Goal: Information Seeking & Learning: Learn about a topic

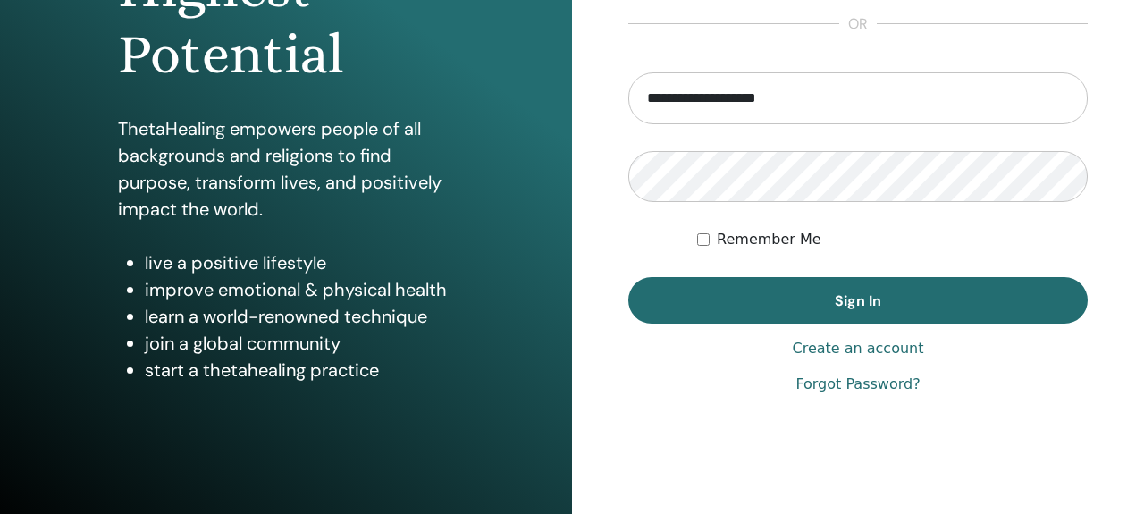
scroll to position [343, 0]
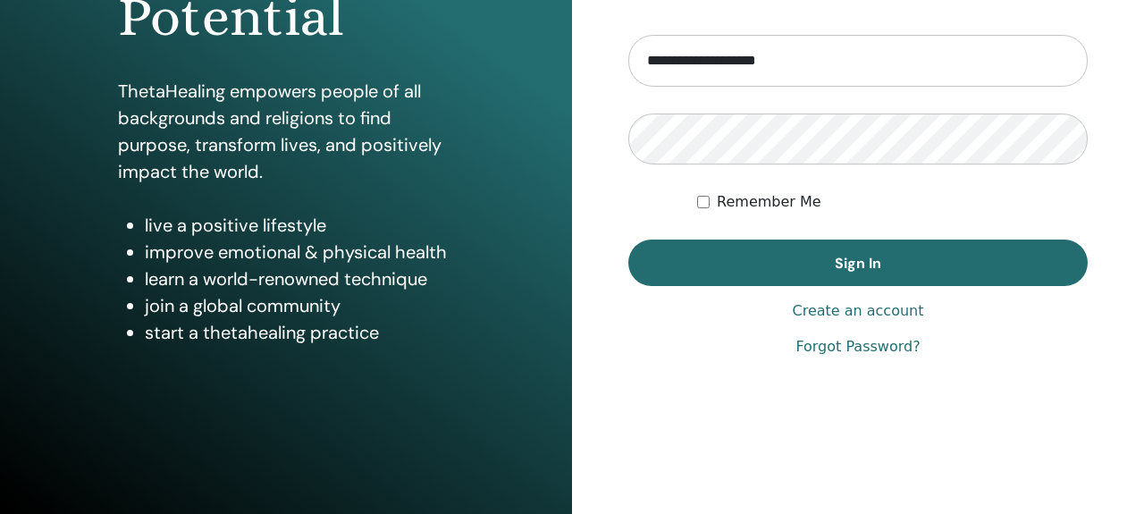
type input "**********"
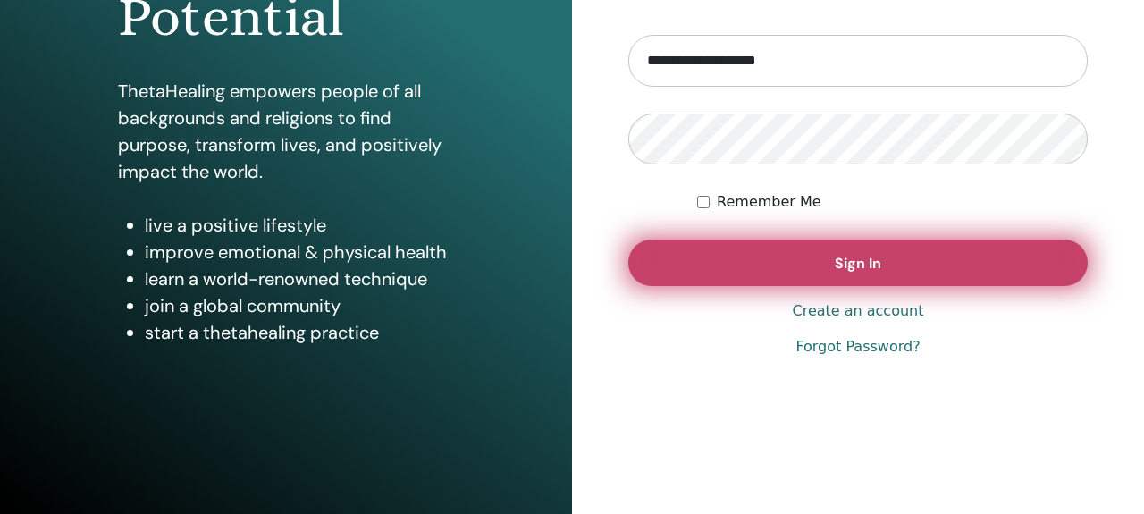
click at [857, 273] on button "Sign In" at bounding box center [857, 262] width 459 height 46
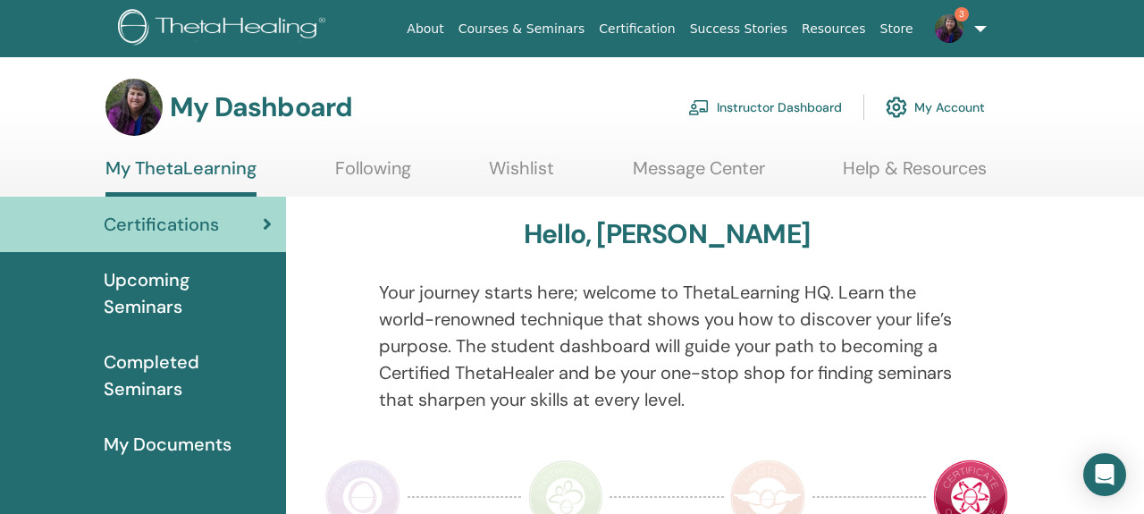
click at [946, 107] on link "My Account" at bounding box center [935, 107] width 99 height 39
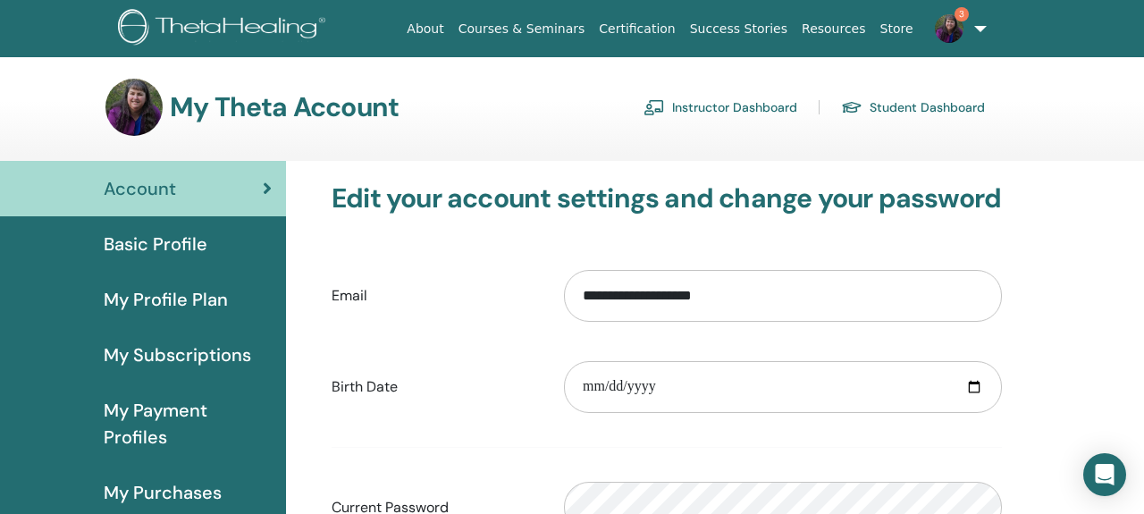
click at [165, 245] on span "Basic Profile" at bounding box center [156, 244] width 104 height 27
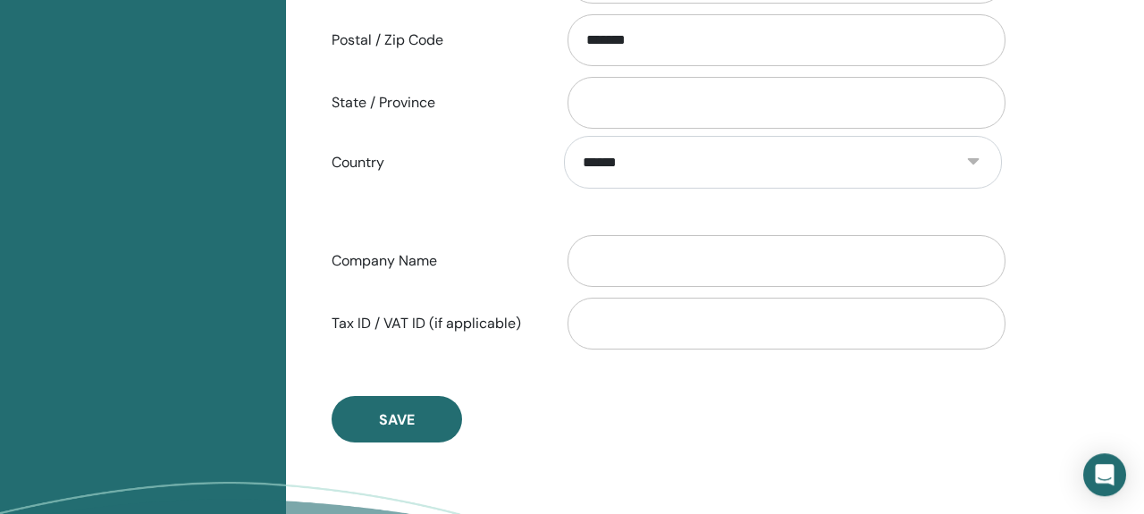
scroll to position [876, 0]
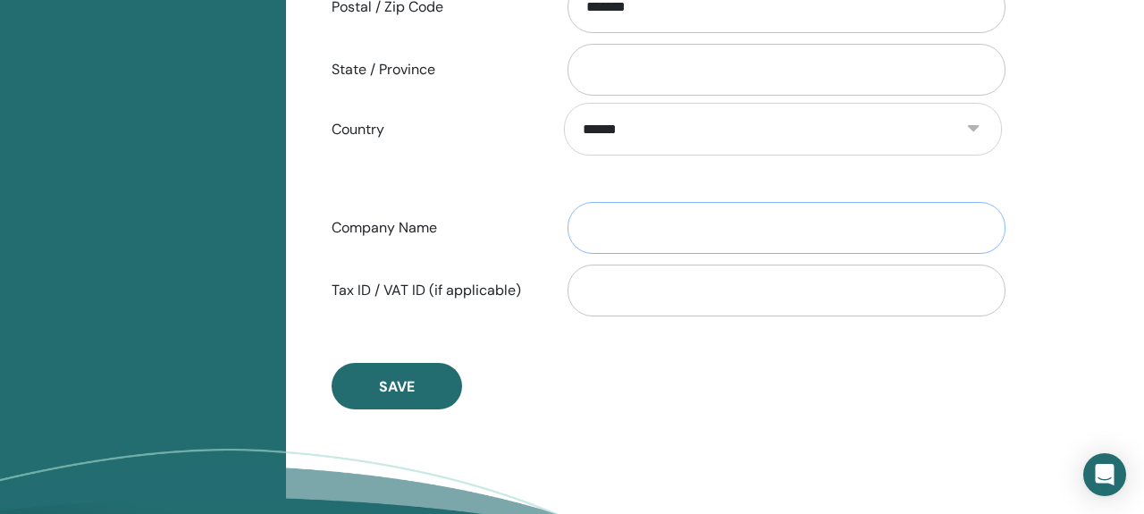
click at [641, 228] on input "Company Name" at bounding box center [786, 228] width 438 height 52
type input "****"
type input "**********"
type input "*******"
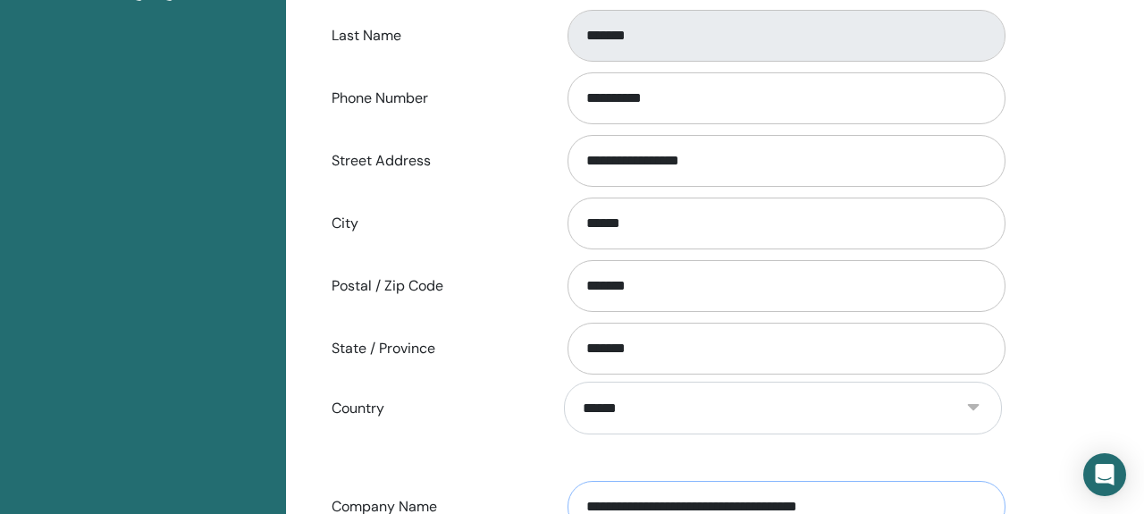
scroll to position [504, 0]
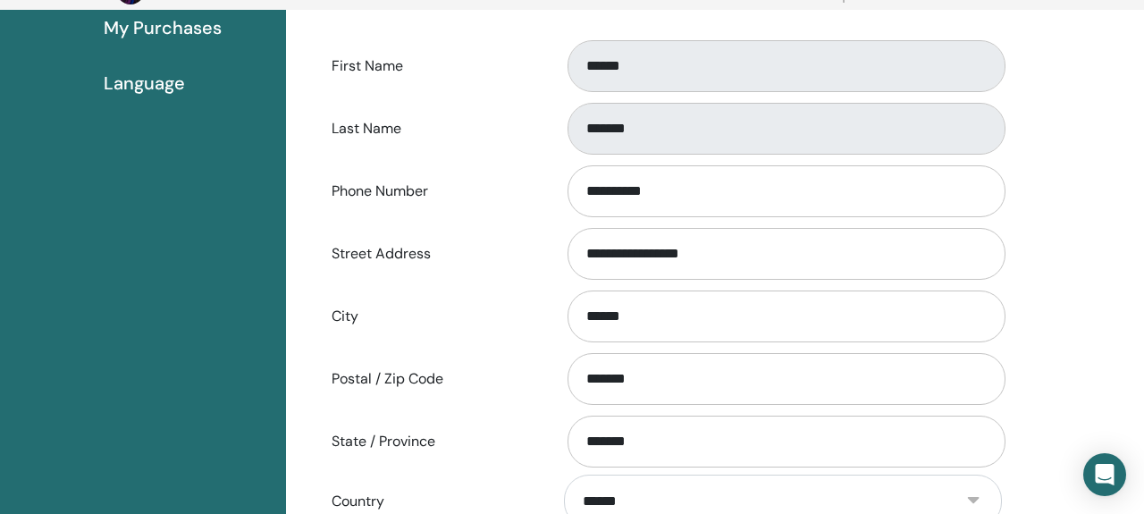
type input "**********"
drag, startPoint x: 610, startPoint y: 188, endPoint x: 630, endPoint y: 189, distance: 19.7
click at [630, 189] on input "**********" at bounding box center [786, 191] width 438 height 52
type input "**********"
click at [525, 230] on div "**********" at bounding box center [666, 253] width 697 height 59
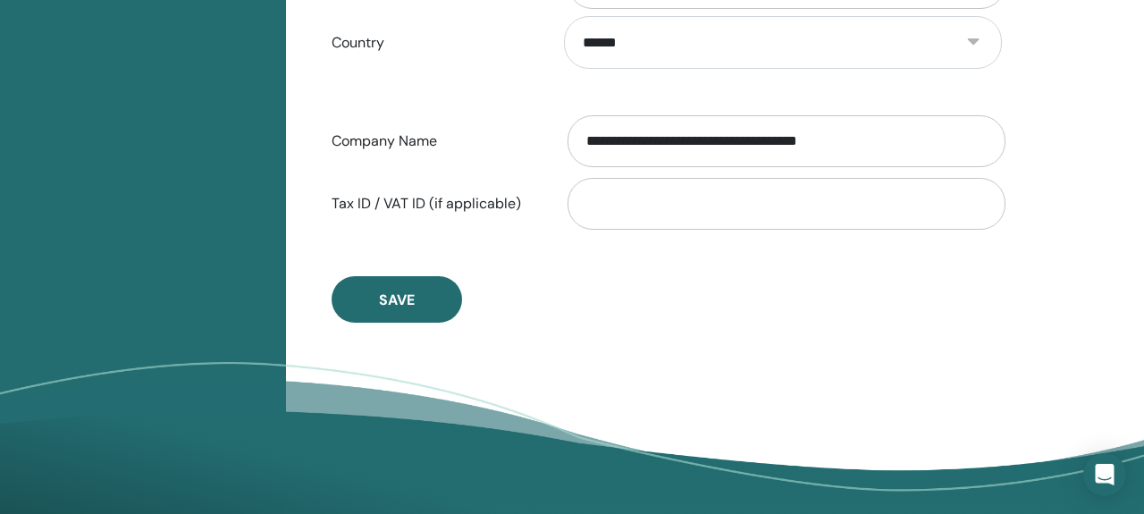
scroll to position [969, 0]
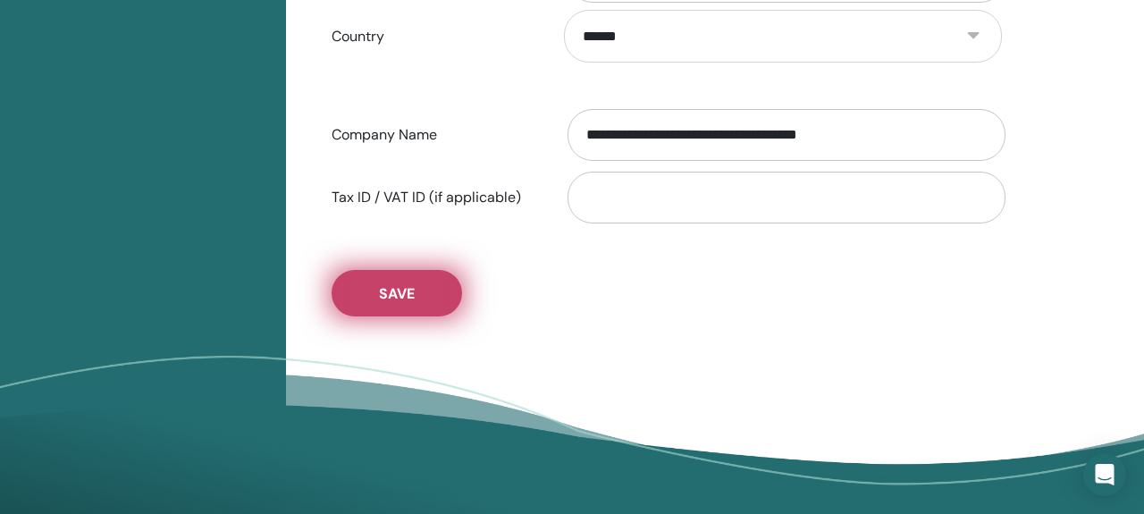
click at [419, 283] on button "Save" at bounding box center [397, 293] width 130 height 46
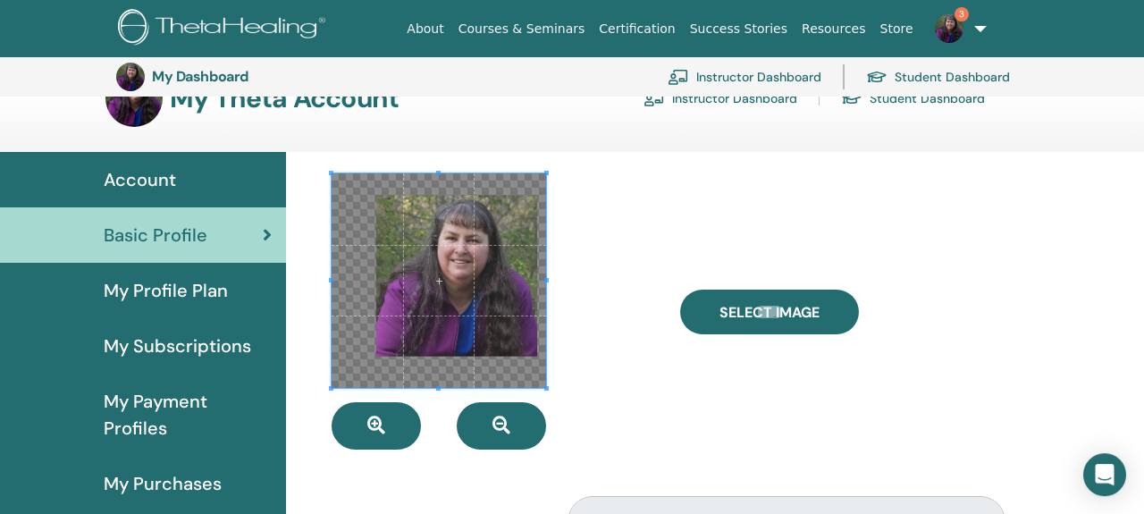
scroll to position [0, 0]
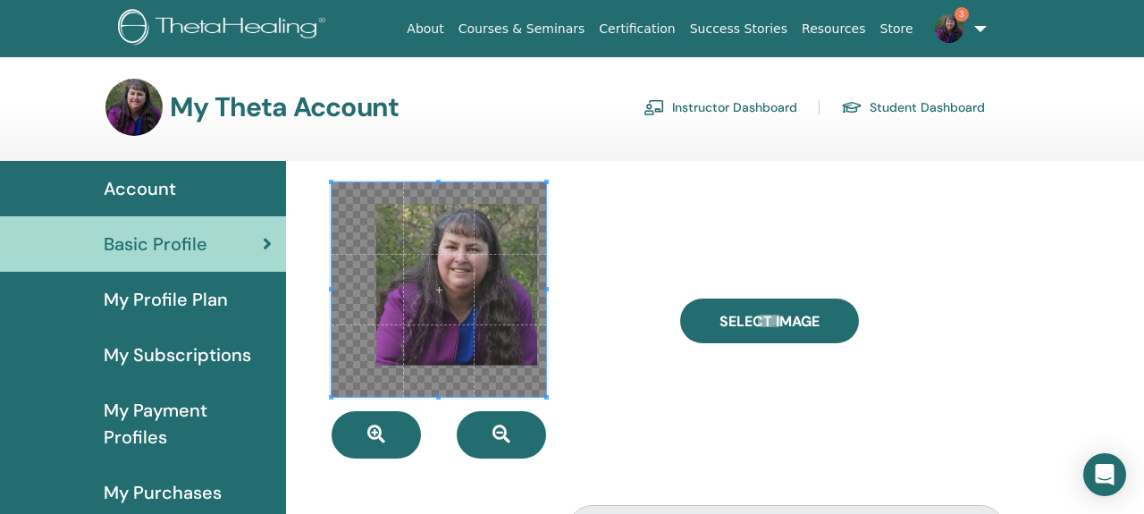
click at [127, 189] on span "Account" at bounding box center [140, 188] width 72 height 27
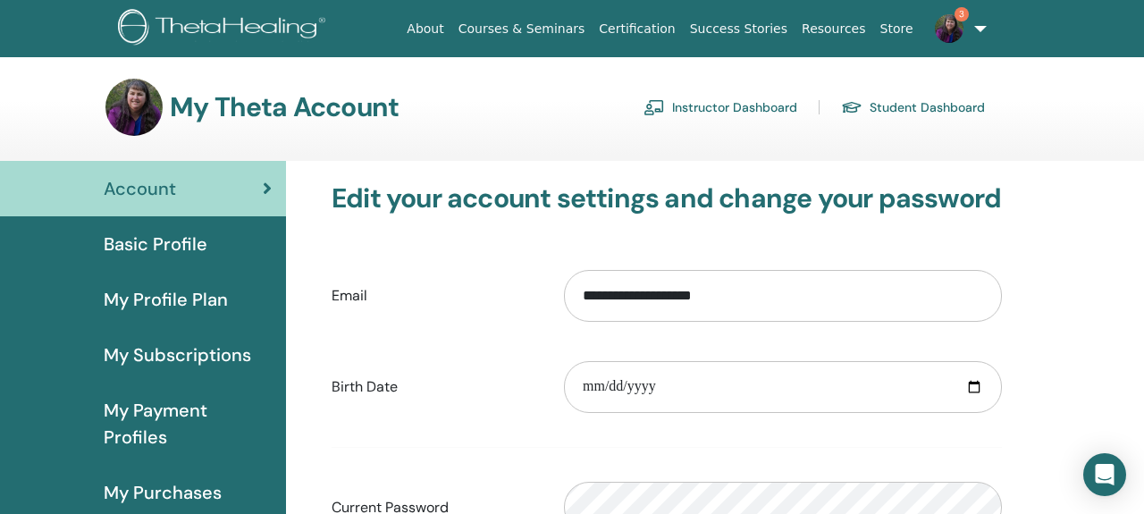
click at [483, 258] on div "**********" at bounding box center [666, 295] width 697 height 77
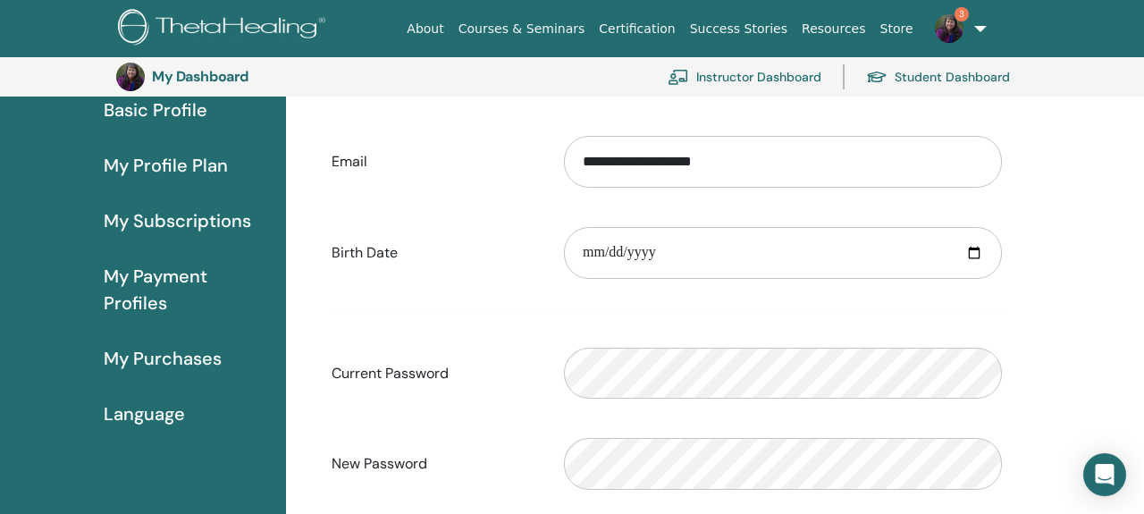
scroll to position [132, 0]
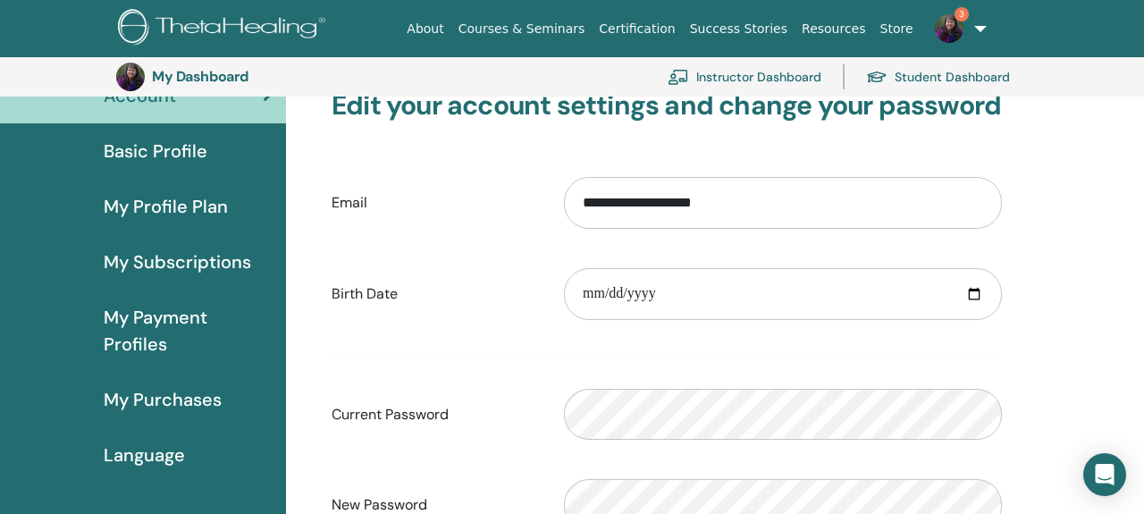
click at [178, 152] on span "Basic Profile" at bounding box center [156, 151] width 104 height 27
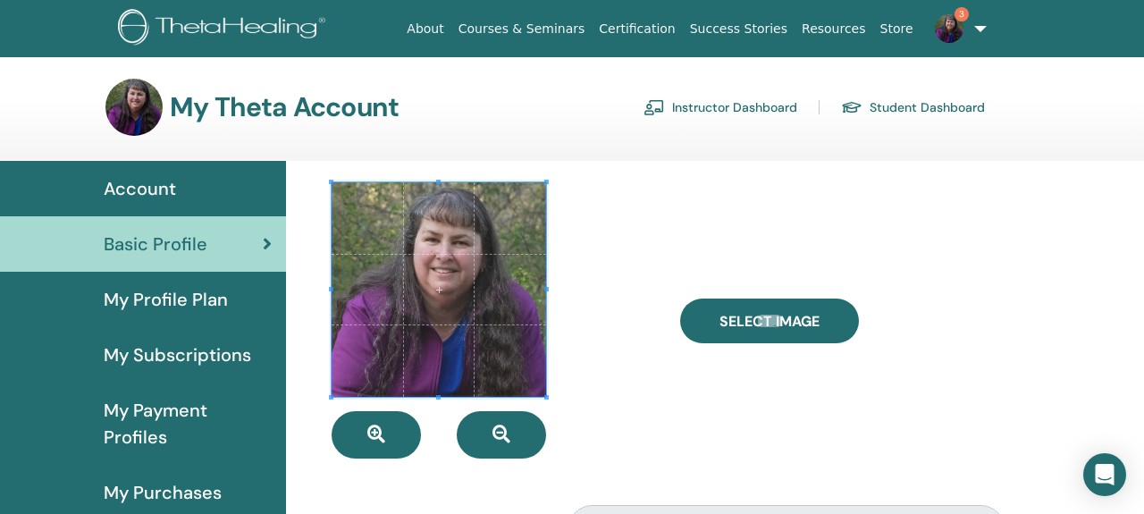
click at [180, 298] on span "My Profile Plan" at bounding box center [166, 299] width 124 height 27
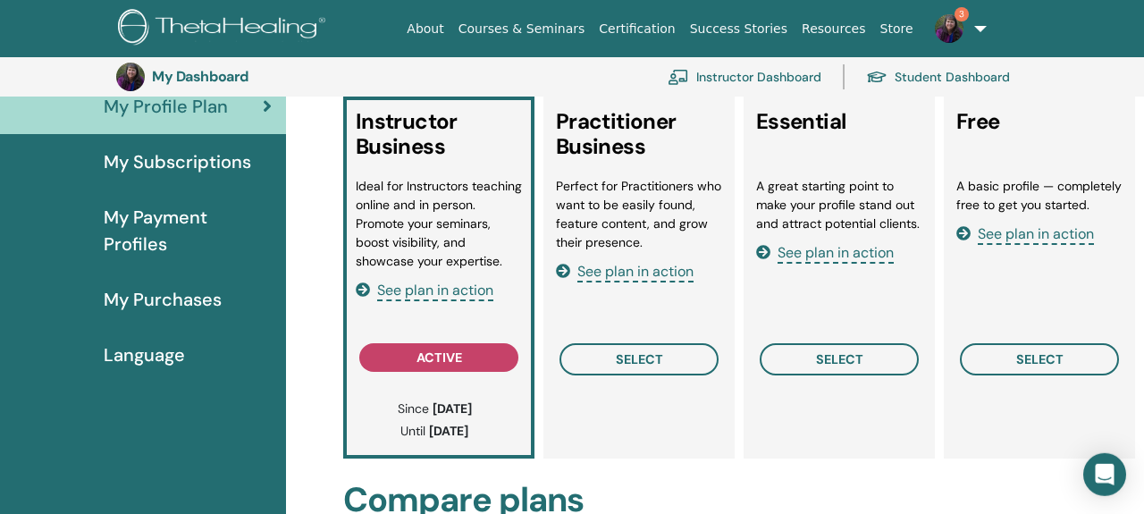
scroll to position [225, 0]
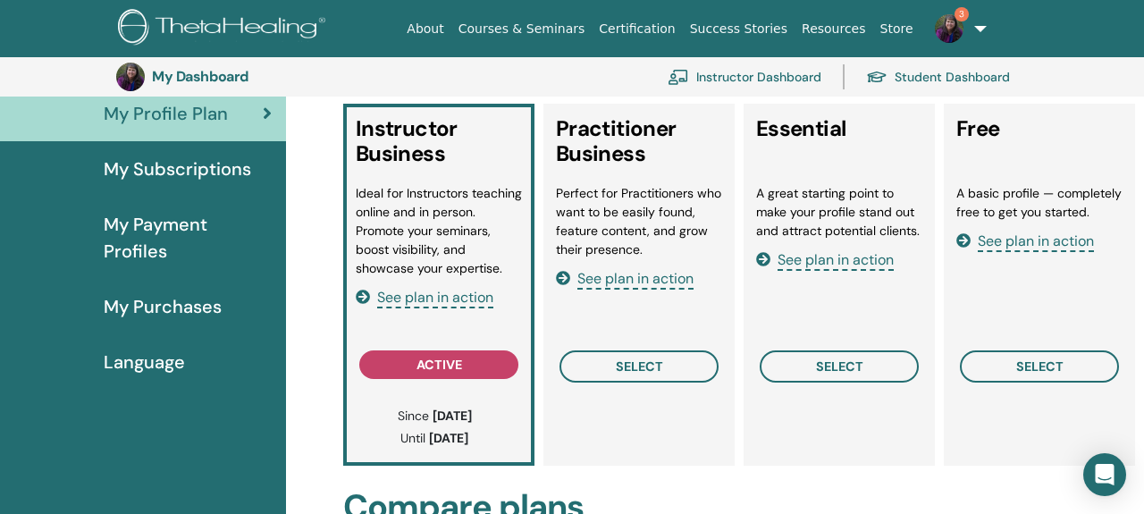
click at [477, 308] on span "See plan in action" at bounding box center [435, 298] width 116 height 21
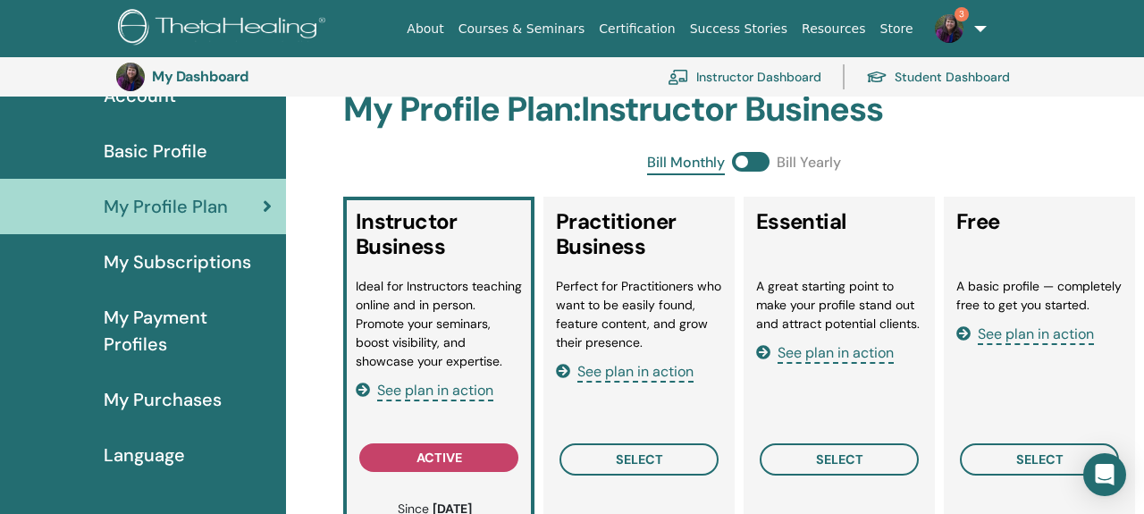
click at [133, 260] on span "My Subscriptions" at bounding box center [177, 261] width 147 height 27
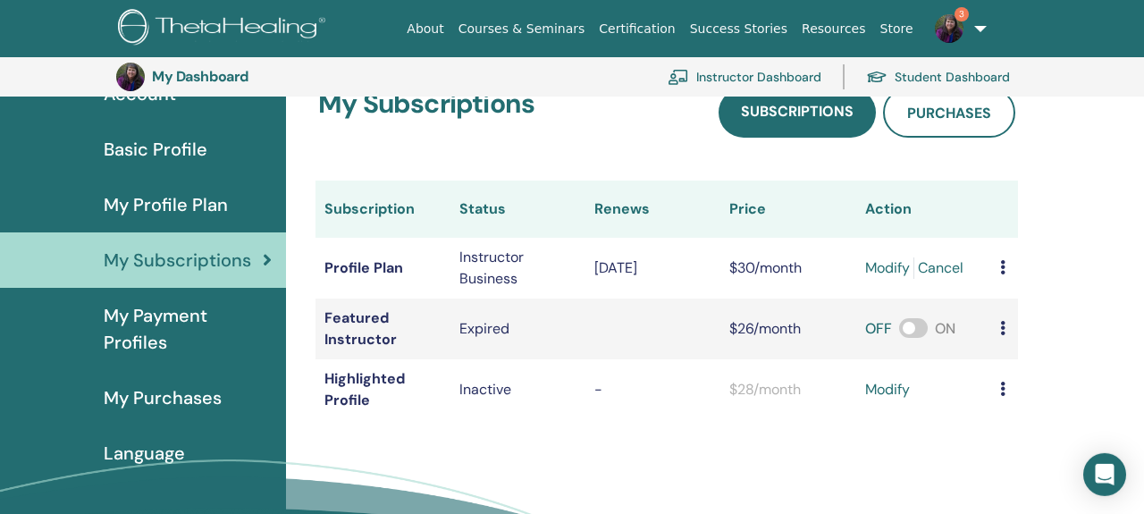
scroll to position [132, 0]
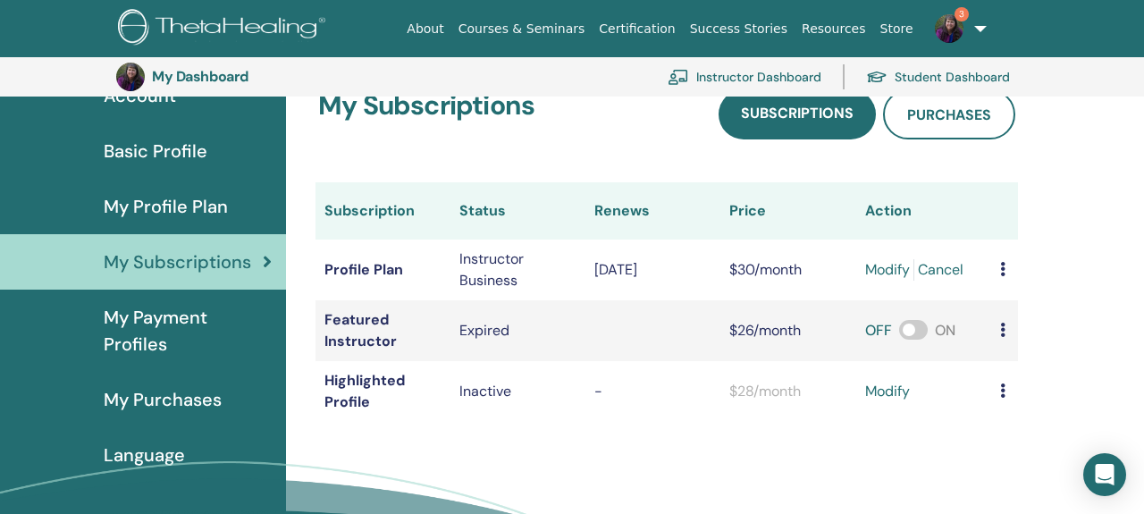
click at [155, 198] on span "My Profile Plan" at bounding box center [166, 206] width 124 height 27
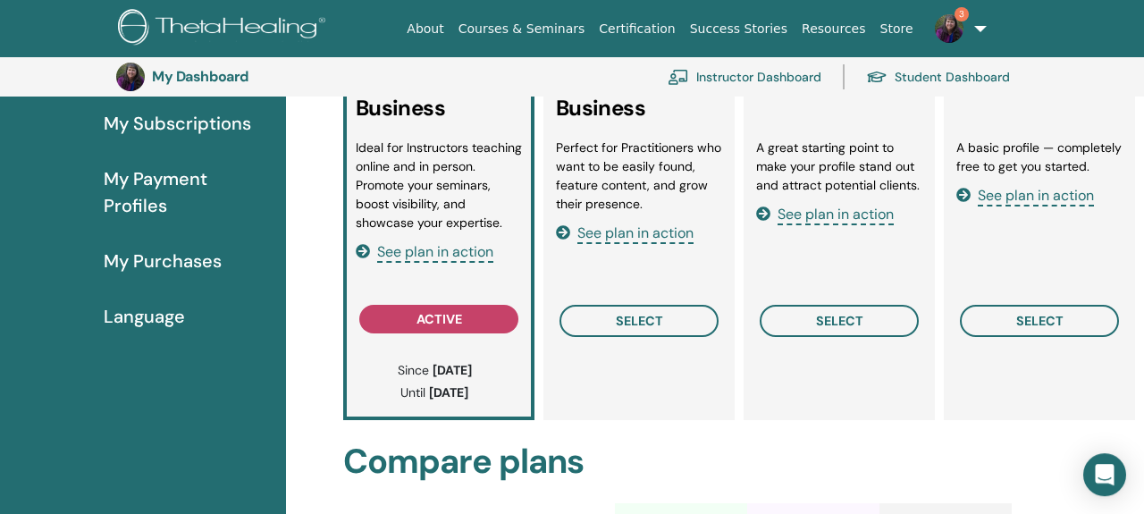
scroll to position [225, 0]
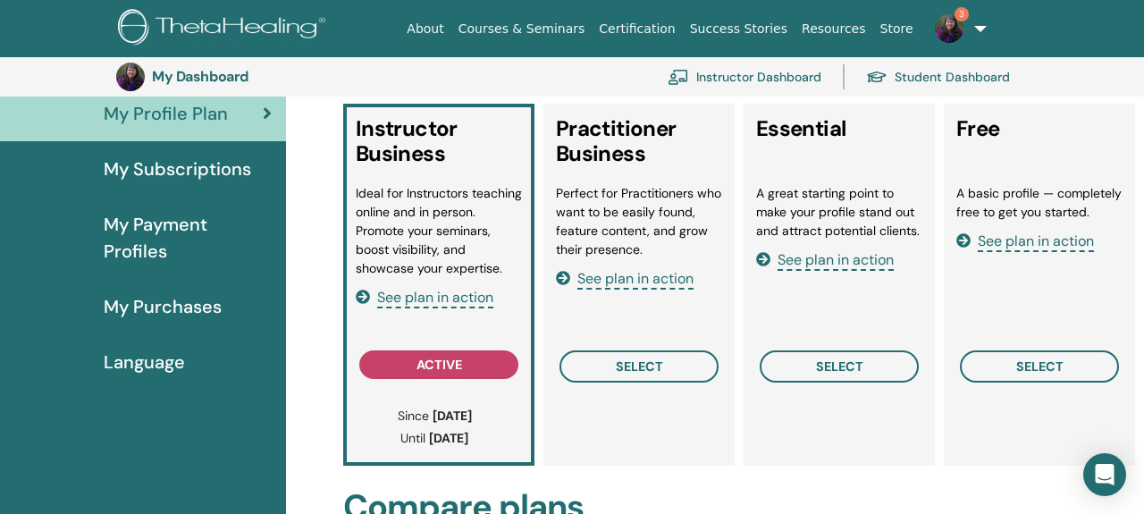
click at [215, 173] on span "My Subscriptions" at bounding box center [177, 168] width 147 height 27
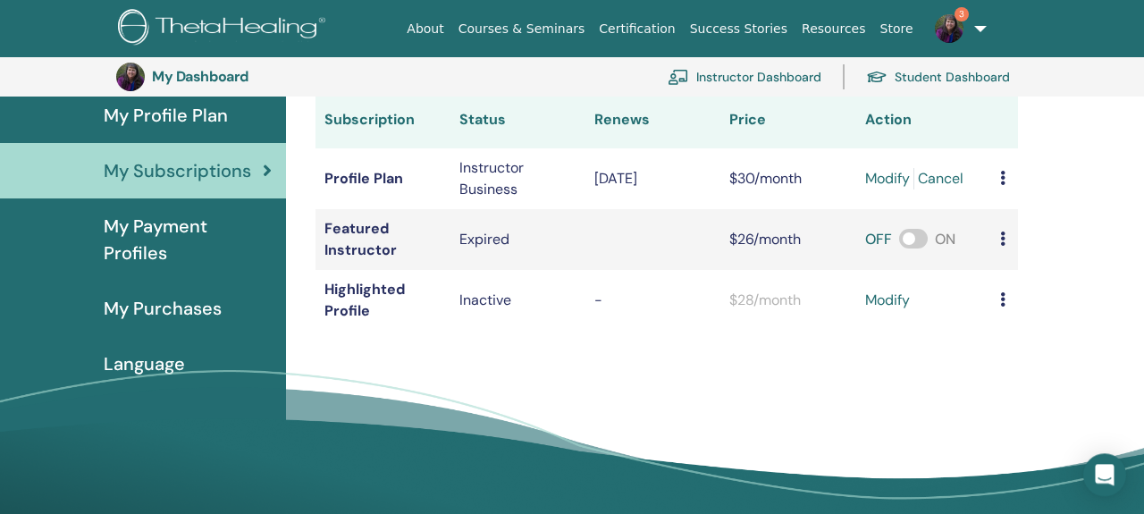
scroll to position [225, 0]
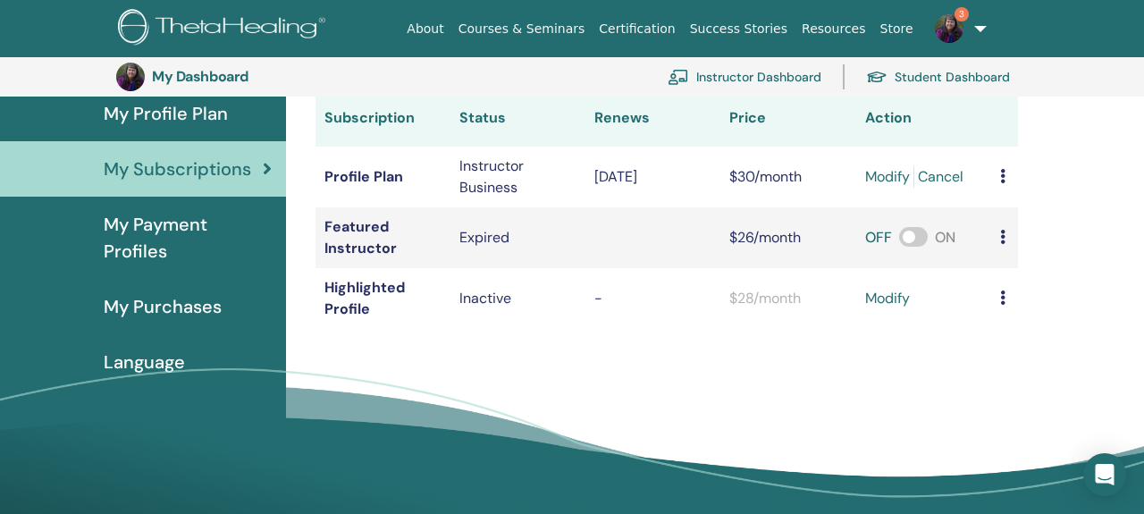
click at [181, 235] on span "My Payment Profiles" at bounding box center [188, 238] width 168 height 54
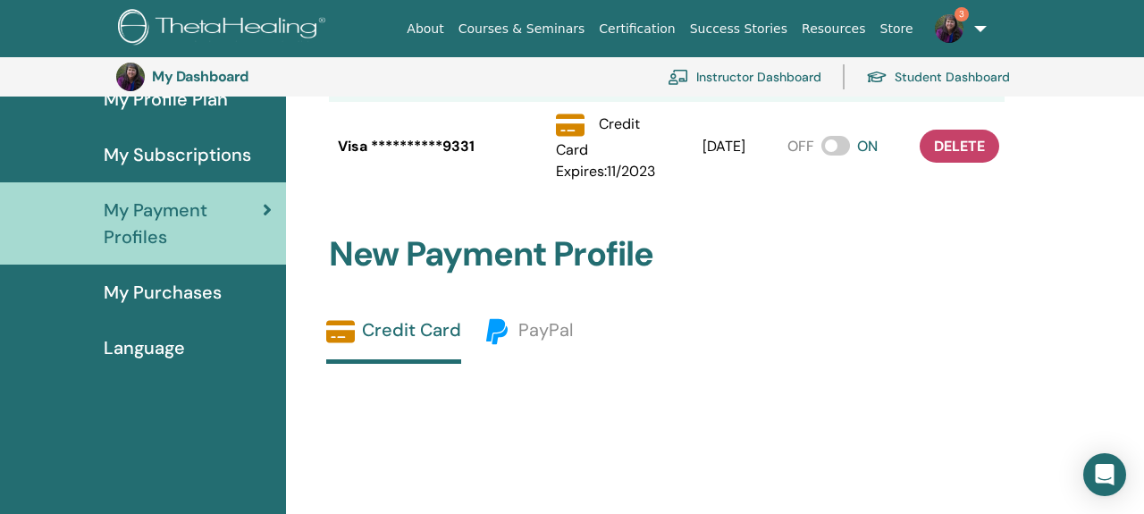
scroll to position [225, 0]
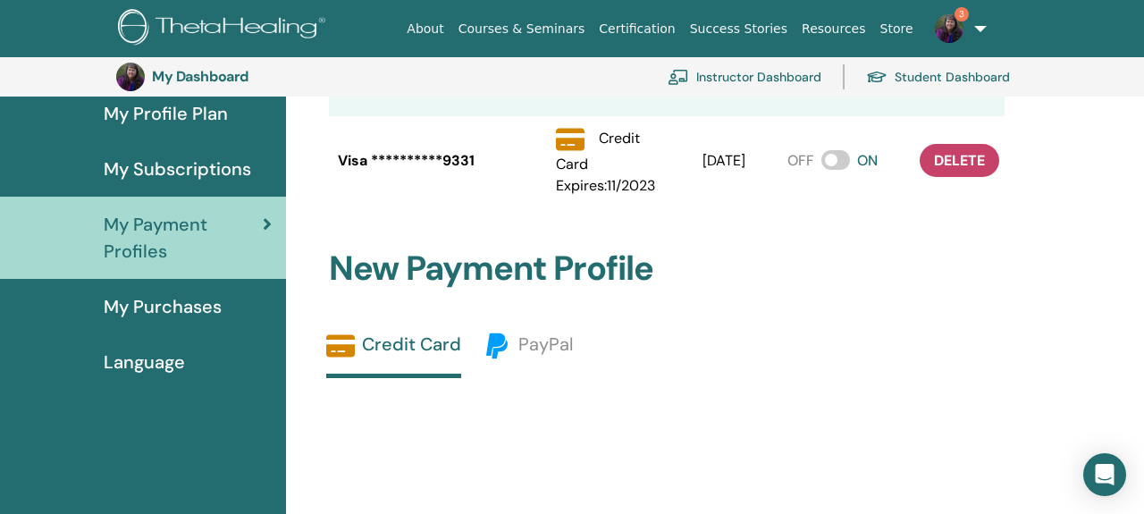
click at [162, 303] on span "My Purchases" at bounding box center [163, 306] width 118 height 27
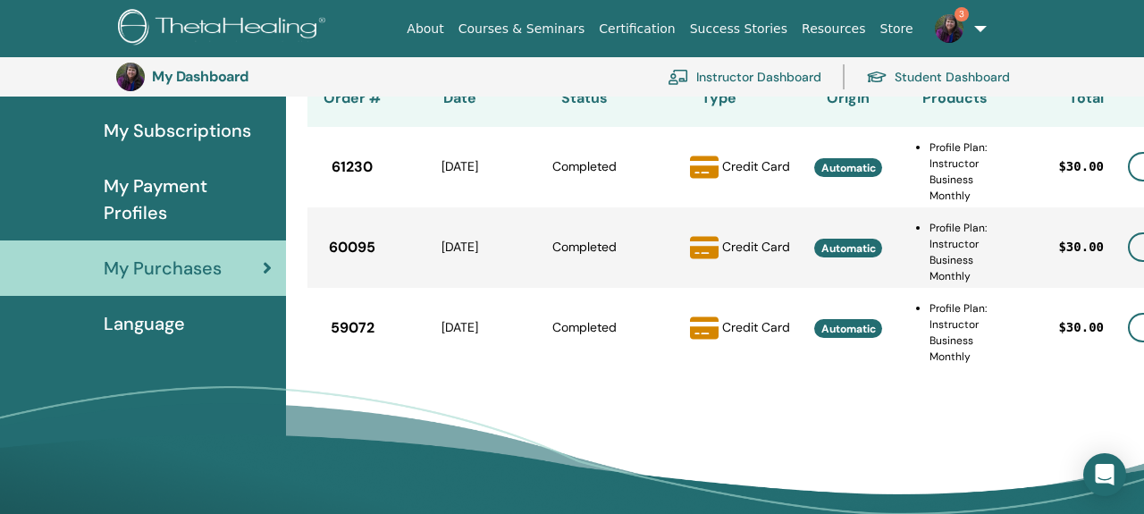
scroll to position [318, 0]
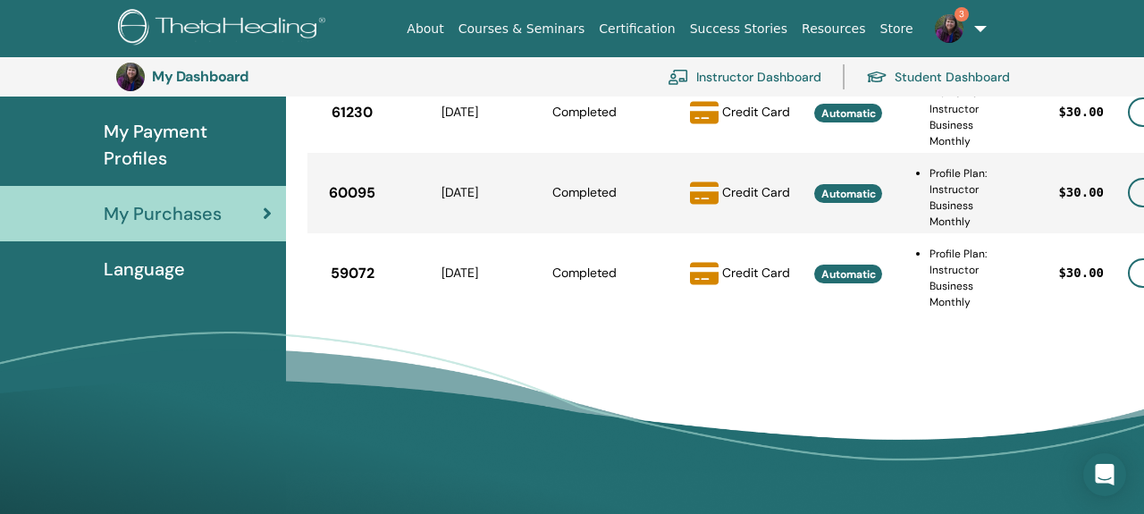
click at [136, 281] on span "Language" at bounding box center [144, 269] width 81 height 27
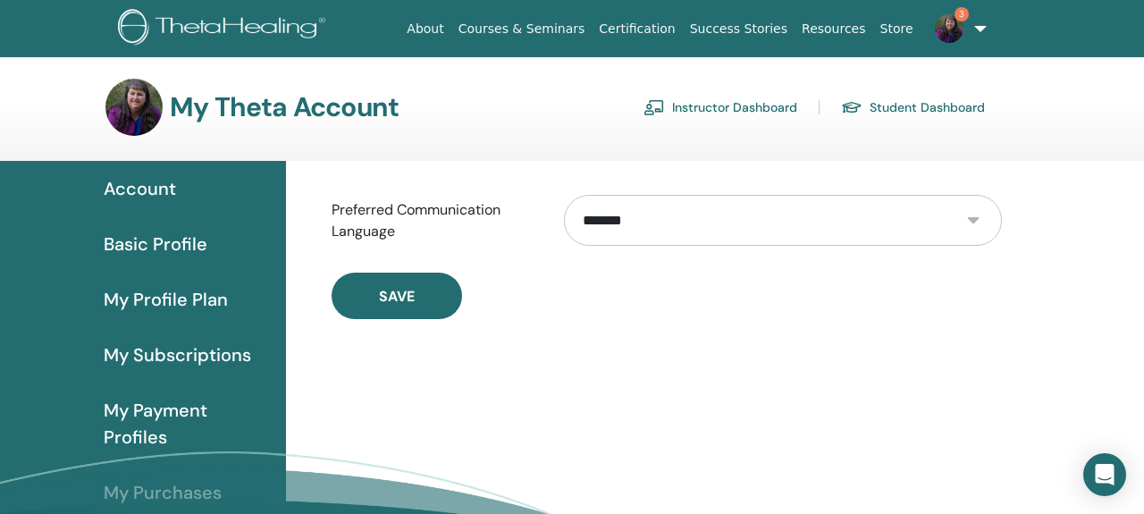
click at [751, 106] on link "Instructor Dashboard" at bounding box center [720, 107] width 154 height 29
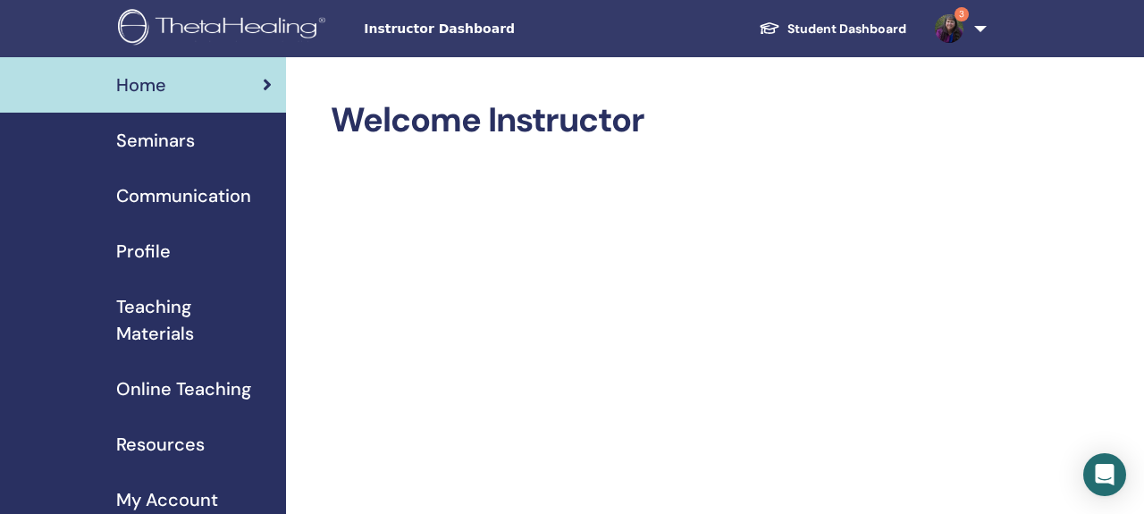
click at [176, 142] on span "Seminars" at bounding box center [155, 140] width 79 height 27
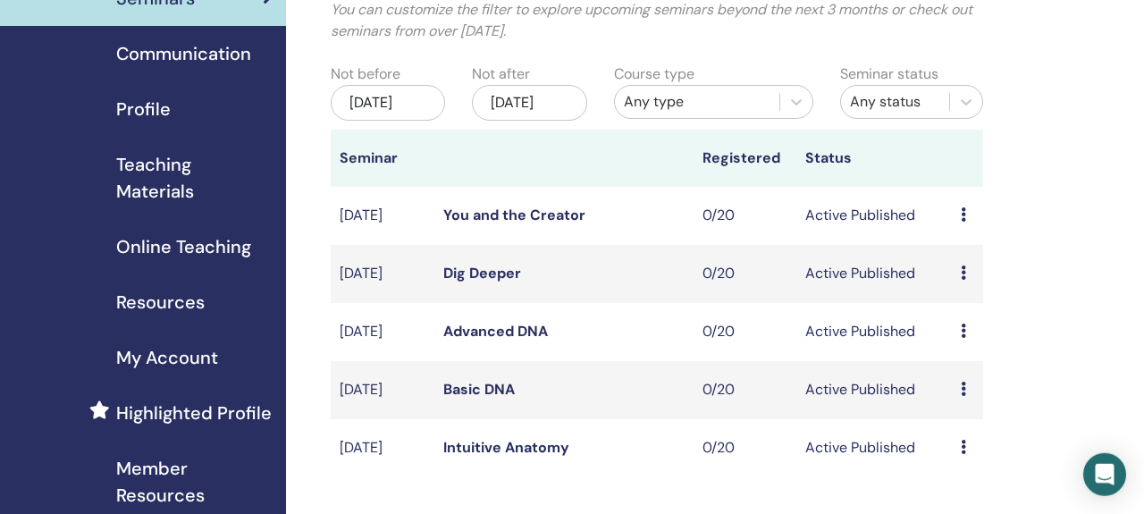
scroll to position [186, 0]
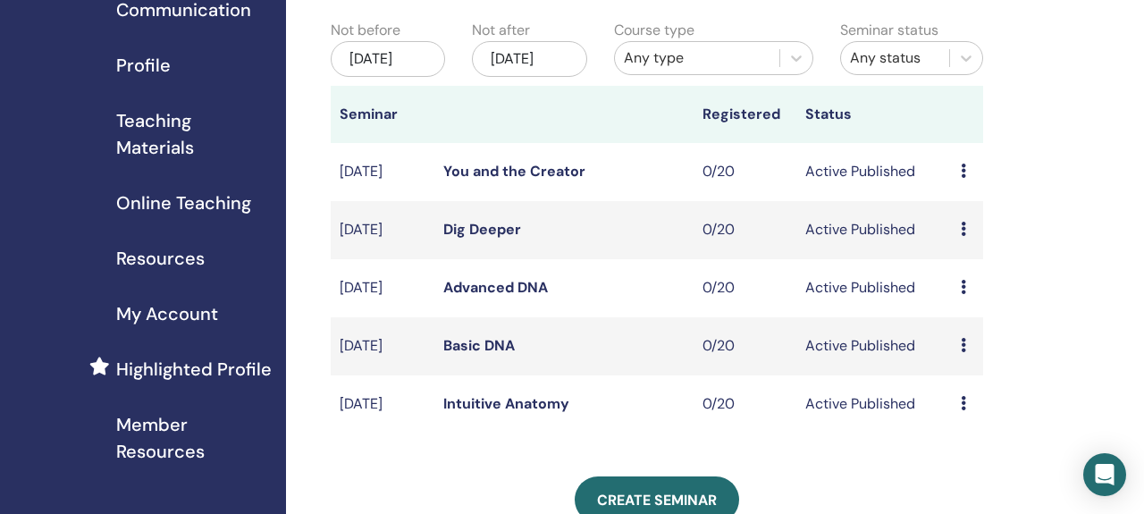
click at [961, 410] on icon at bounding box center [963, 403] width 5 height 14
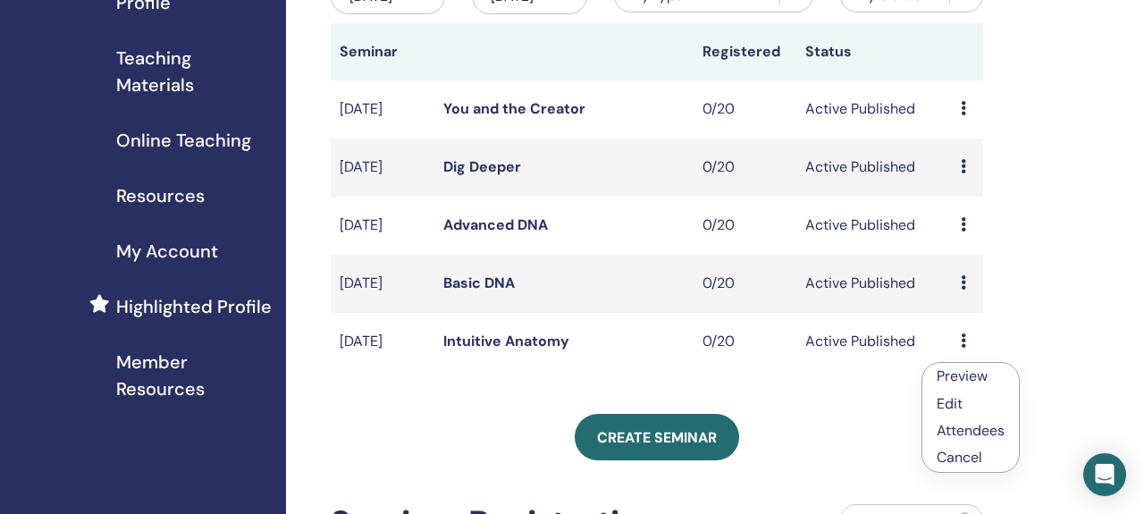
scroll to position [279, 0]
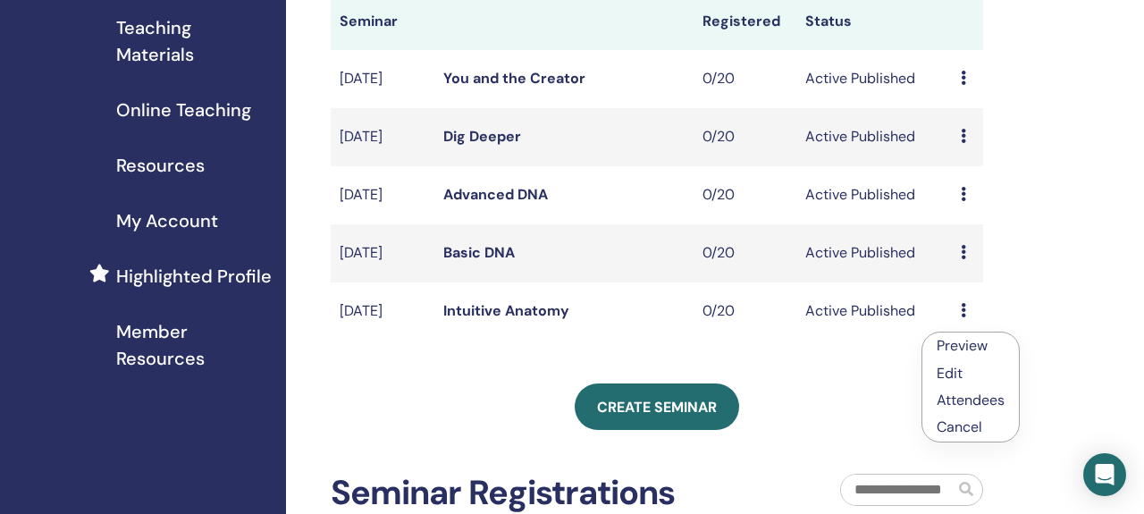
click at [961, 431] on p "Cancel" at bounding box center [970, 426] width 68 height 21
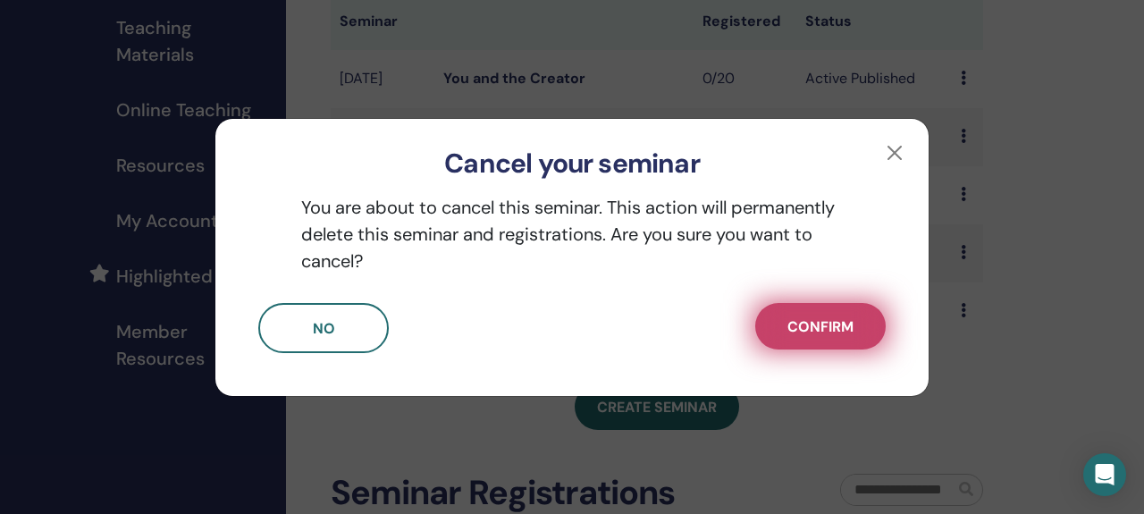
click at [838, 340] on button "Confirm" at bounding box center [820, 326] width 130 height 46
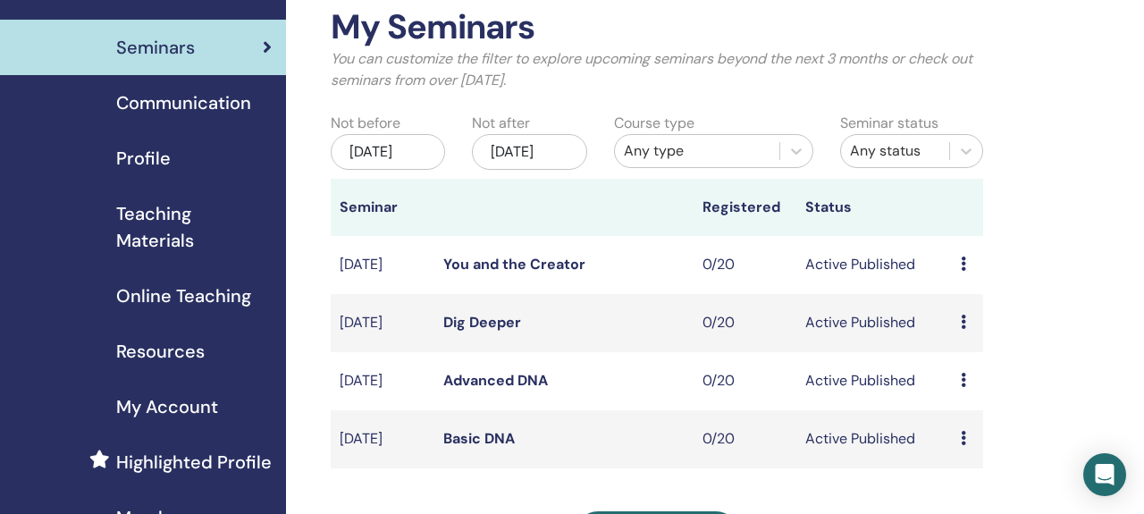
scroll to position [0, 0]
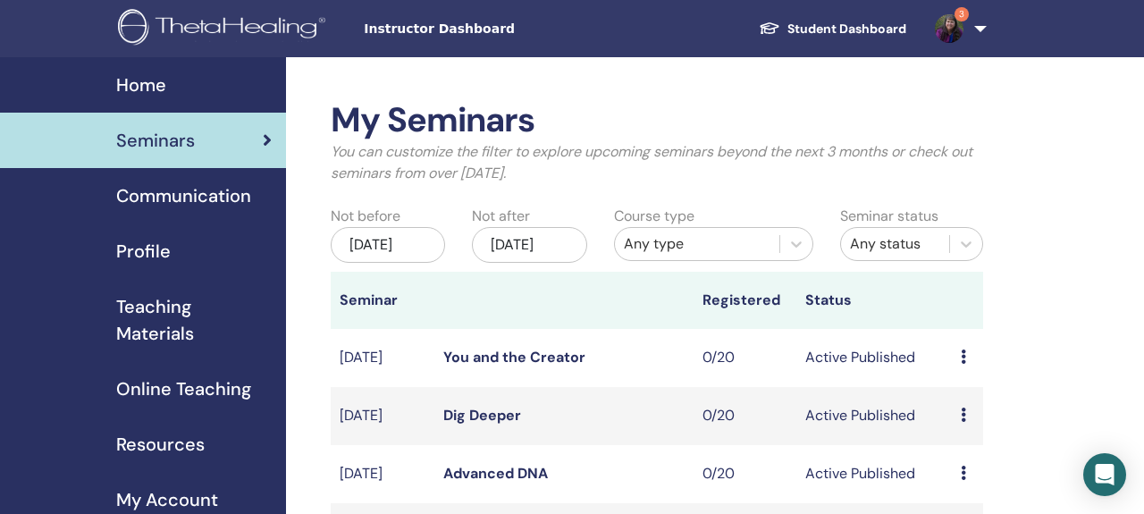
click at [199, 196] on span "Communication" at bounding box center [183, 195] width 135 height 27
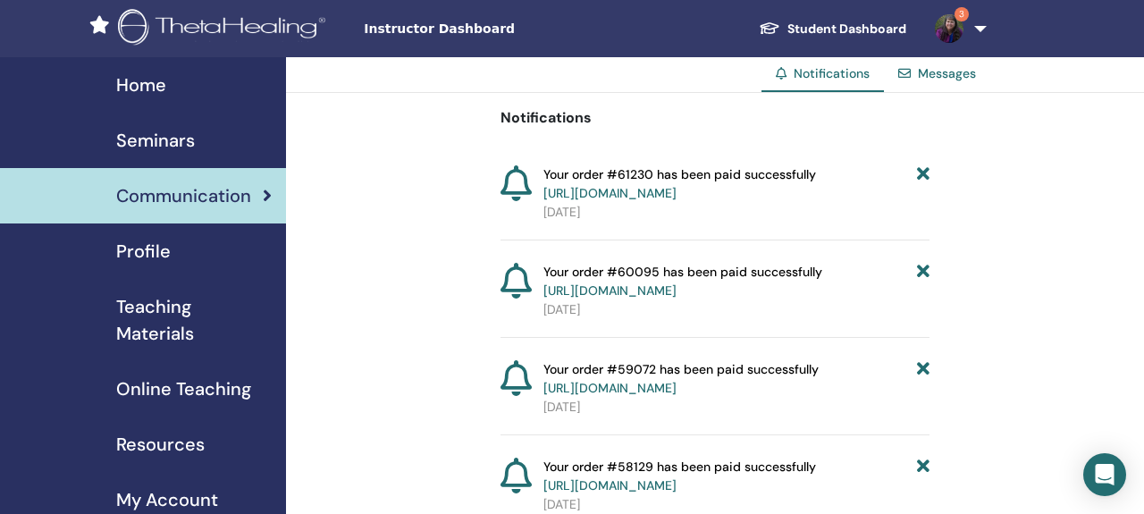
click at [144, 255] on span "Profile" at bounding box center [143, 251] width 55 height 27
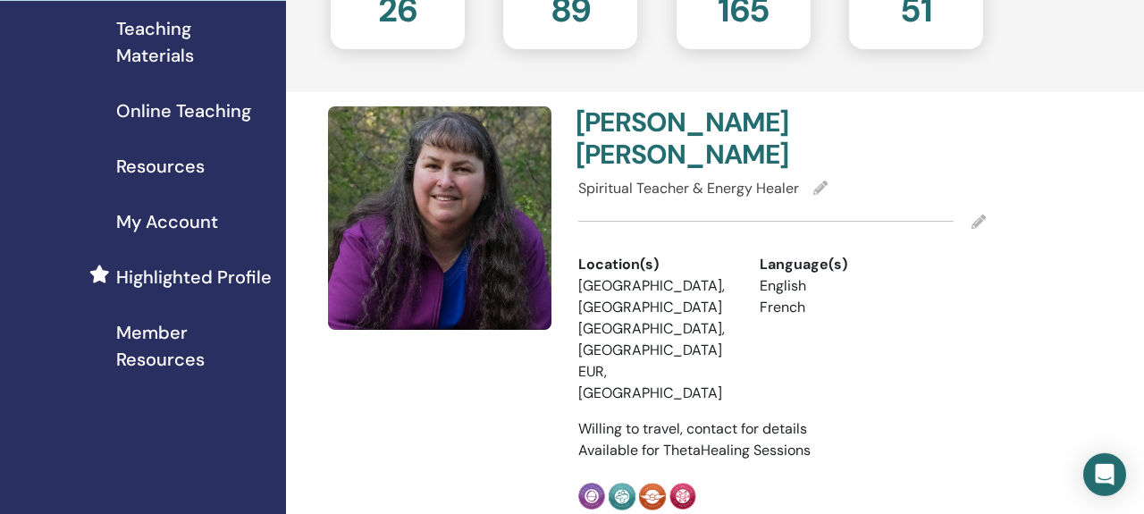
scroll to position [279, 0]
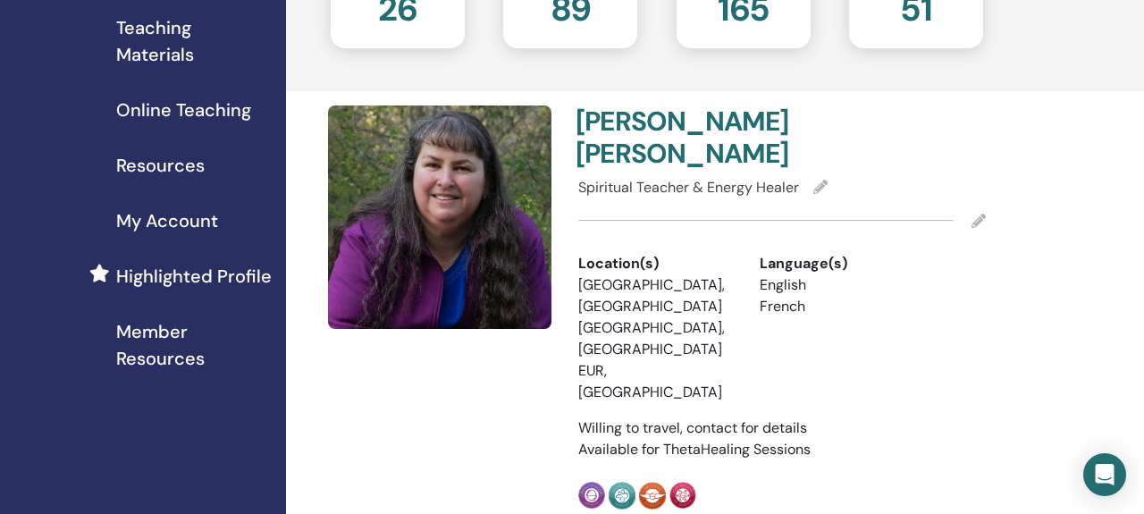
click at [975, 219] on icon at bounding box center [978, 221] width 14 height 14
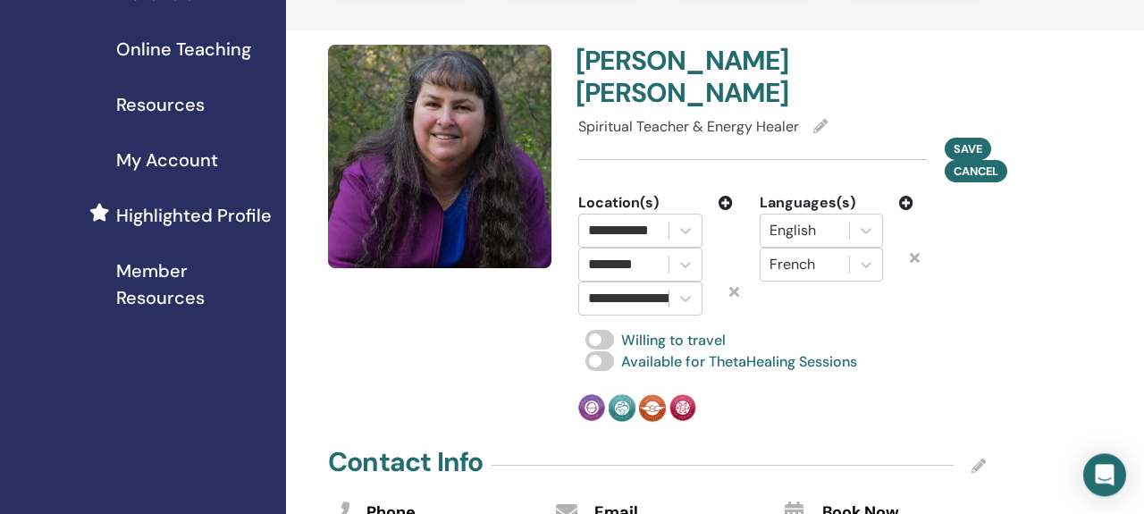
scroll to position [372, 0]
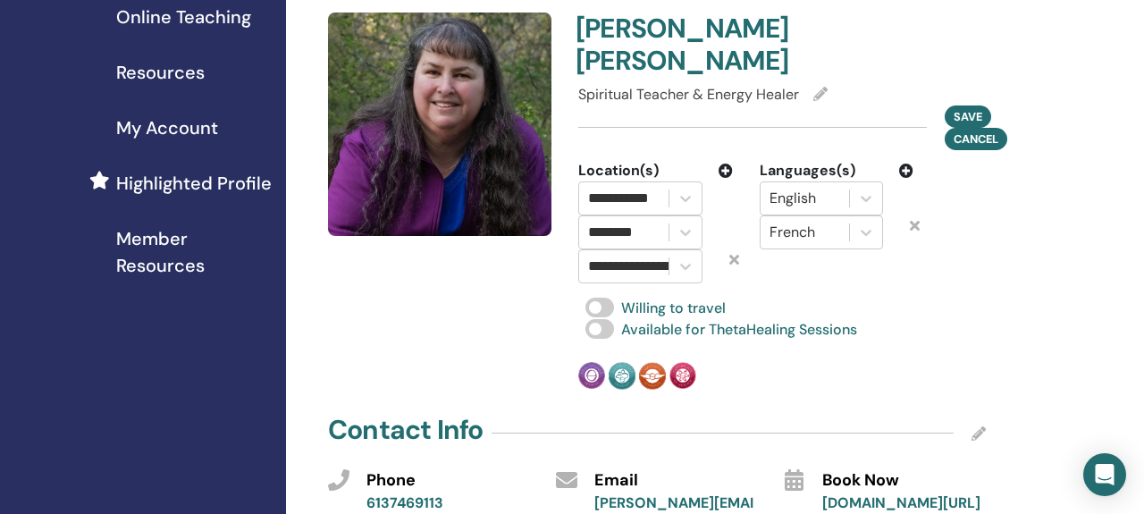
click at [726, 172] on icon at bounding box center [725, 171] width 14 height 14
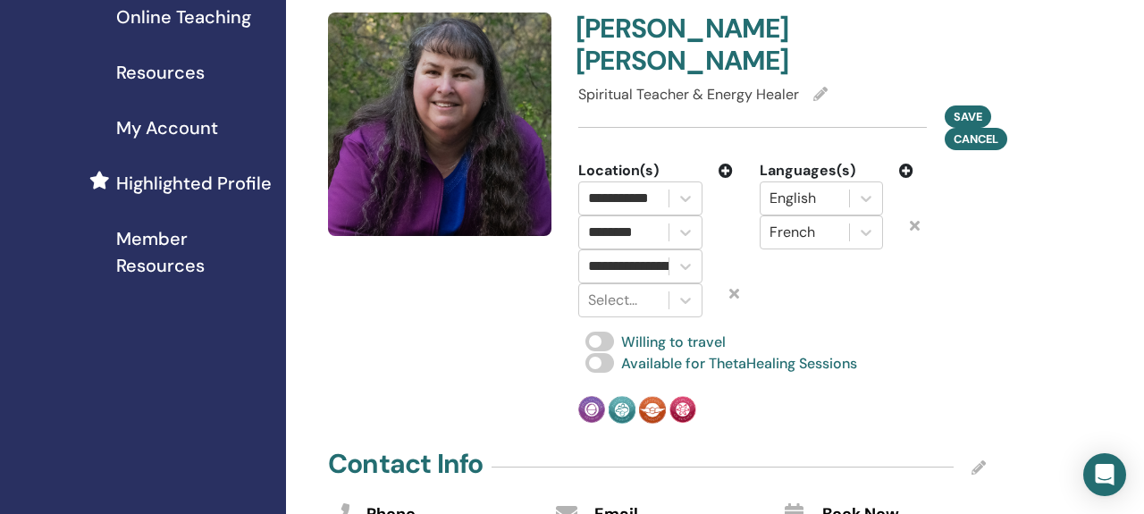
click at [734, 292] on icon at bounding box center [734, 293] width 10 height 14
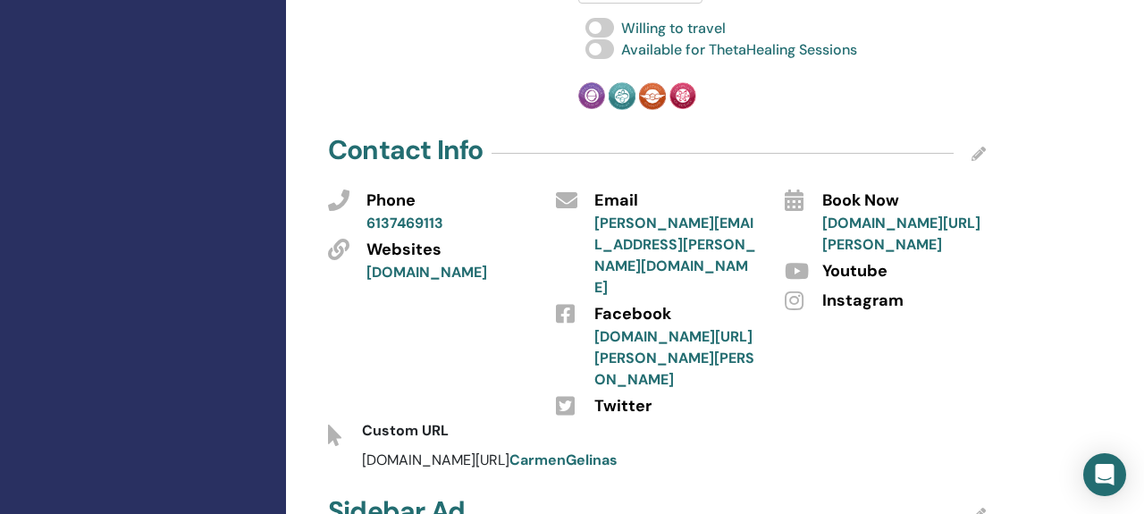
scroll to position [651, 0]
click at [879, 219] on link "[DOMAIN_NAME][URL][PERSON_NAME]" at bounding box center [901, 234] width 158 height 40
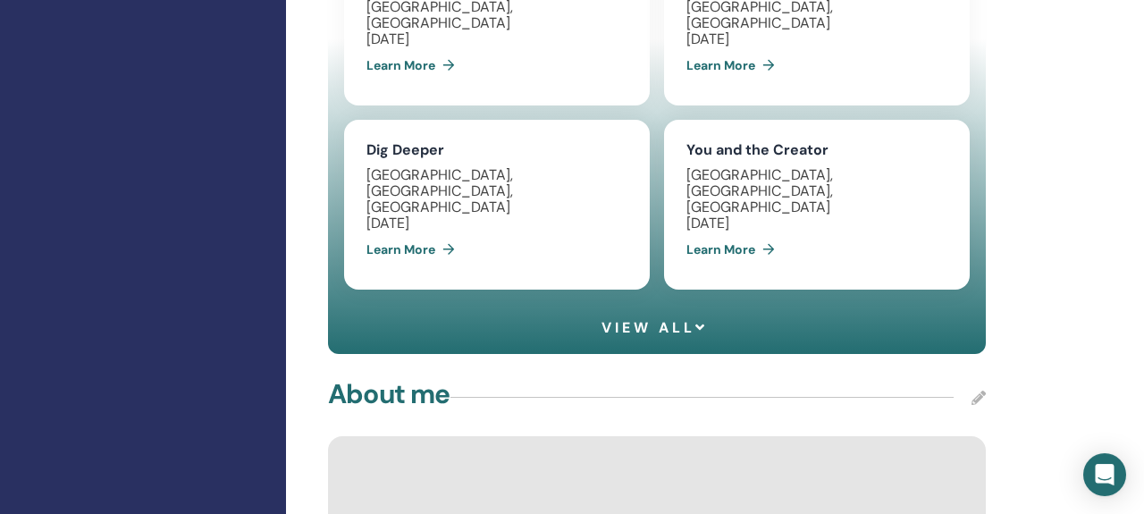
scroll to position [1678, 0]
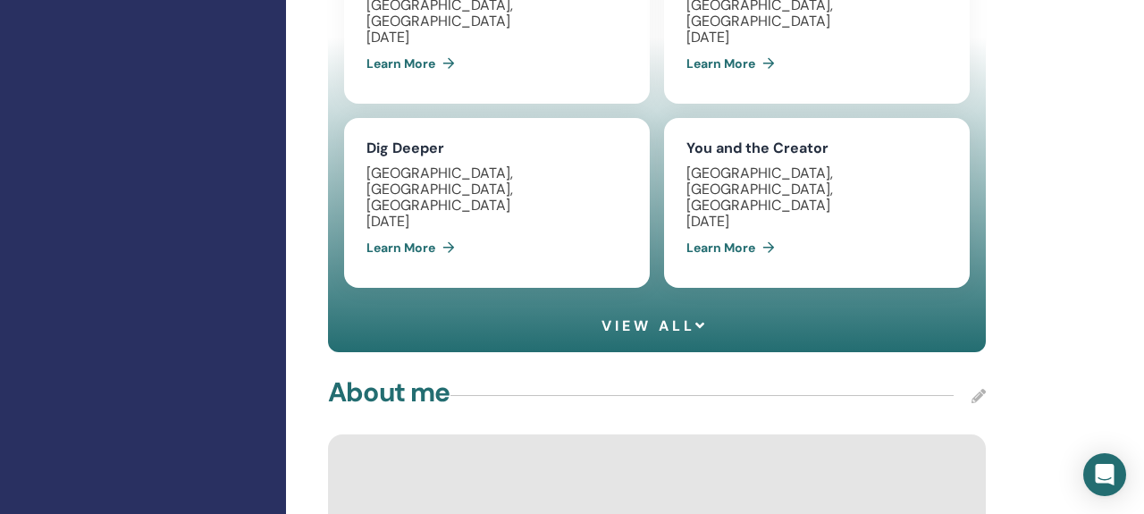
click at [697, 318] on icon at bounding box center [701, 325] width 13 height 14
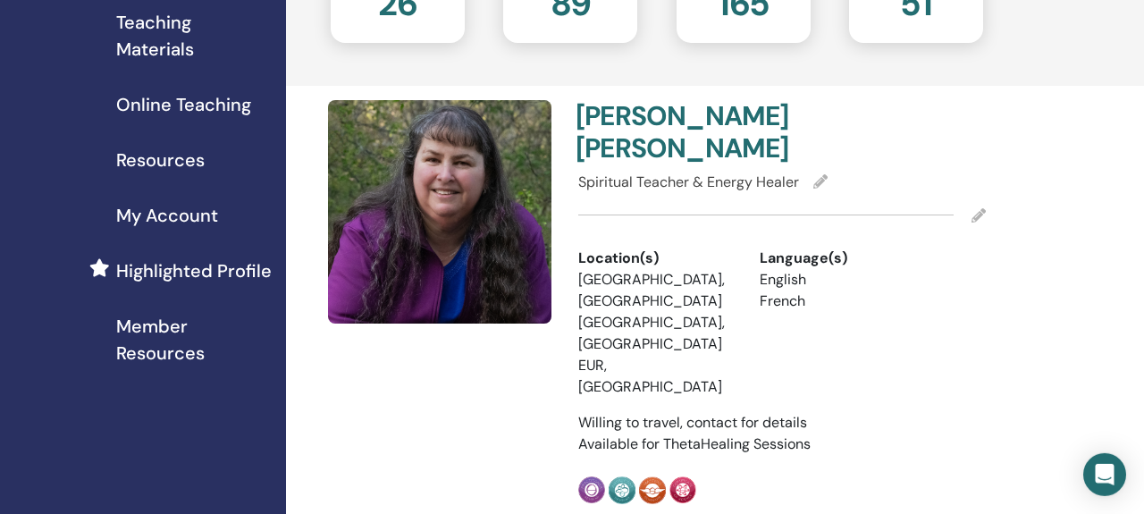
scroll to position [5, 0]
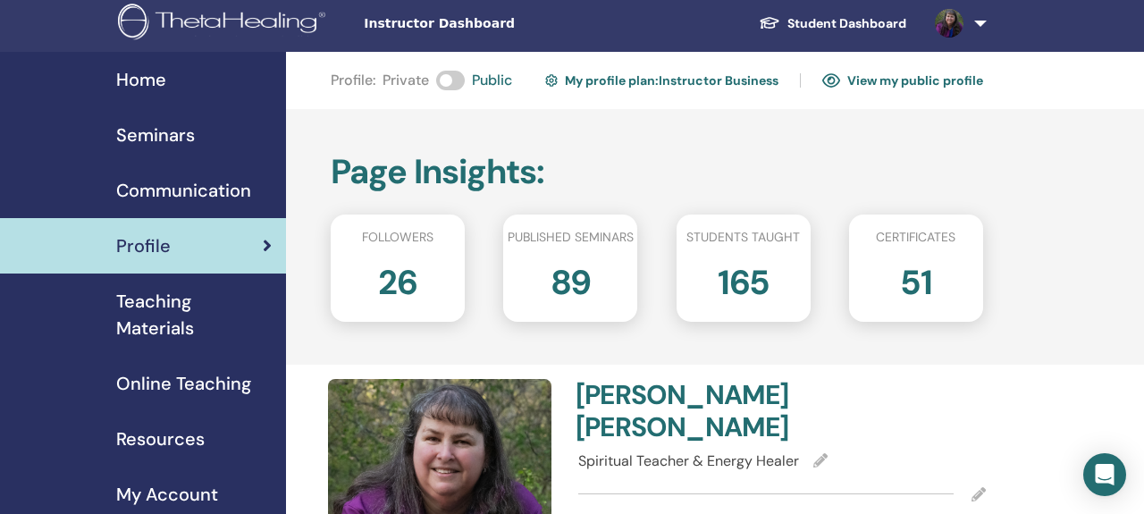
click at [153, 313] on span "Teaching Materials" at bounding box center [193, 315] width 155 height 54
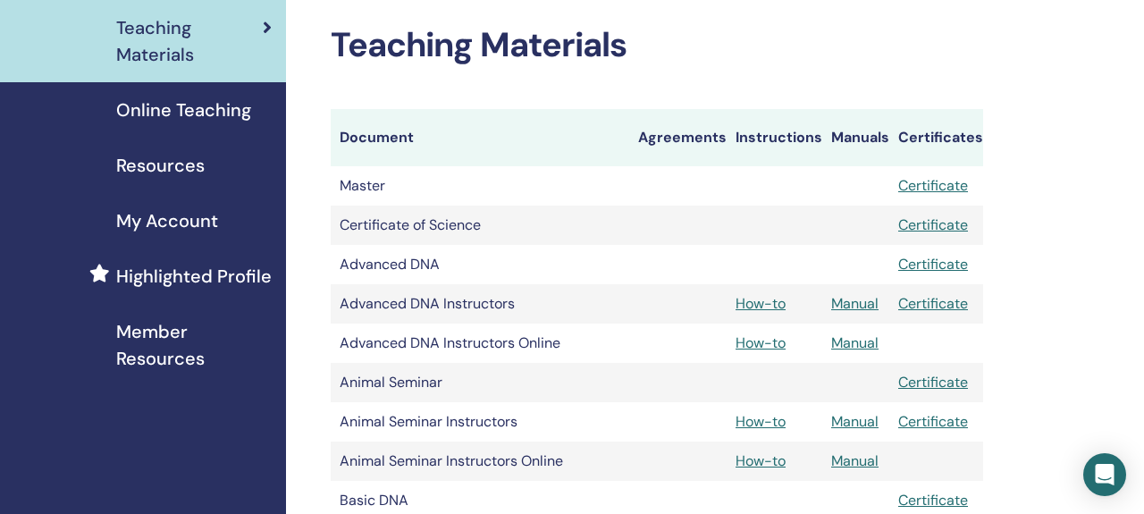
scroll to position [186, 0]
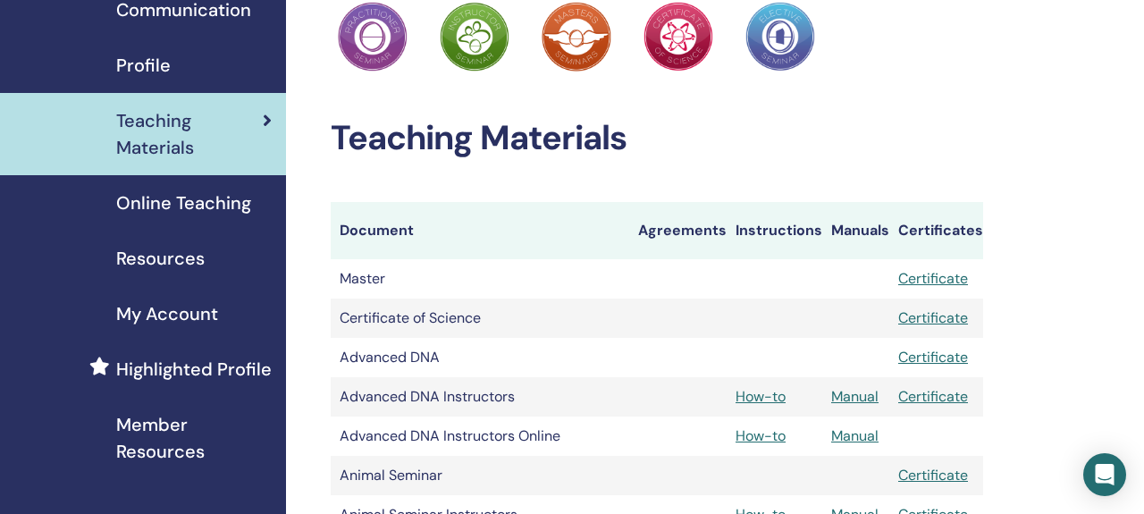
click at [219, 210] on span "Online Teaching" at bounding box center [183, 202] width 135 height 27
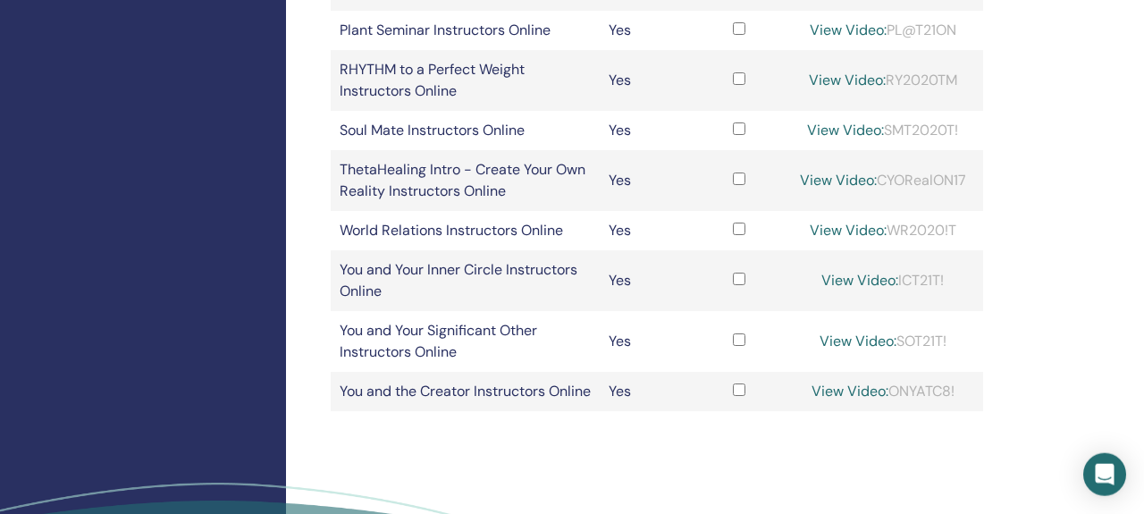
scroll to position [743, 0]
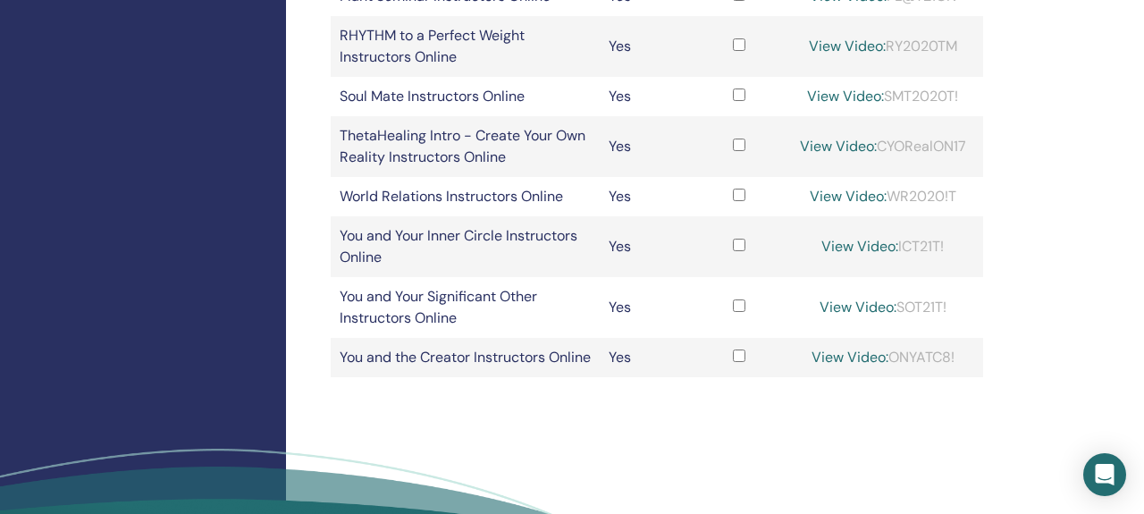
click at [523, 142] on td "ThetaHealing Intro - Create Your Own Reality Instructors Online" at bounding box center [465, 146] width 269 height 61
drag, startPoint x: 969, startPoint y: 147, endPoint x: 878, endPoint y: 157, distance: 90.9
click at [878, 157] on td "View Video: CYORealON17" at bounding box center [883, 146] width 200 height 61
copy div "CYORealON17"
click at [814, 148] on link "View Video:" at bounding box center [838, 146] width 77 height 19
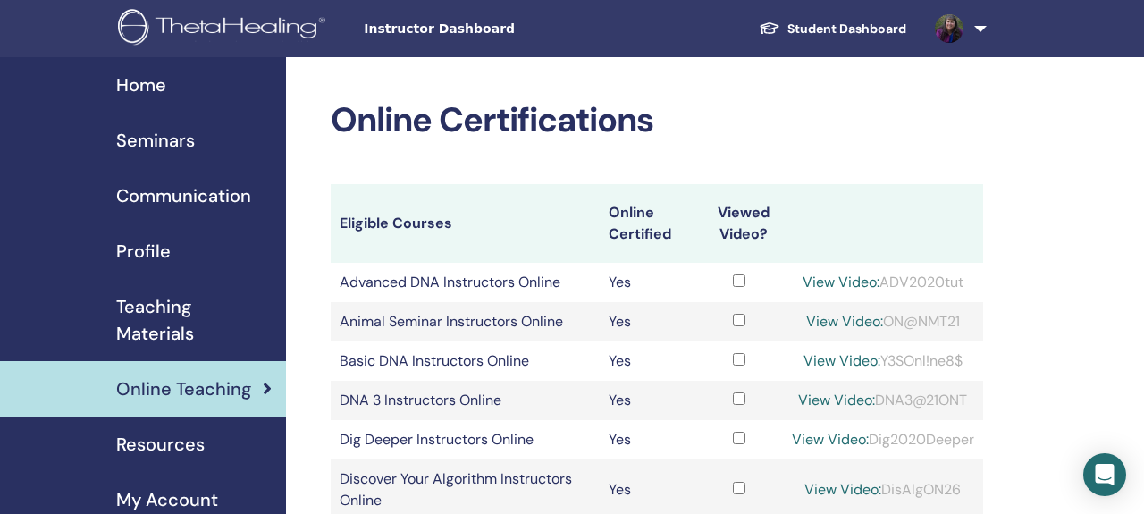
scroll to position [743, 0]
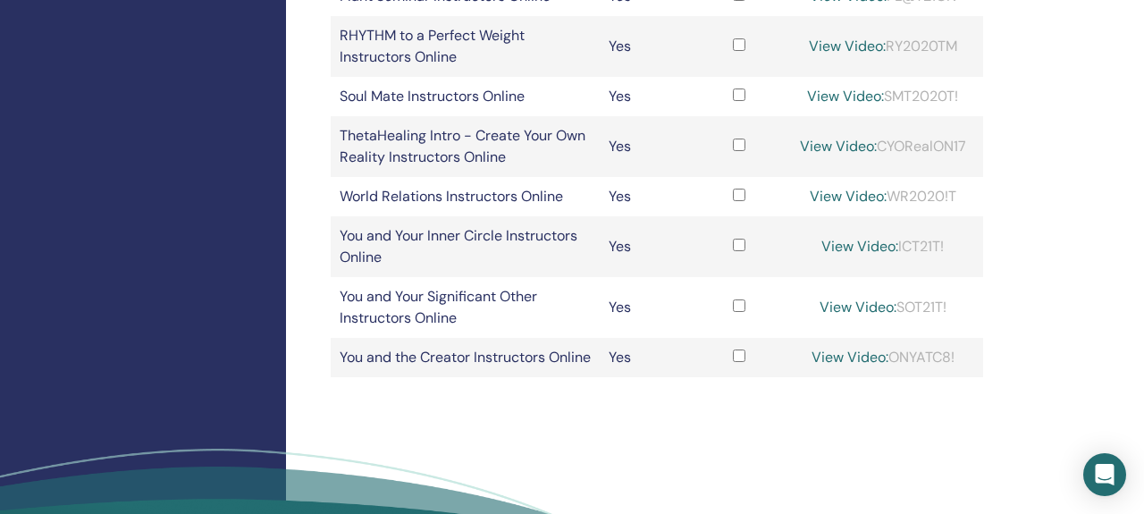
drag, startPoint x: 970, startPoint y: 144, endPoint x: 879, endPoint y: 151, distance: 91.4
click at [877, 151] on div "View Video: CYORealON17" at bounding box center [883, 146] width 182 height 21
copy div "CYORealON17"
click at [834, 147] on link "View Video:" at bounding box center [838, 146] width 77 height 19
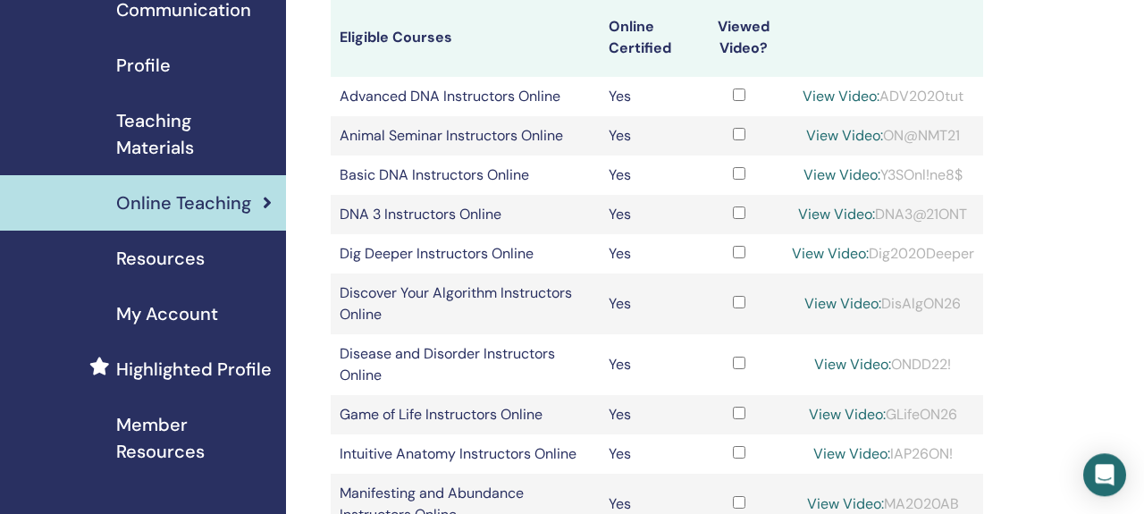
scroll to position [186, 0]
click at [152, 264] on span "Resources" at bounding box center [160, 258] width 88 height 27
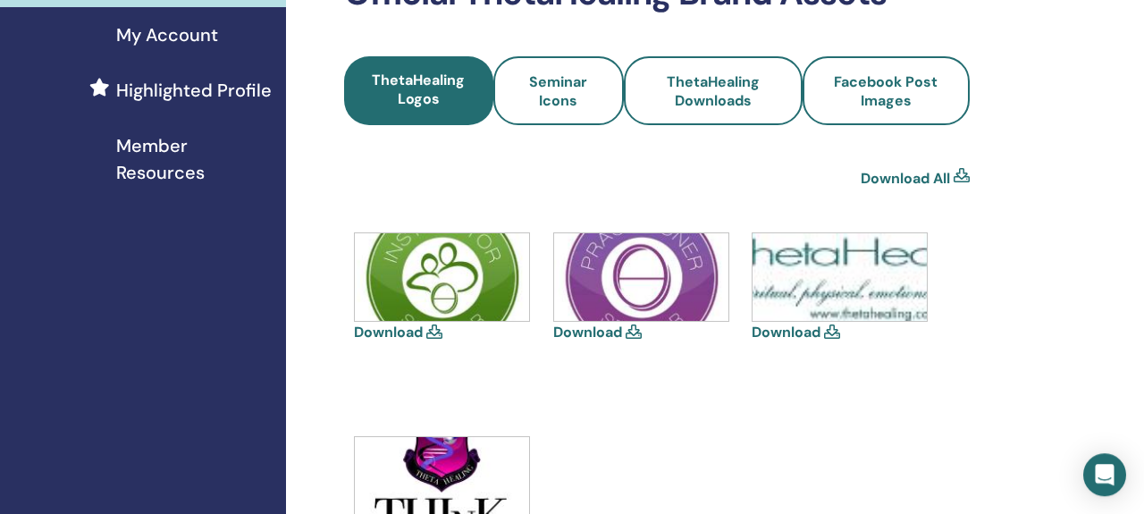
scroll to position [465, 0]
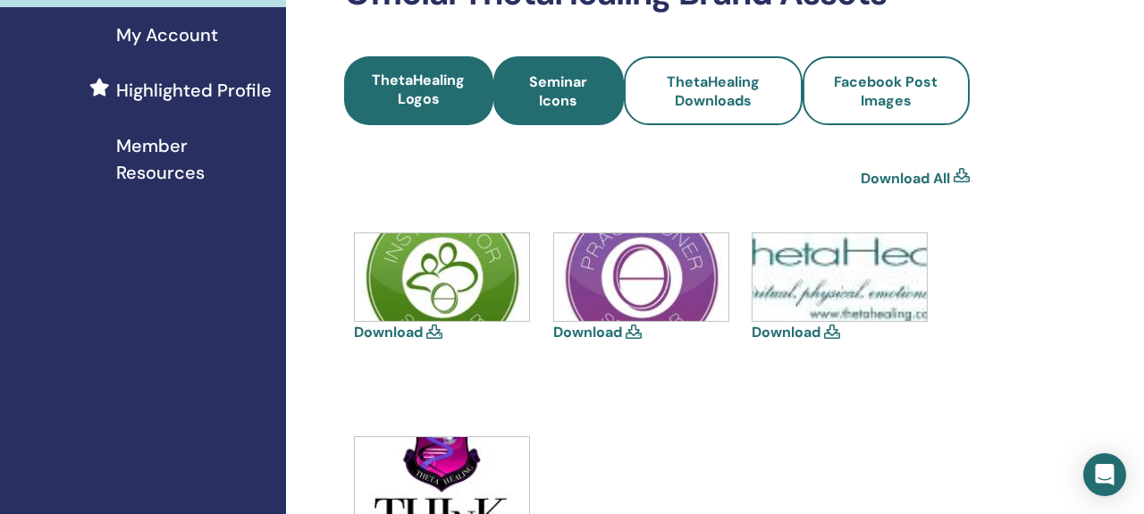
click at [570, 124] on div "Resources Instructor Onboarding Guide Instructor Resources Help and Support Lib…" at bounding box center [656, 137] width 625 height 1004
click at [573, 113] on link "Seminar Icons" at bounding box center [558, 90] width 130 height 69
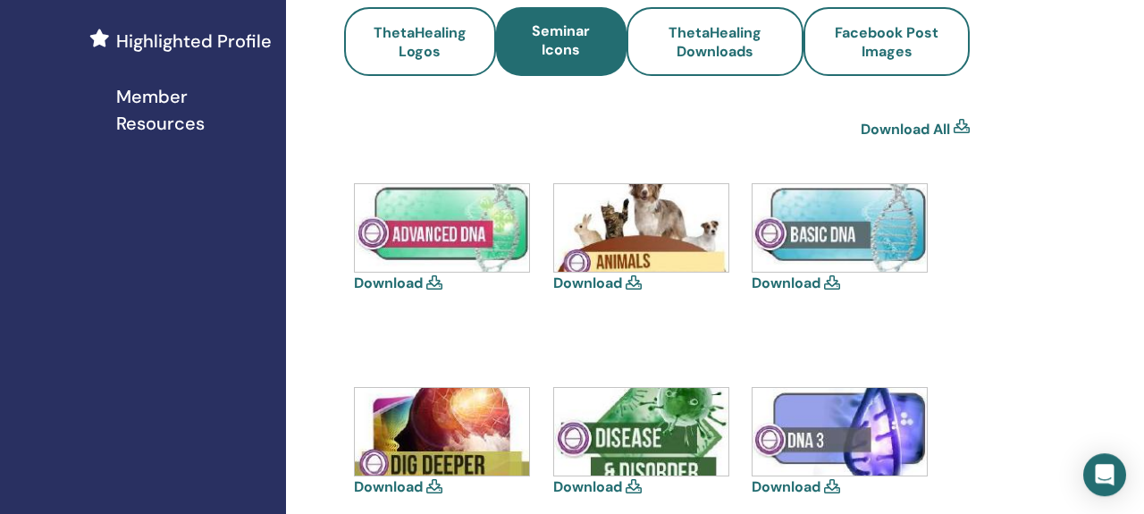
scroll to position [372, 0]
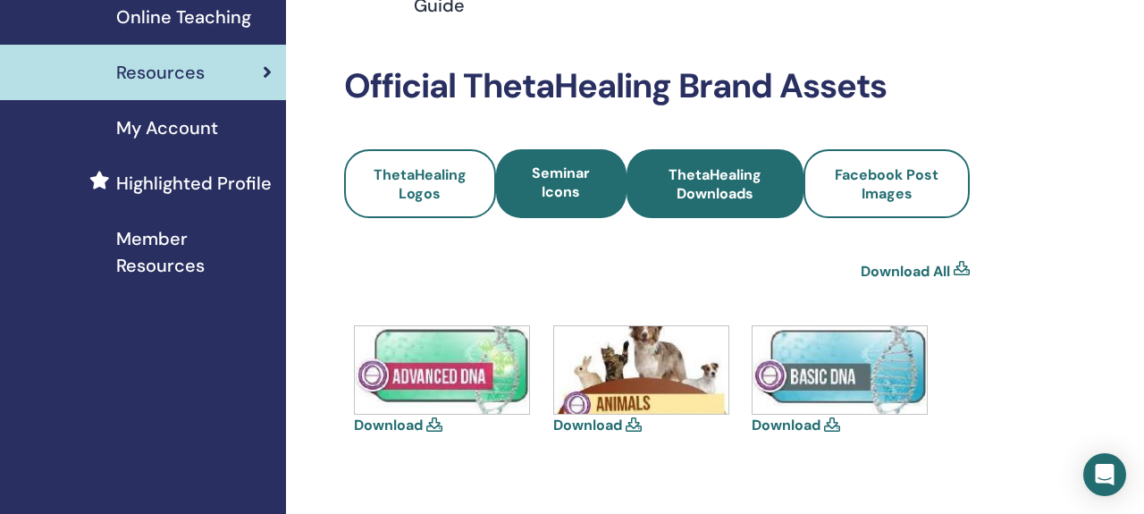
click at [701, 201] on span "ThetaHealing Downloads" at bounding box center [716, 184] width 130 height 38
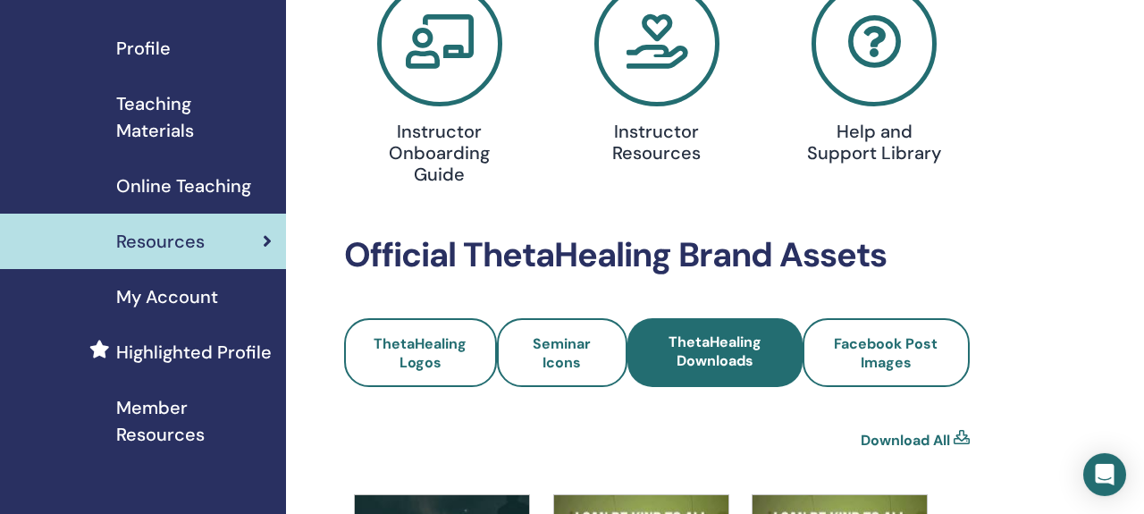
scroll to position [186, 0]
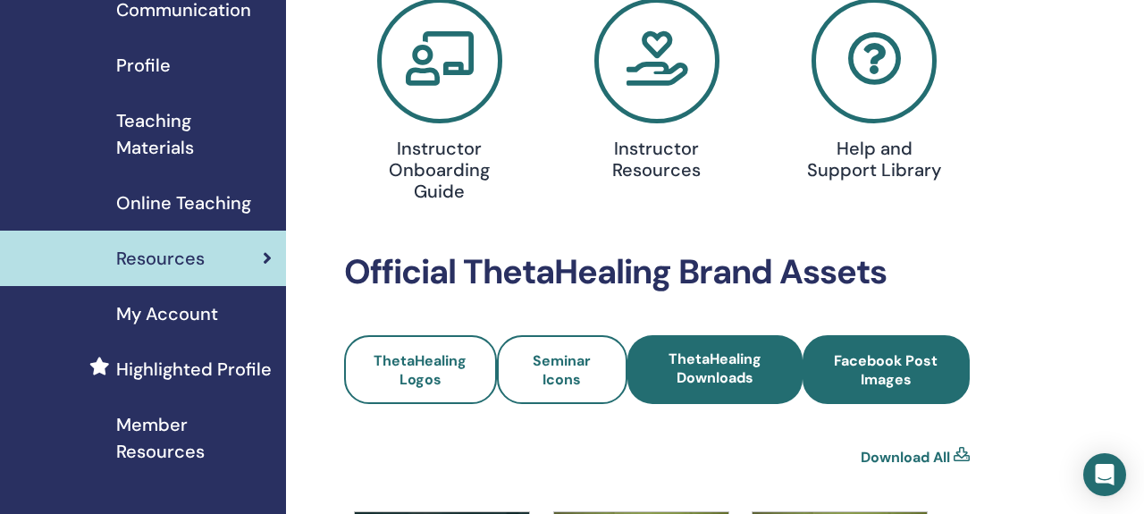
click at [904, 374] on span "Facebook Post Images" at bounding box center [886, 370] width 119 height 38
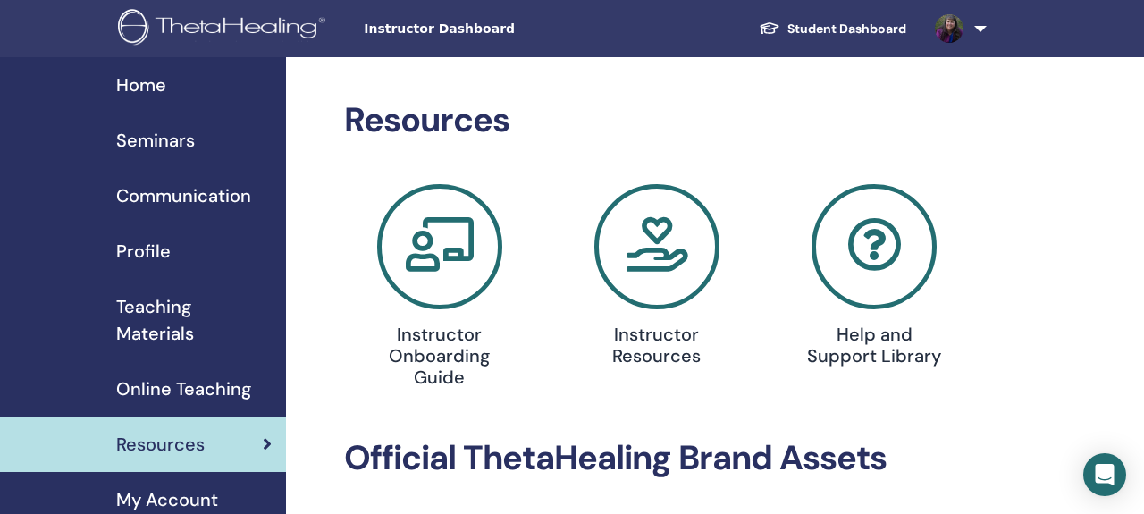
scroll to position [186, 0]
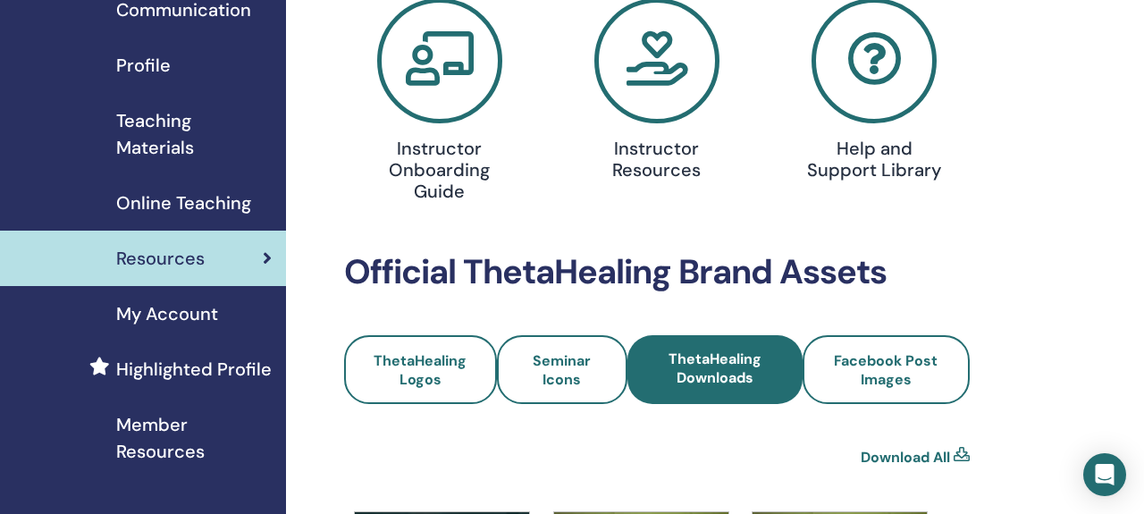
click at [425, 94] on icon at bounding box center [439, 60] width 125 height 125
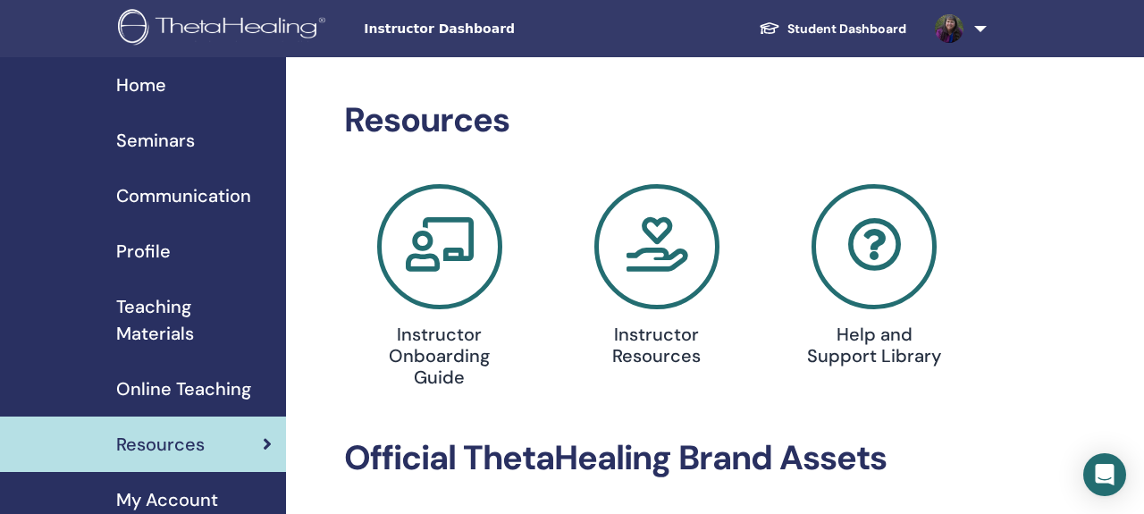
scroll to position [186, 0]
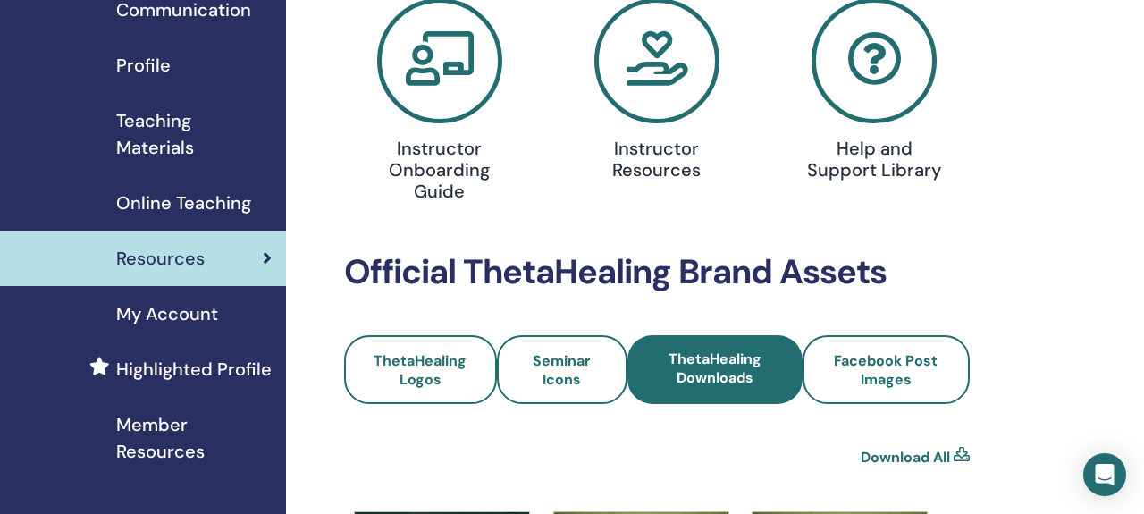
click at [659, 123] on div "Instructor Resources" at bounding box center [656, 155] width 196 height 64
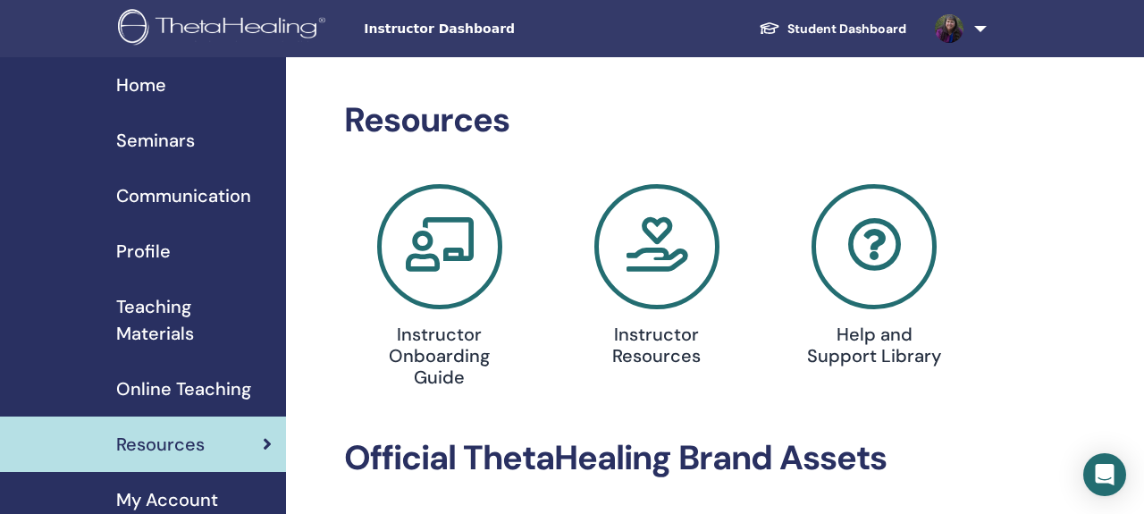
scroll to position [186, 0]
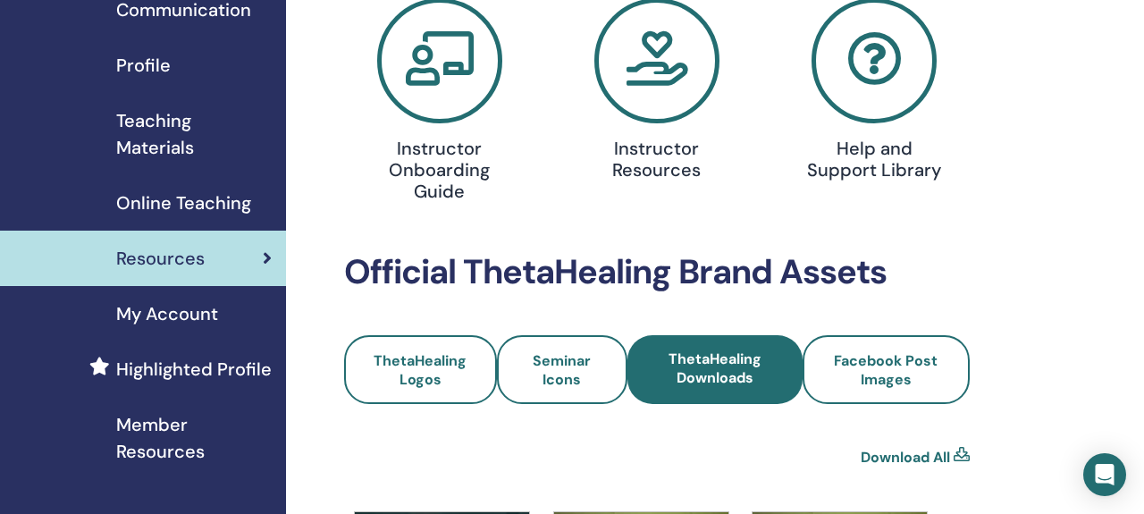
click at [177, 303] on span "My Account" at bounding box center [167, 313] width 102 height 27
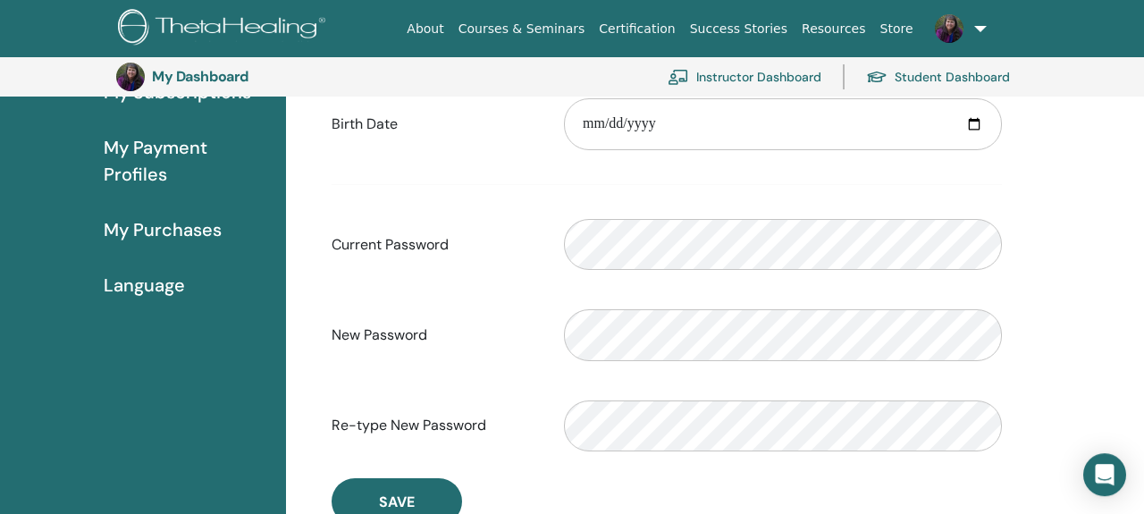
scroll to position [318, 0]
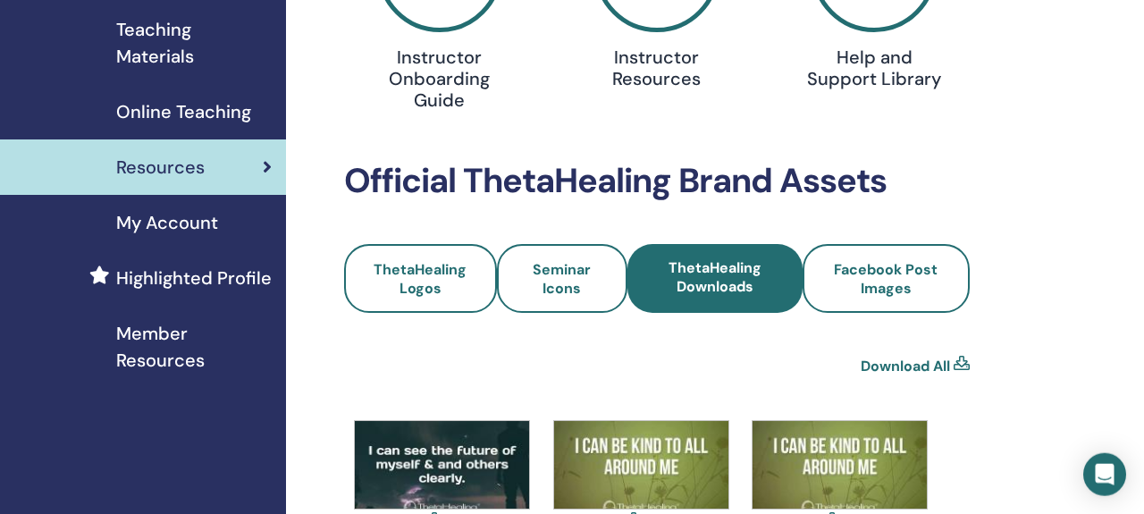
scroll to position [279, 0]
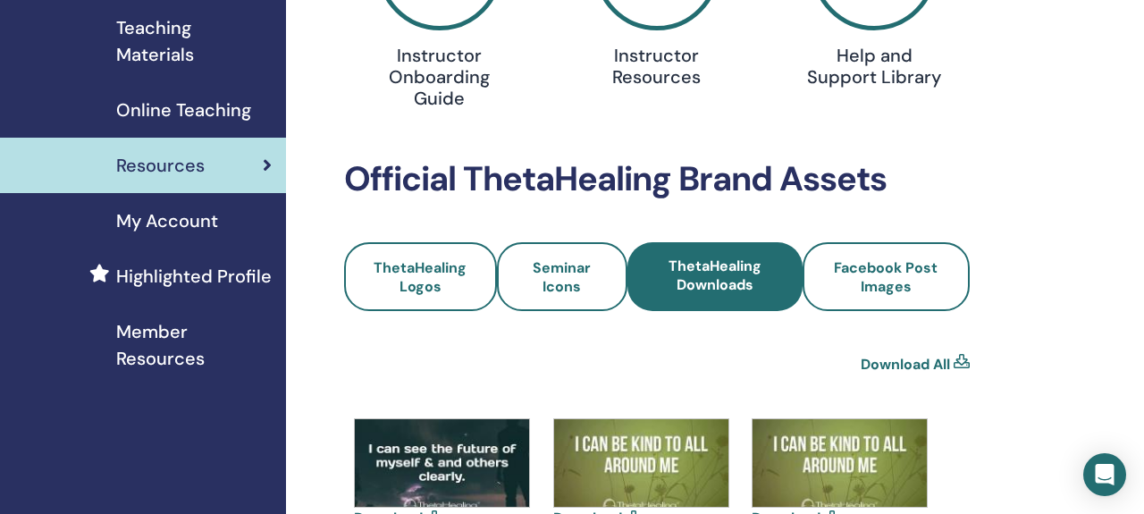
click at [204, 273] on span "Highlighted Profile" at bounding box center [193, 276] width 155 height 27
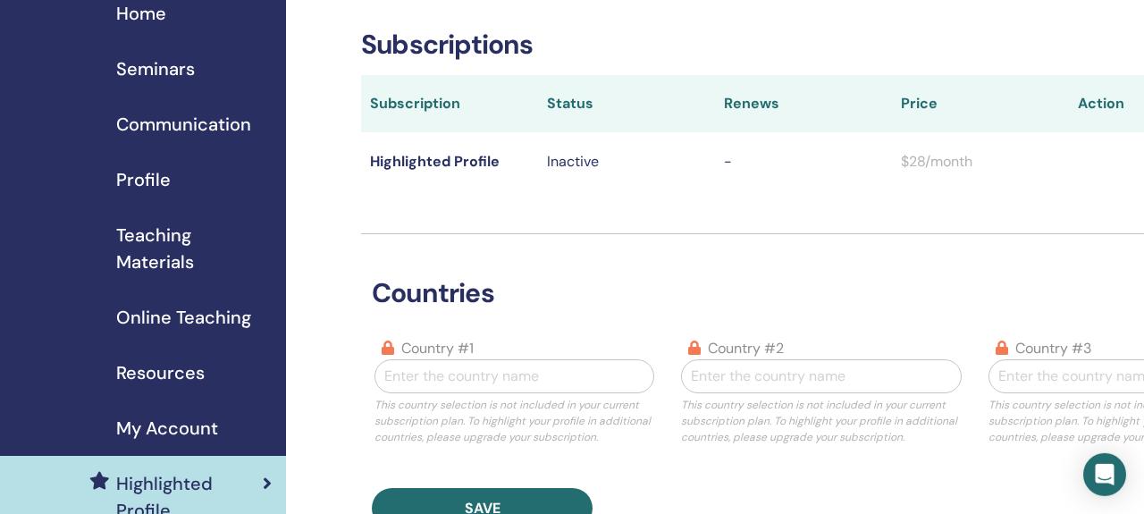
scroll to position [93, 0]
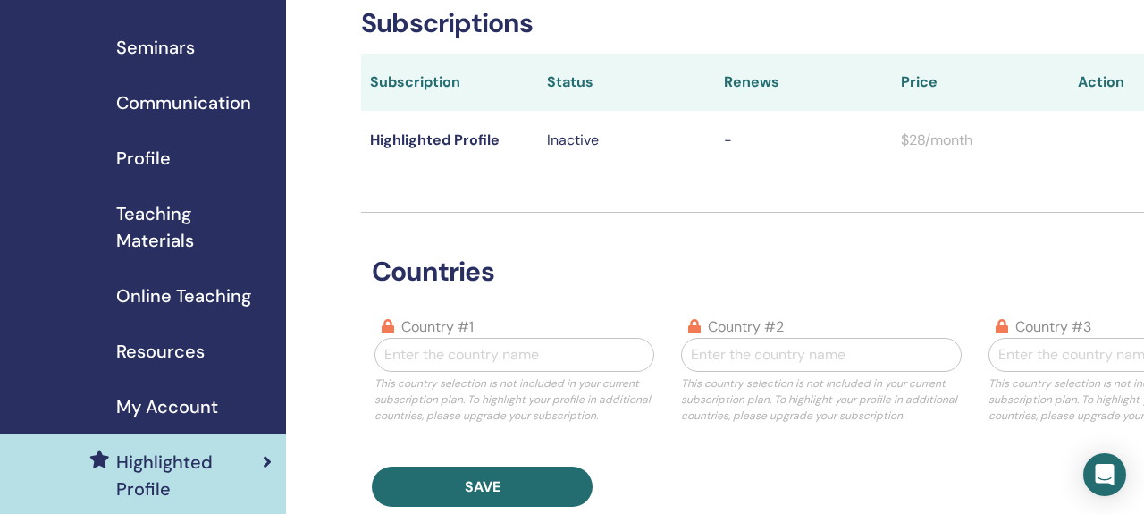
click at [589, 145] on p "Inactive" at bounding box center [626, 140] width 159 height 21
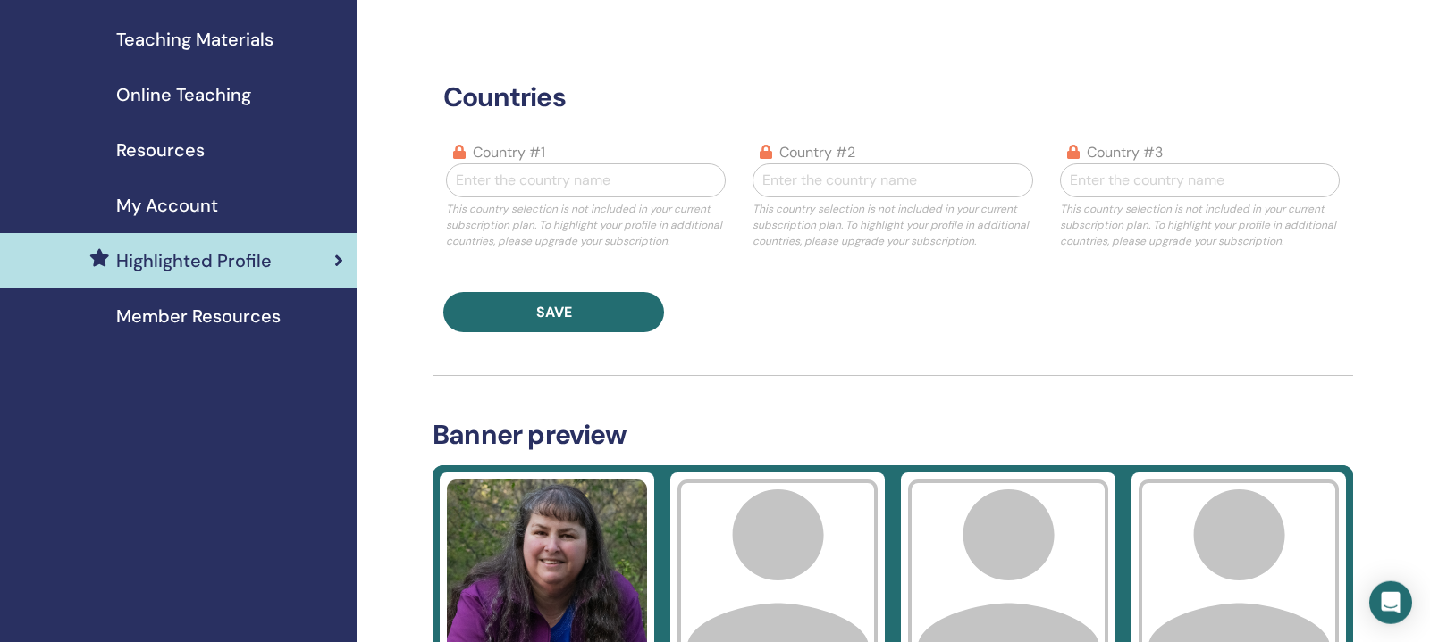
scroll to position [281, 0]
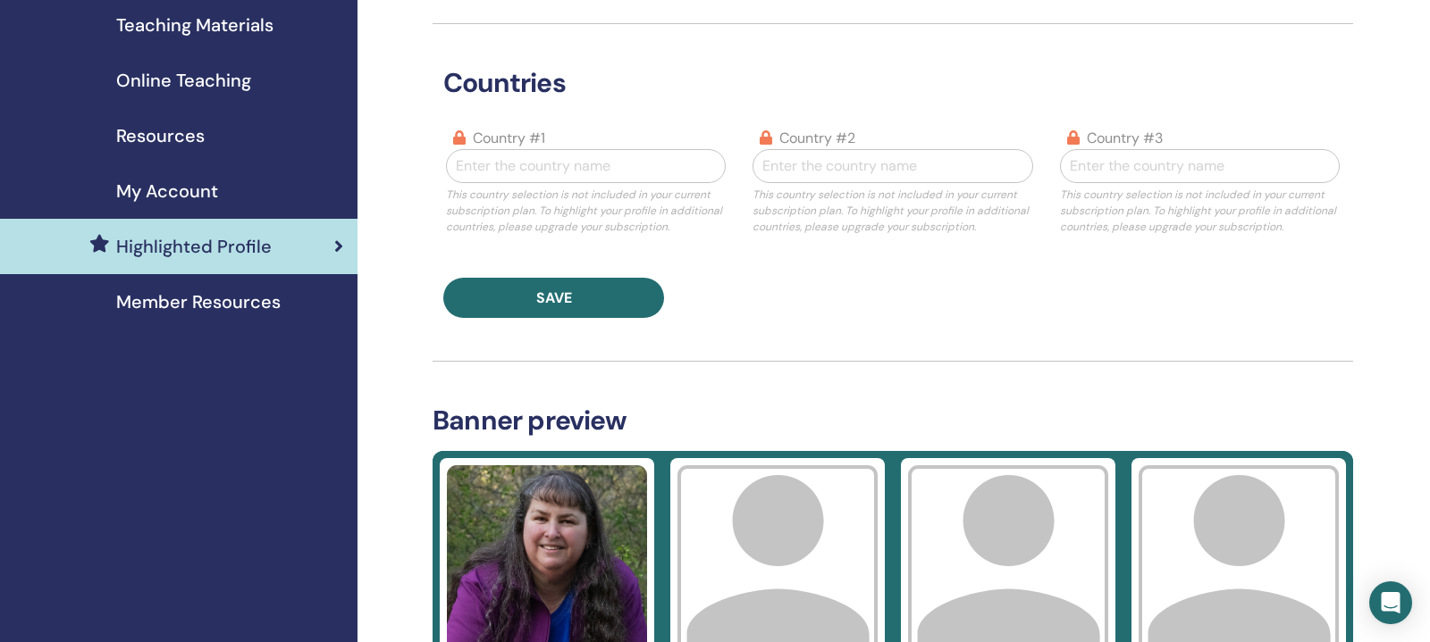
click at [133, 308] on span "Member Resources" at bounding box center [198, 302] width 164 height 27
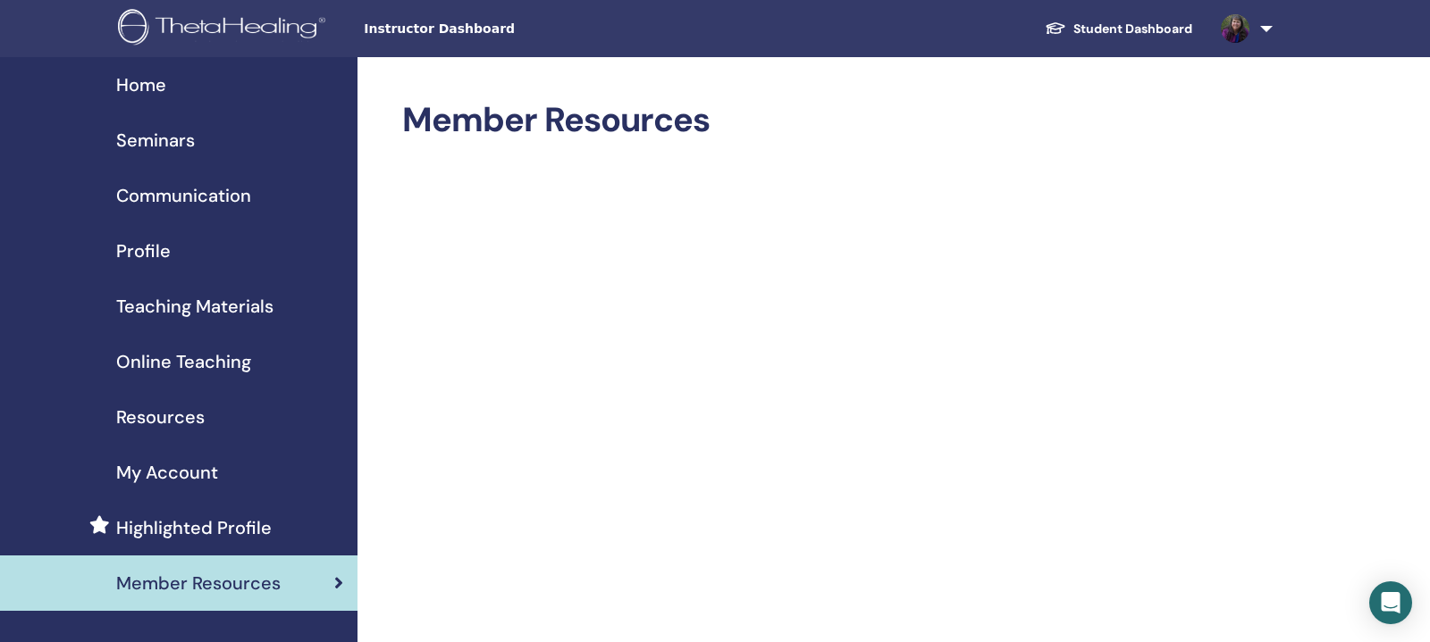
click at [199, 467] on span "My Account" at bounding box center [167, 472] width 102 height 27
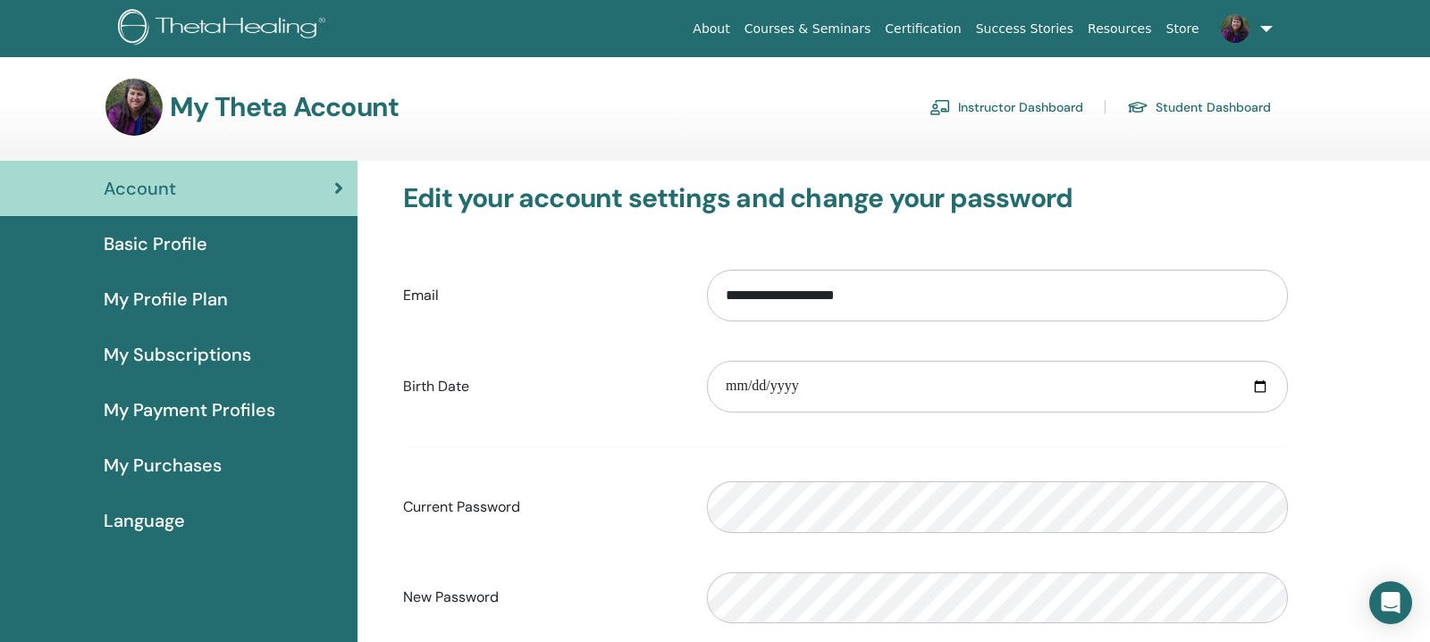
click at [209, 298] on span "My Profile Plan" at bounding box center [166, 299] width 124 height 27
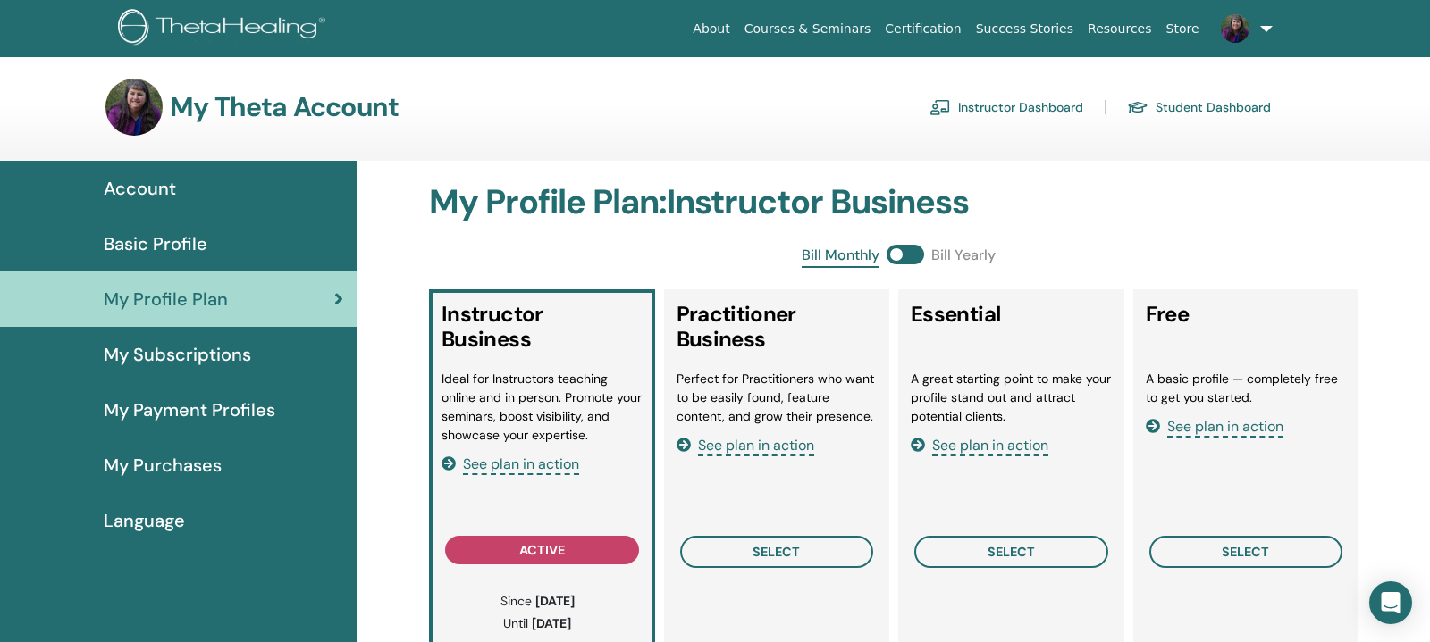
click at [192, 356] on span "My Subscriptions" at bounding box center [177, 354] width 147 height 27
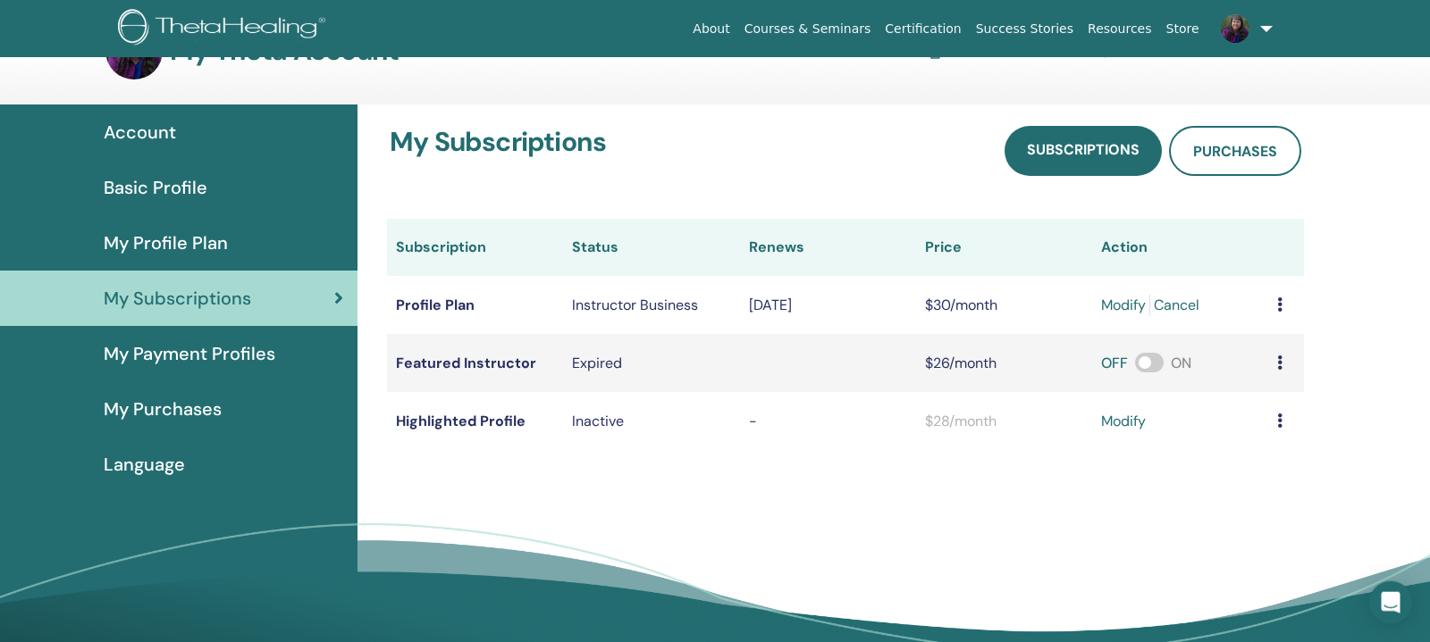
scroll to position [94, 0]
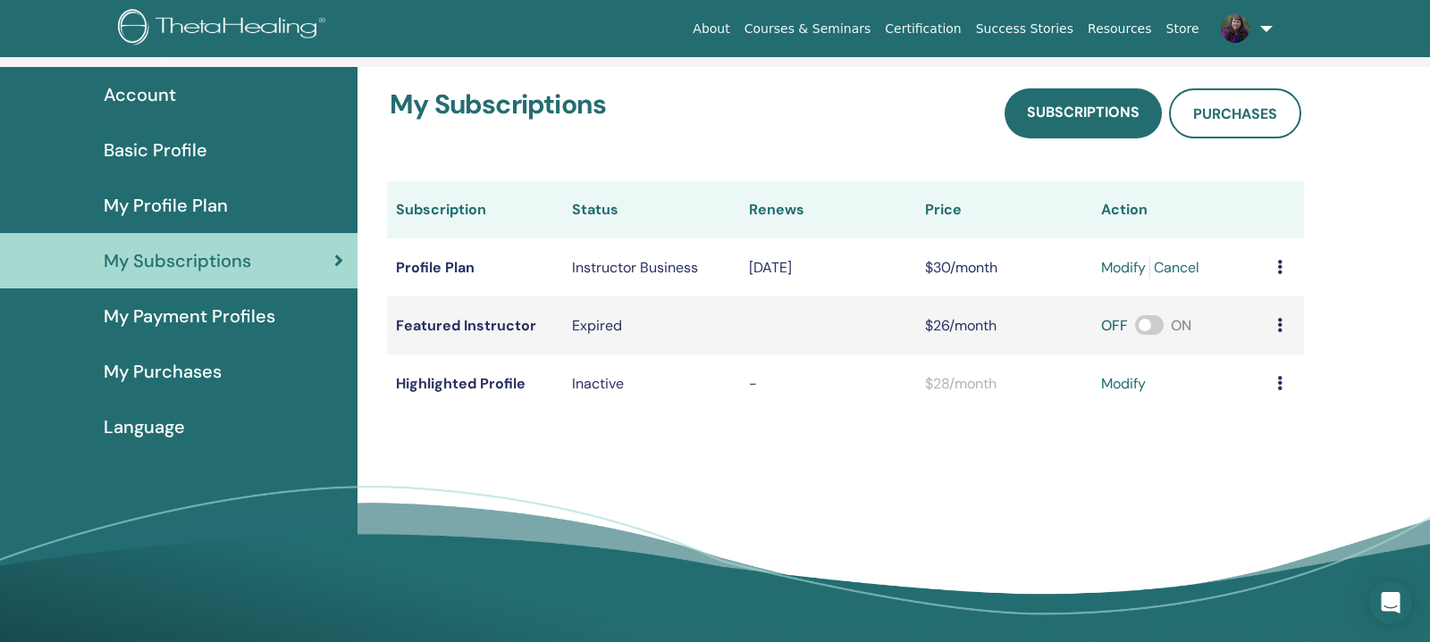
click at [182, 315] on span "My Payment Profiles" at bounding box center [190, 316] width 172 height 27
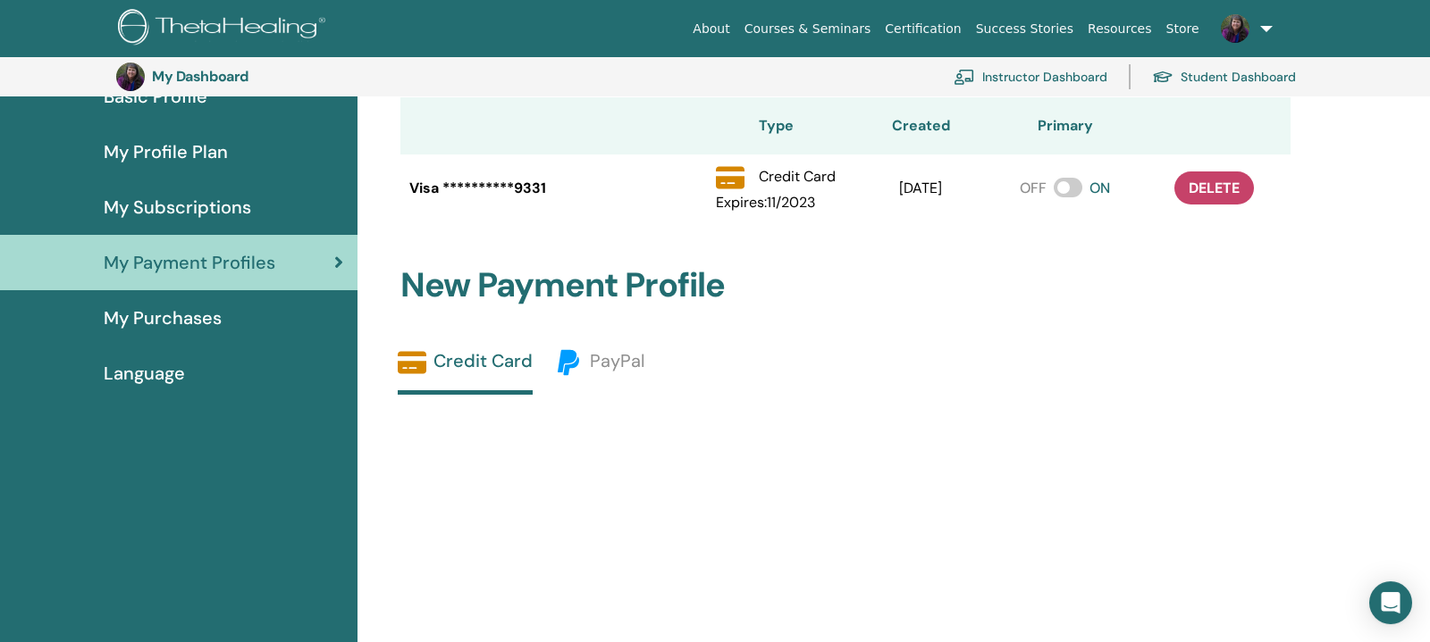
scroll to position [227, 0]
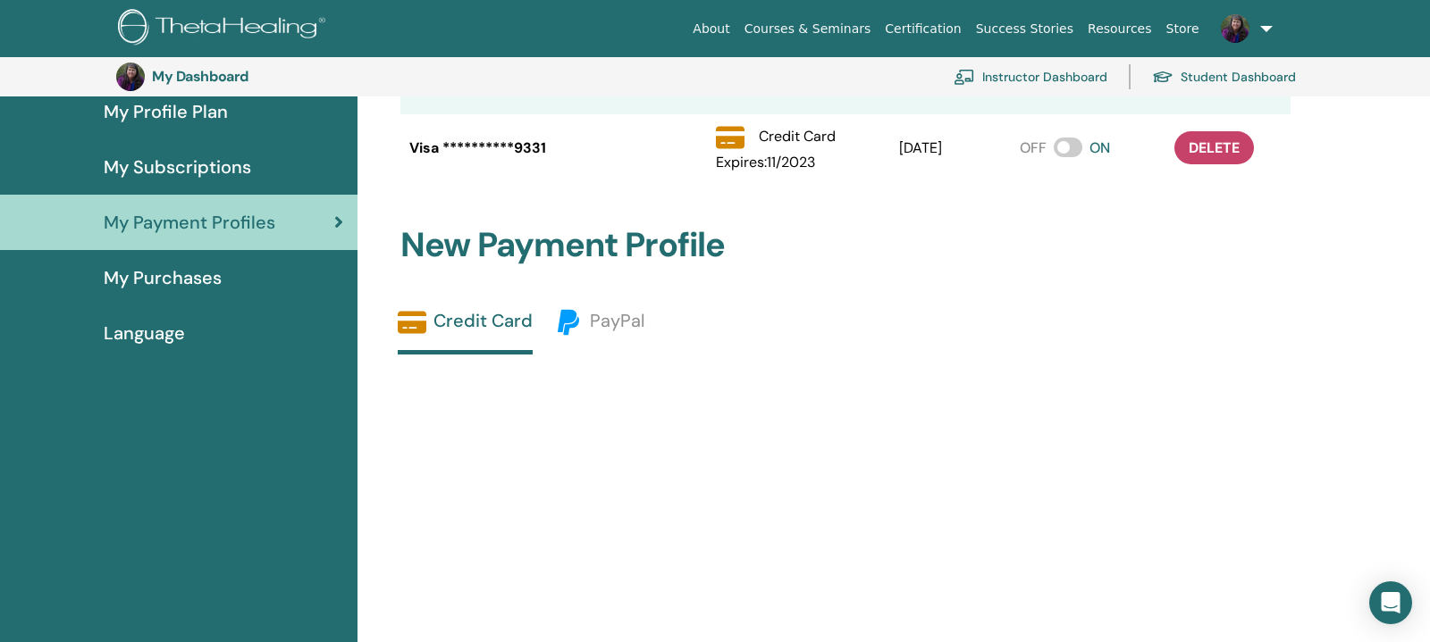
click at [202, 282] on span "My Purchases" at bounding box center [163, 277] width 118 height 27
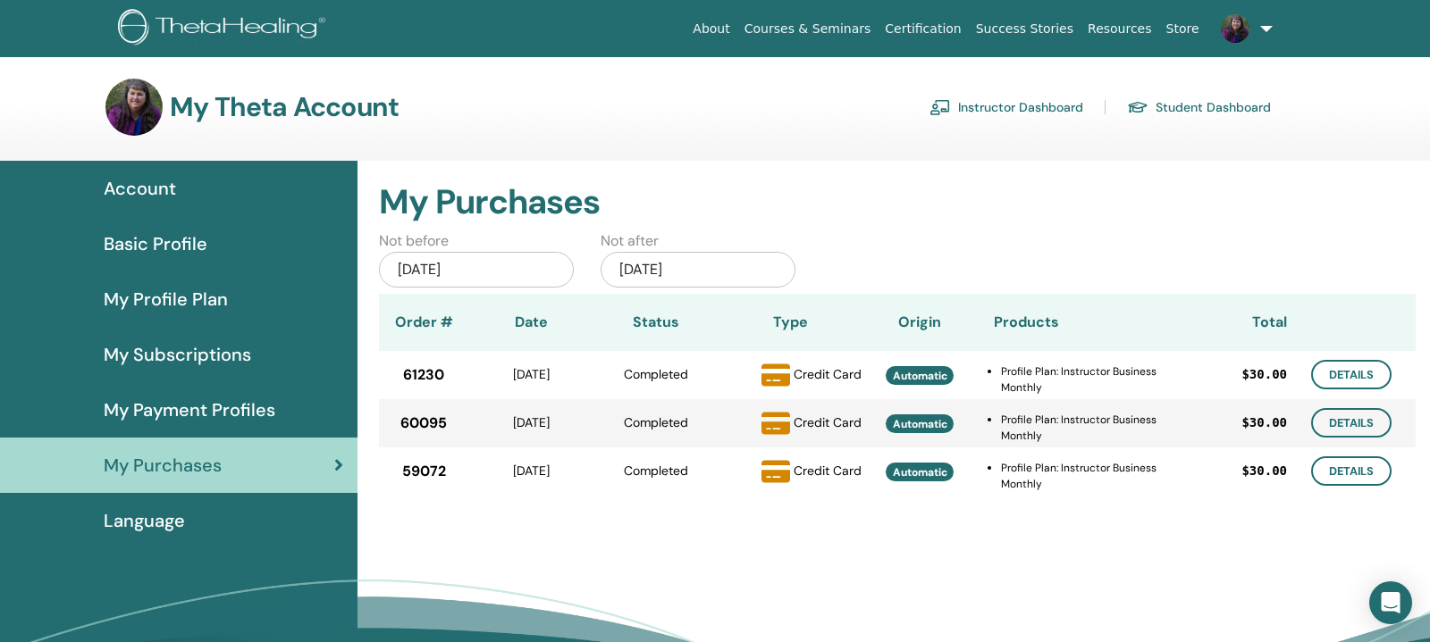
click at [159, 189] on span "Account" at bounding box center [140, 188] width 72 height 27
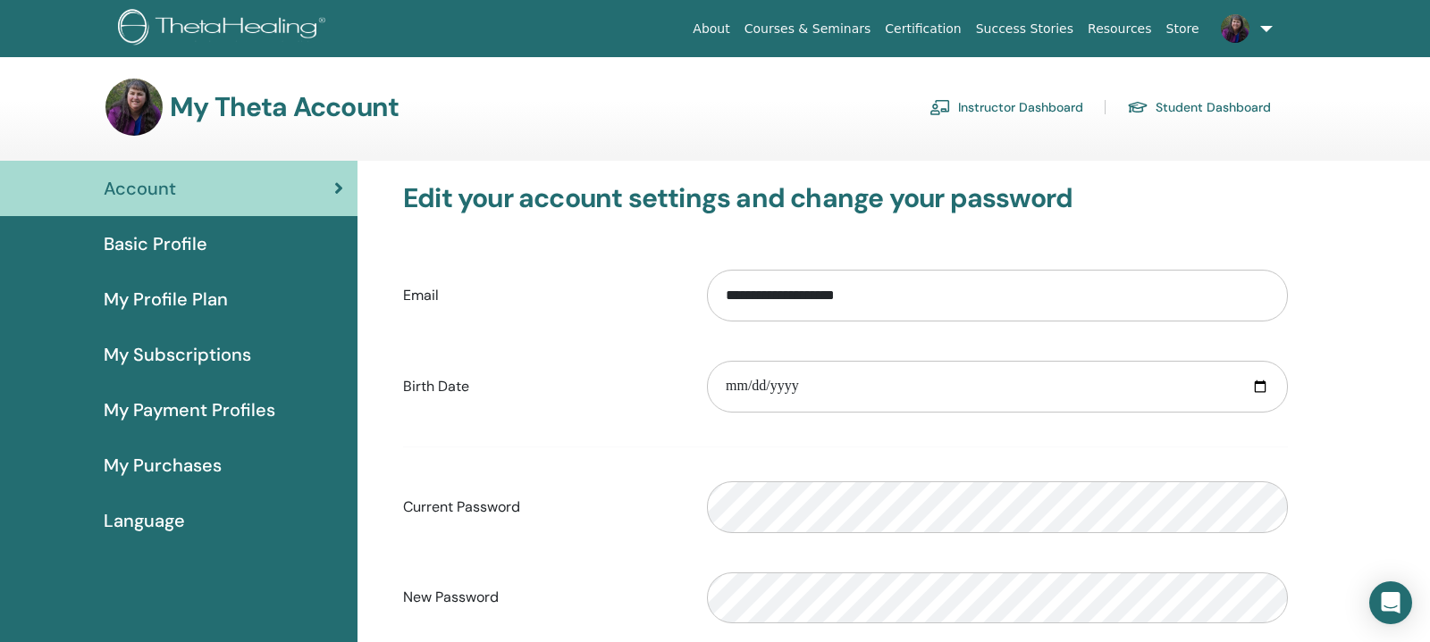
click at [1178, 107] on link "Student Dashboard" at bounding box center [1199, 107] width 144 height 29
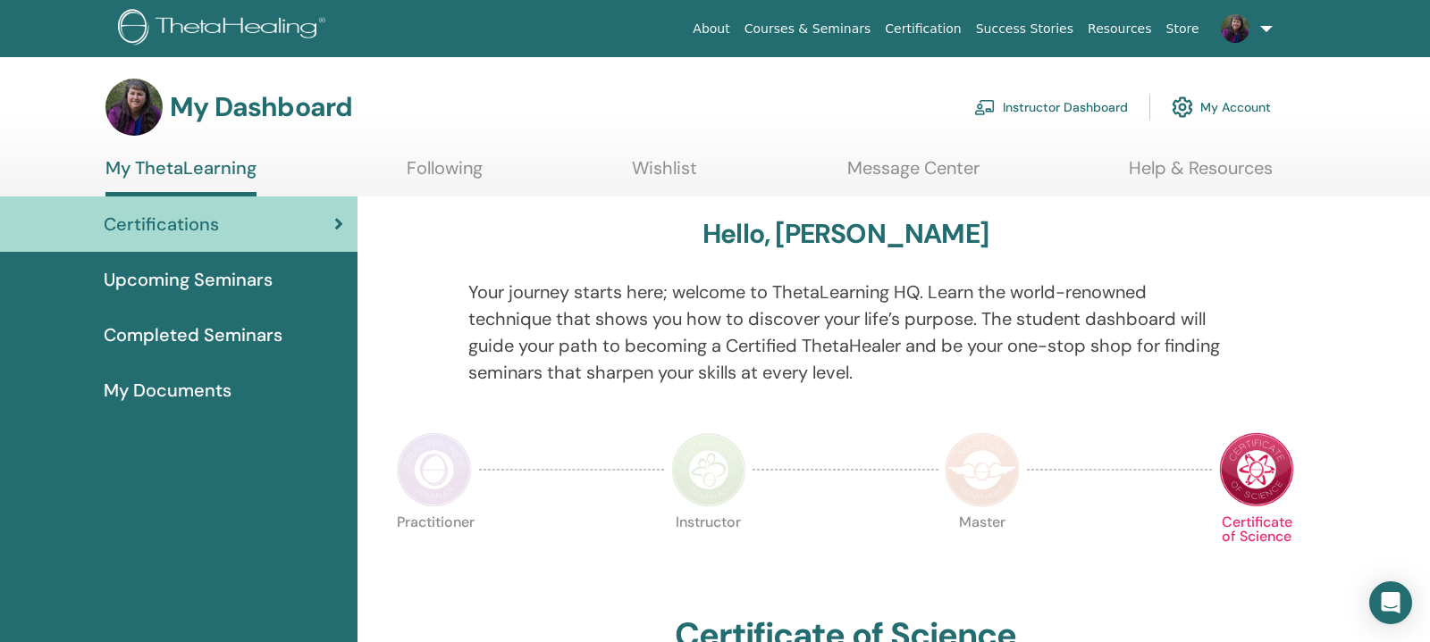
click at [153, 332] on span "Completed Seminars" at bounding box center [193, 335] width 179 height 27
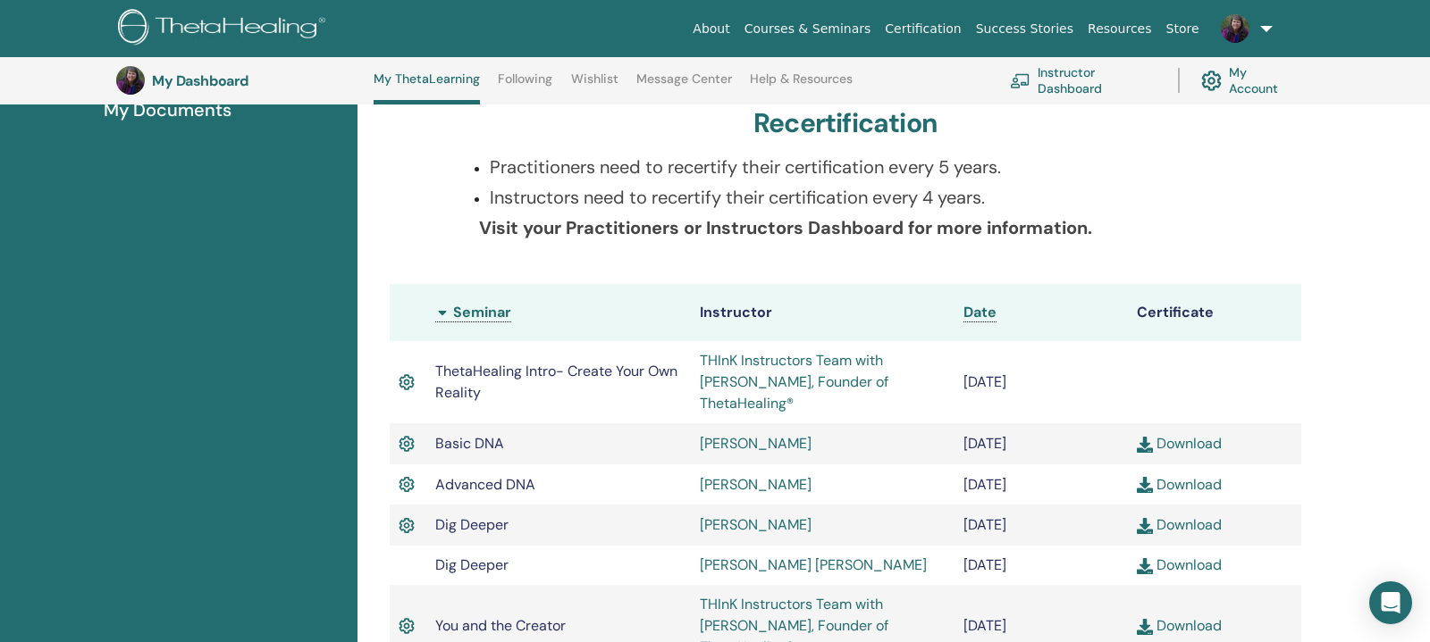
scroll to position [422, 0]
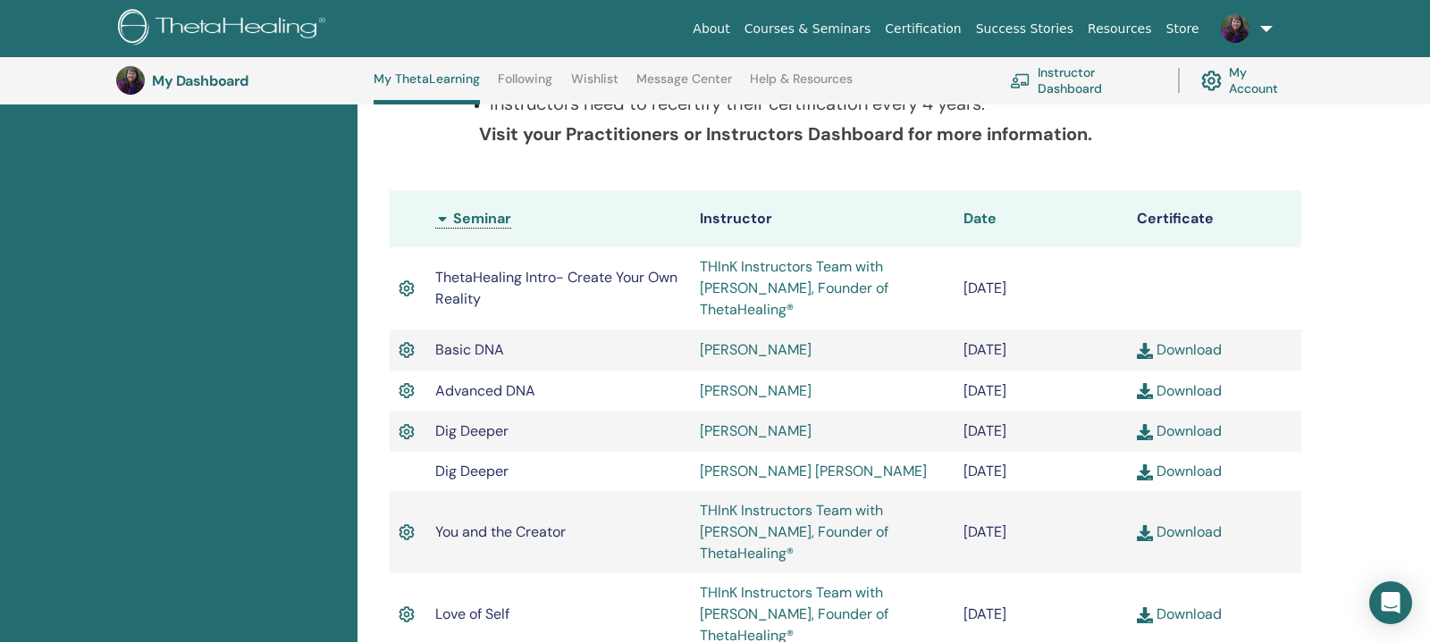
click at [986, 220] on span "Date" at bounding box center [979, 218] width 33 height 19
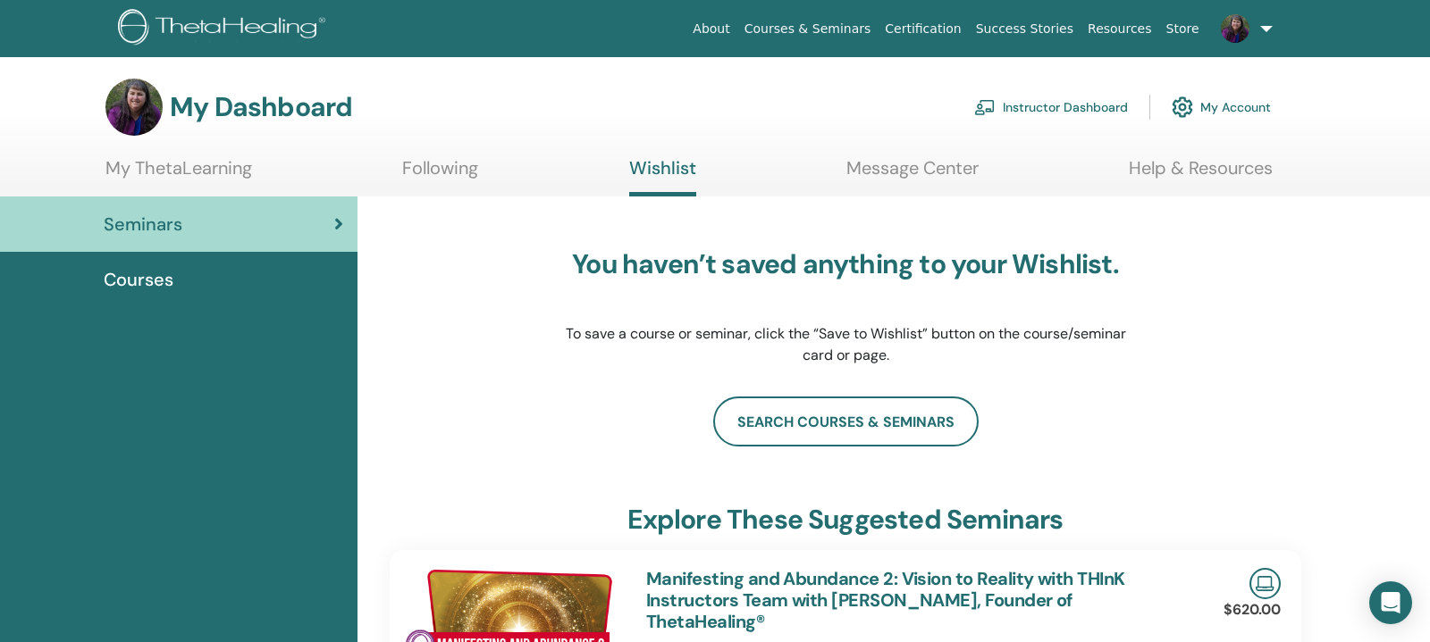
click at [1261, 105] on link "My Account" at bounding box center [1220, 107] width 99 height 39
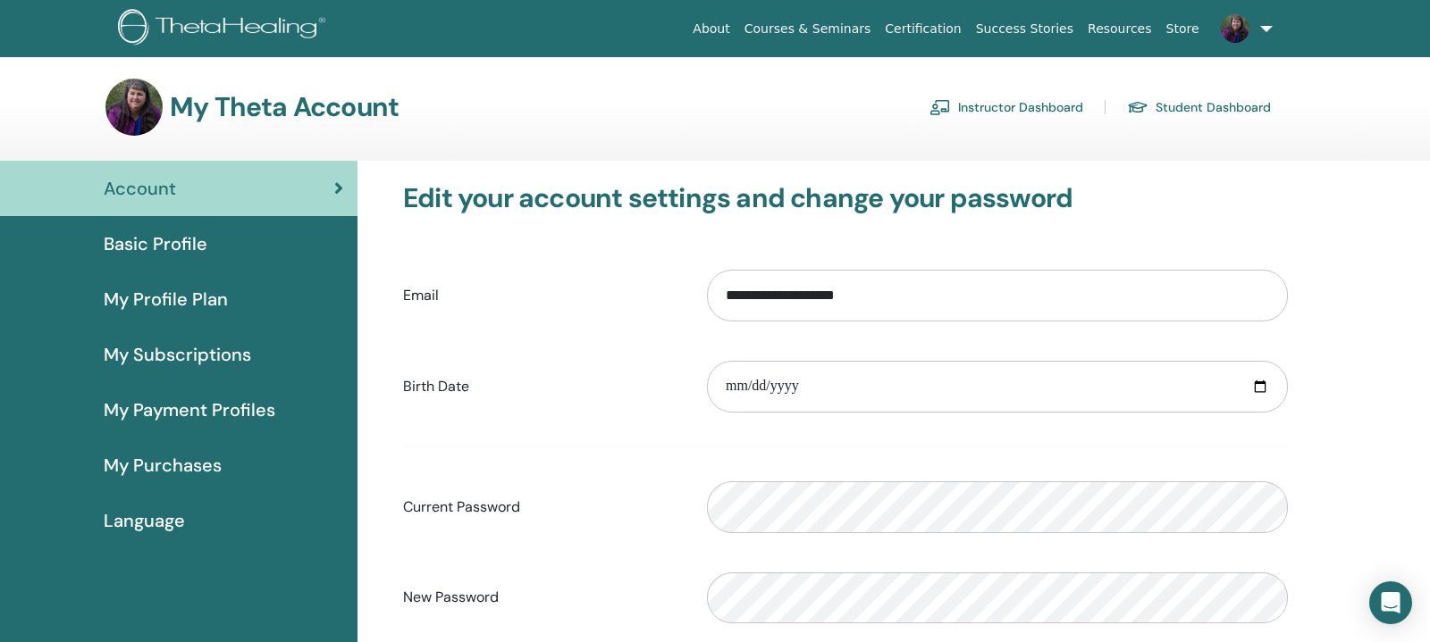
click at [150, 306] on span "My Profile Plan" at bounding box center [166, 299] width 124 height 27
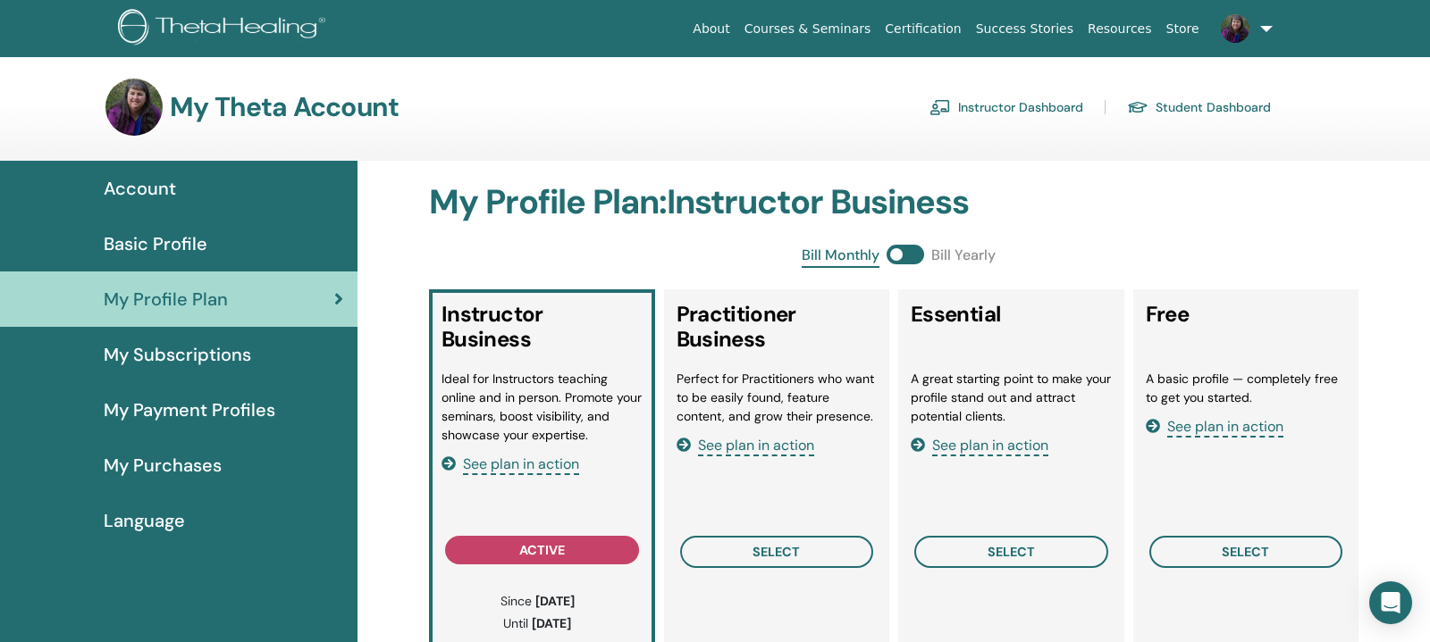
click at [1218, 111] on link "Student Dashboard" at bounding box center [1199, 107] width 144 height 29
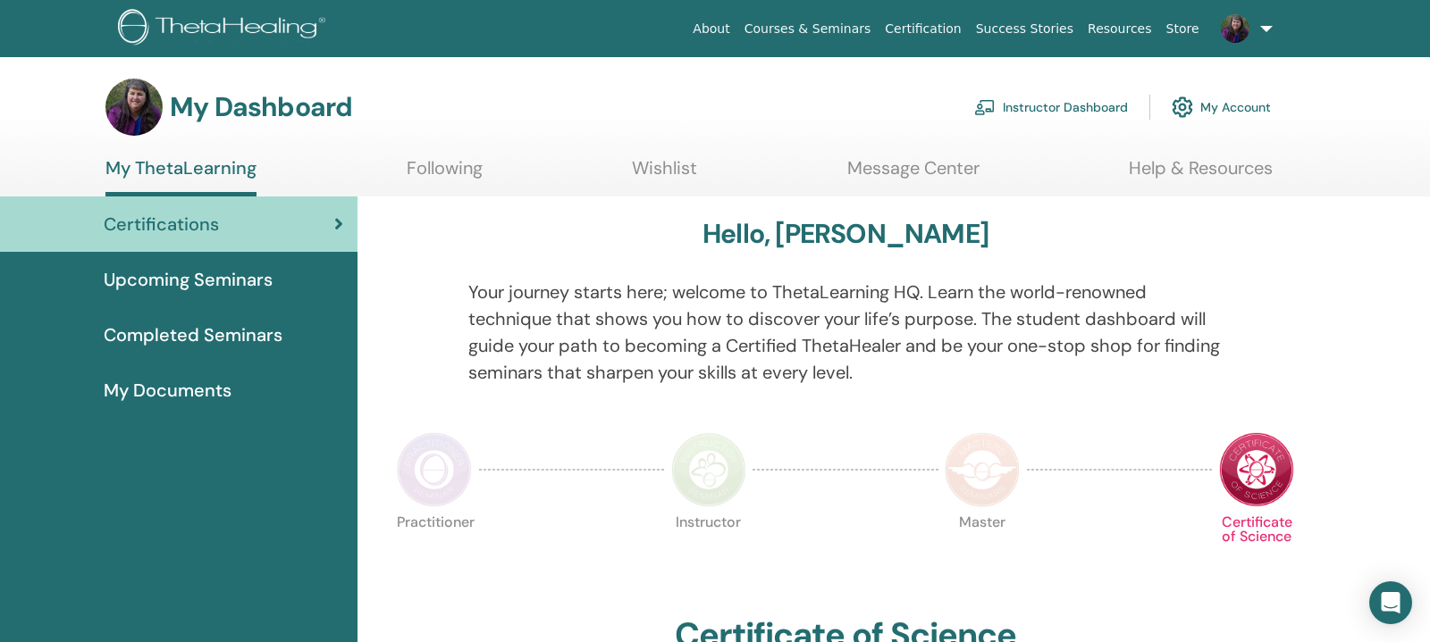
click at [188, 222] on span "Certifications" at bounding box center [161, 224] width 115 height 27
click at [262, 326] on span "Completed Seminars" at bounding box center [193, 335] width 179 height 27
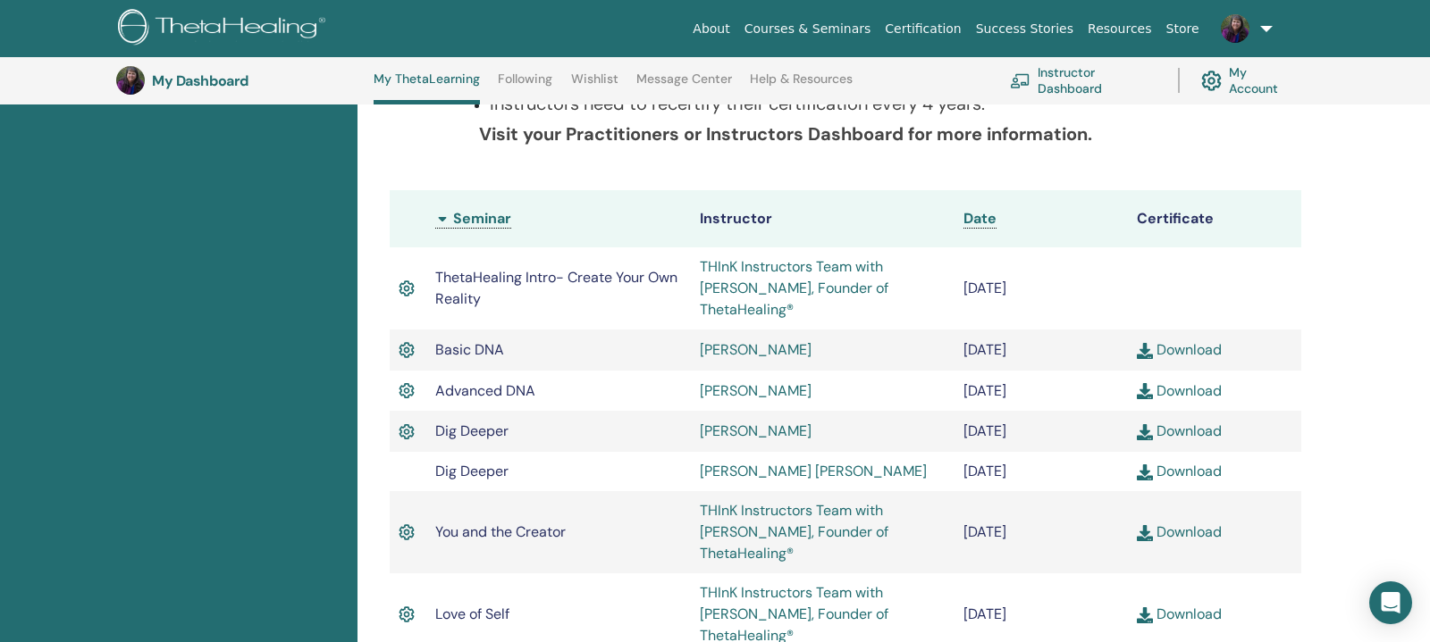
scroll to position [328, 0]
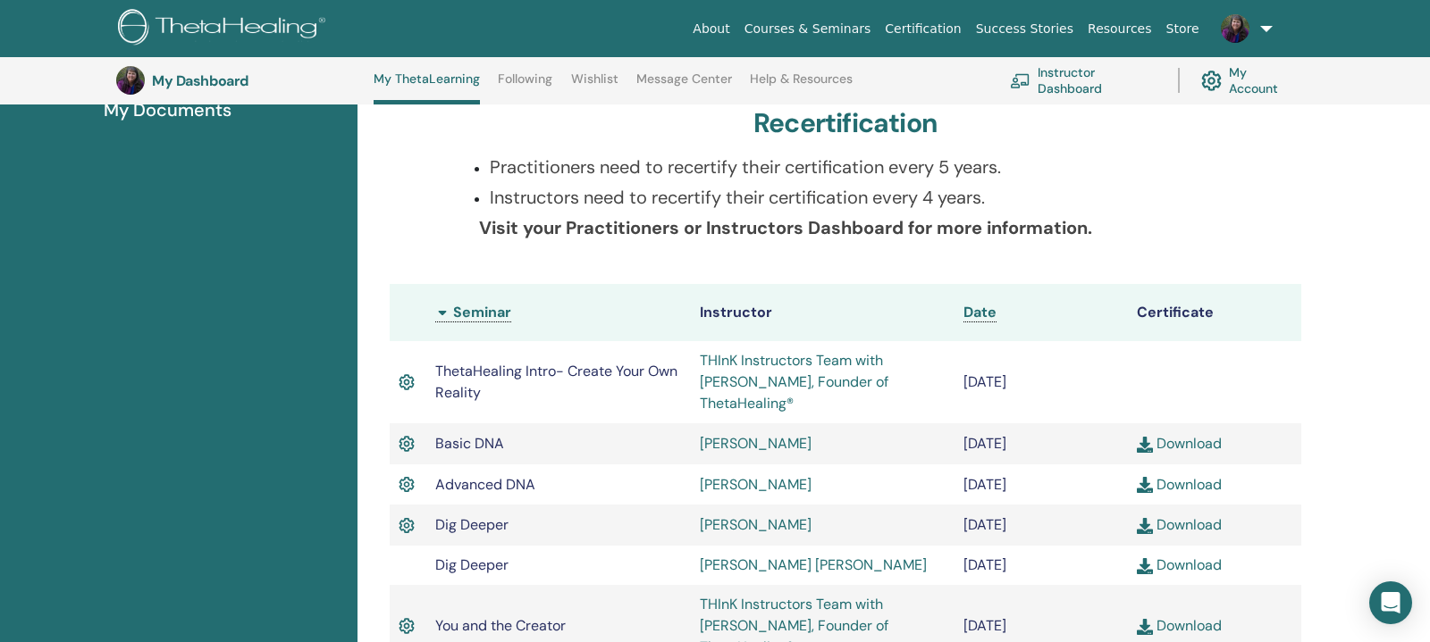
click at [493, 315] on th "Seminar" at bounding box center [558, 312] width 264 height 57
click at [986, 319] on span "Date" at bounding box center [979, 312] width 33 height 19
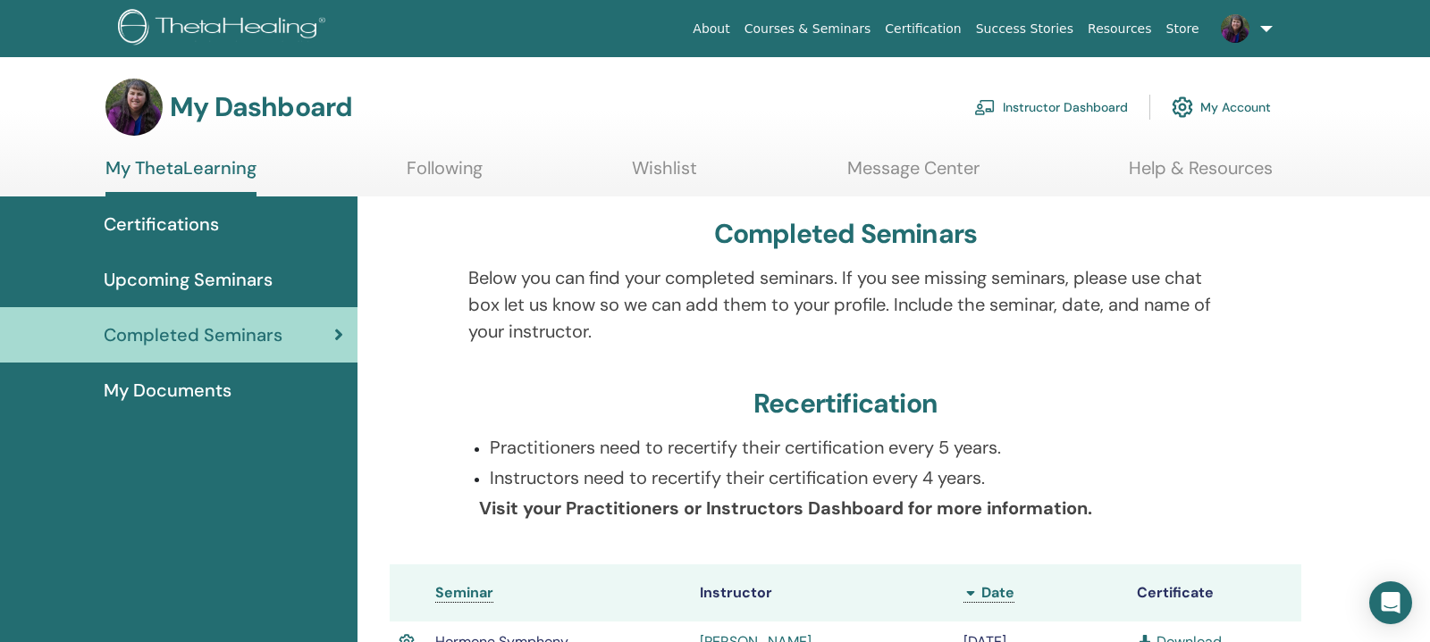
scroll to position [234, 0]
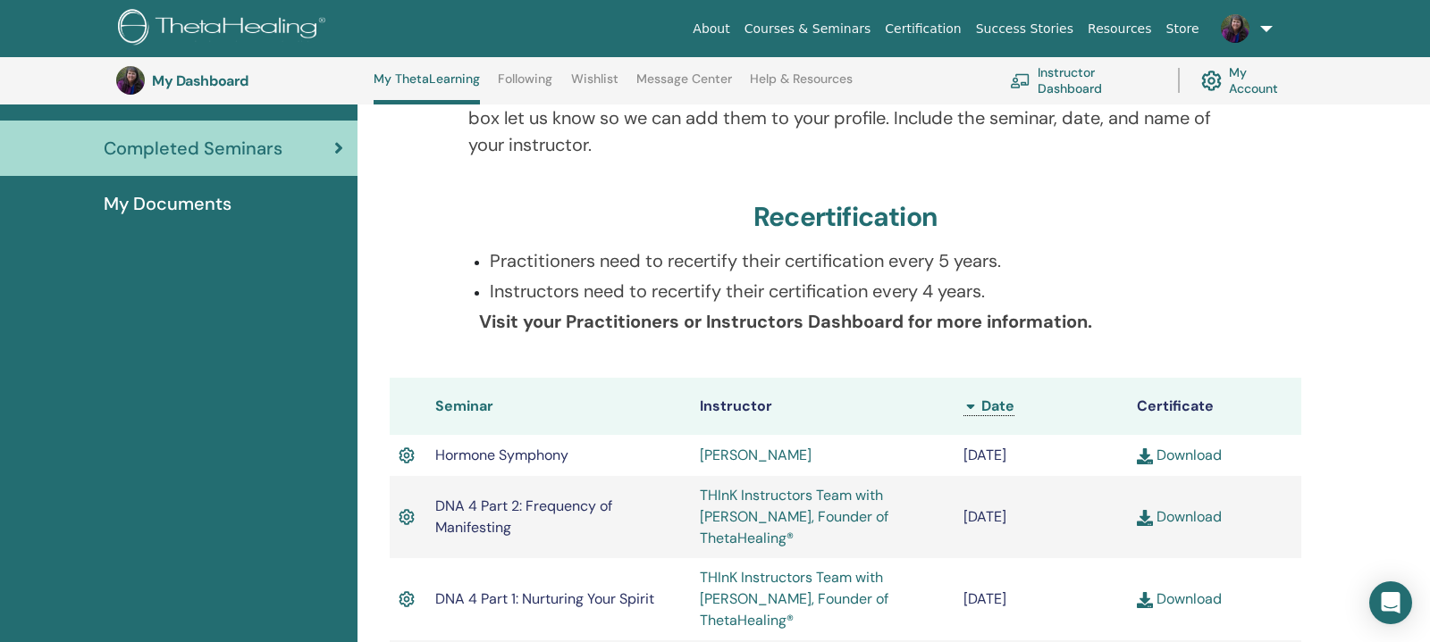
click at [472, 408] on span "Seminar" at bounding box center [464, 406] width 58 height 19
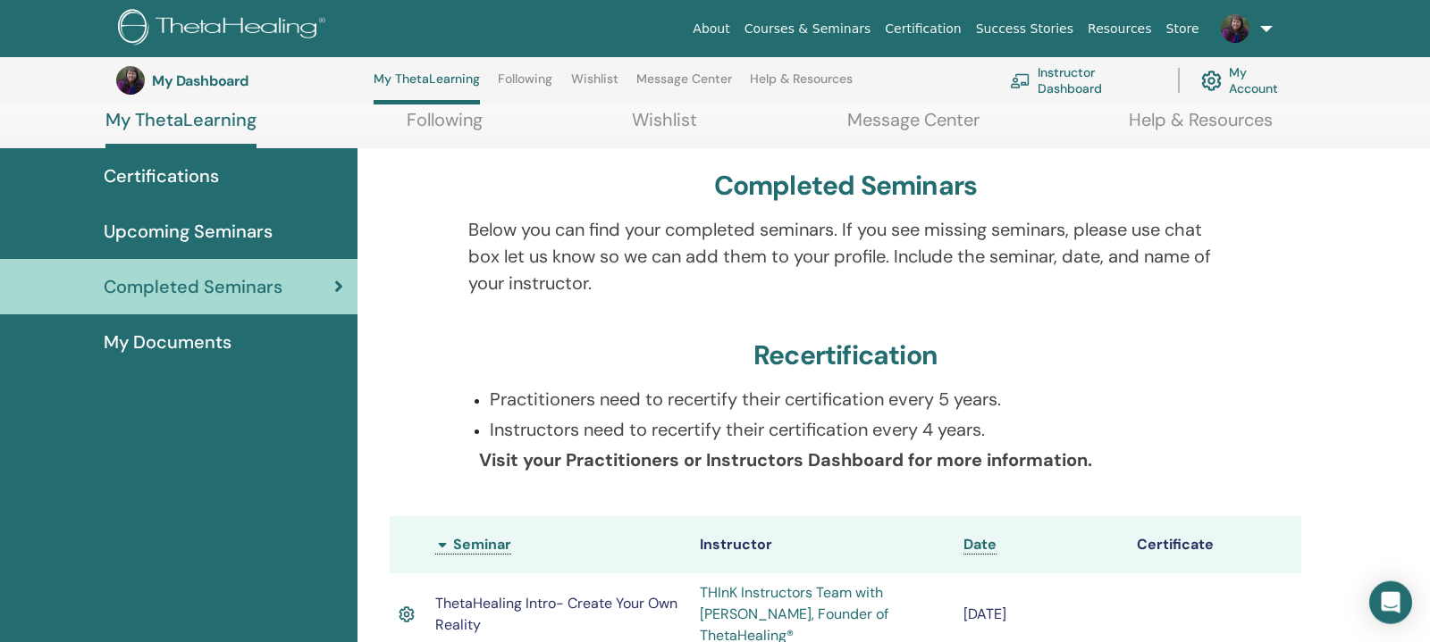
scroll to position [234, 0]
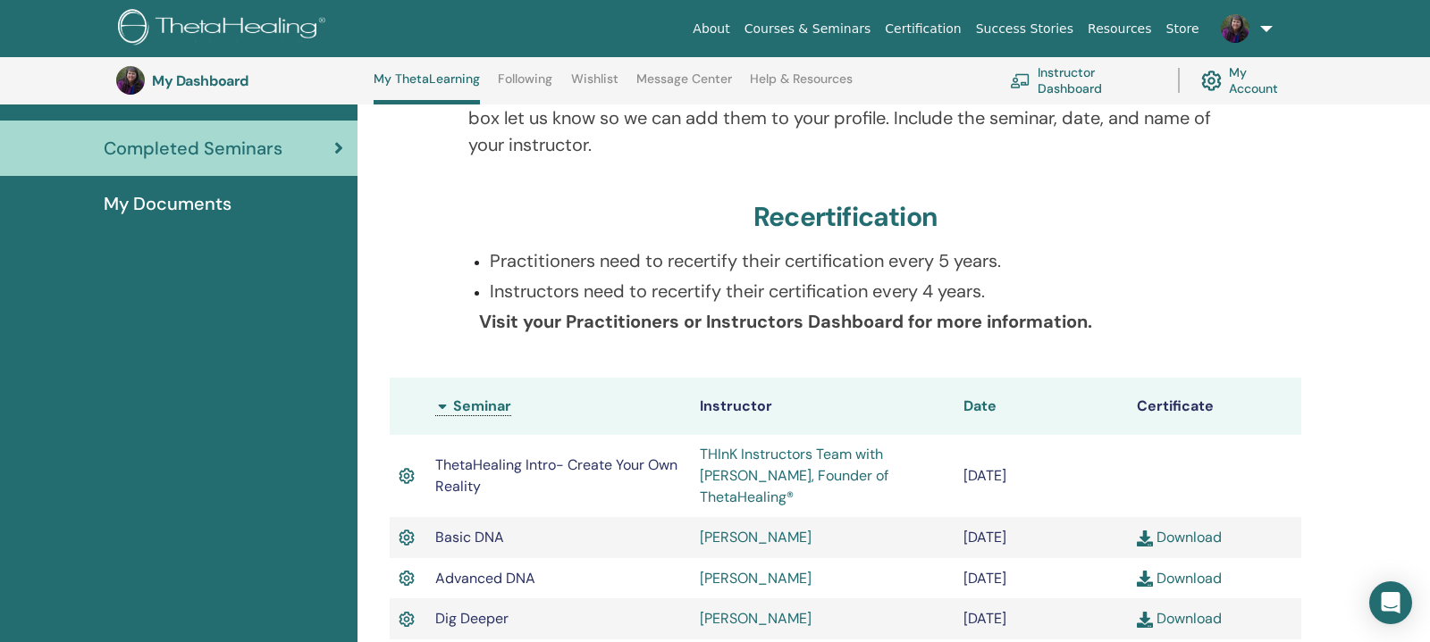
click at [986, 408] on span "Date" at bounding box center [979, 406] width 33 height 19
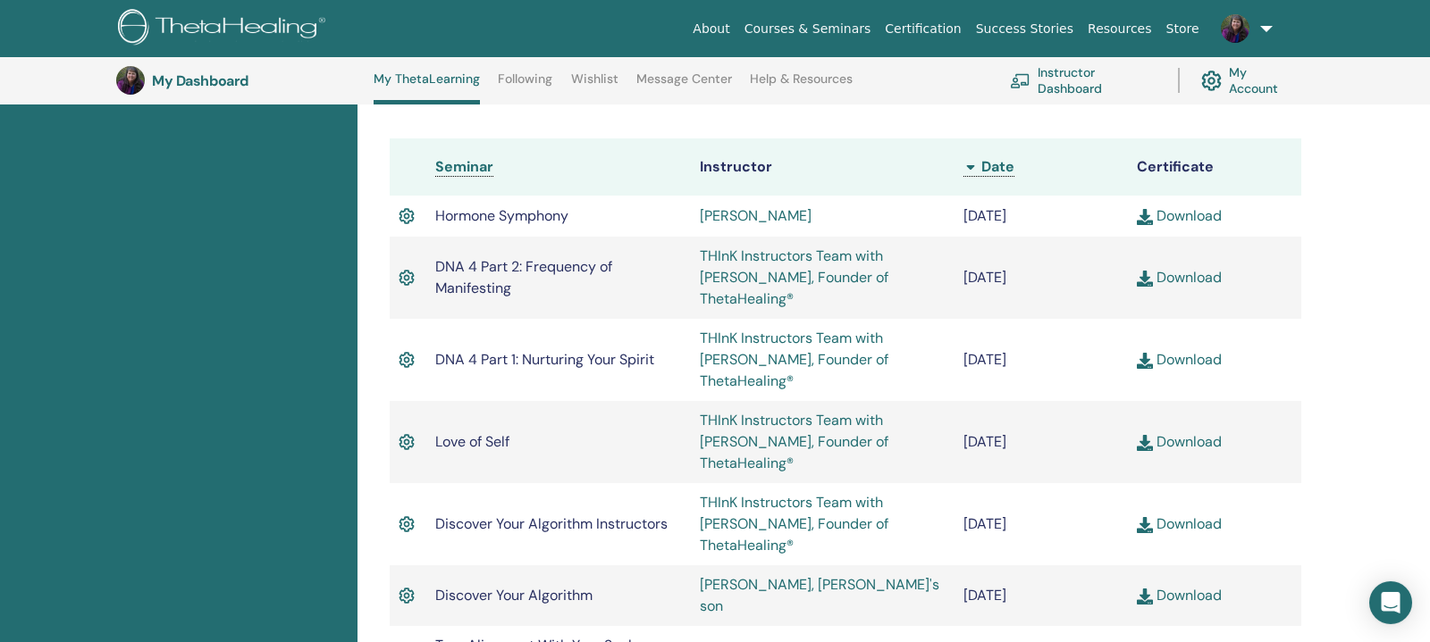
scroll to position [516, 0]
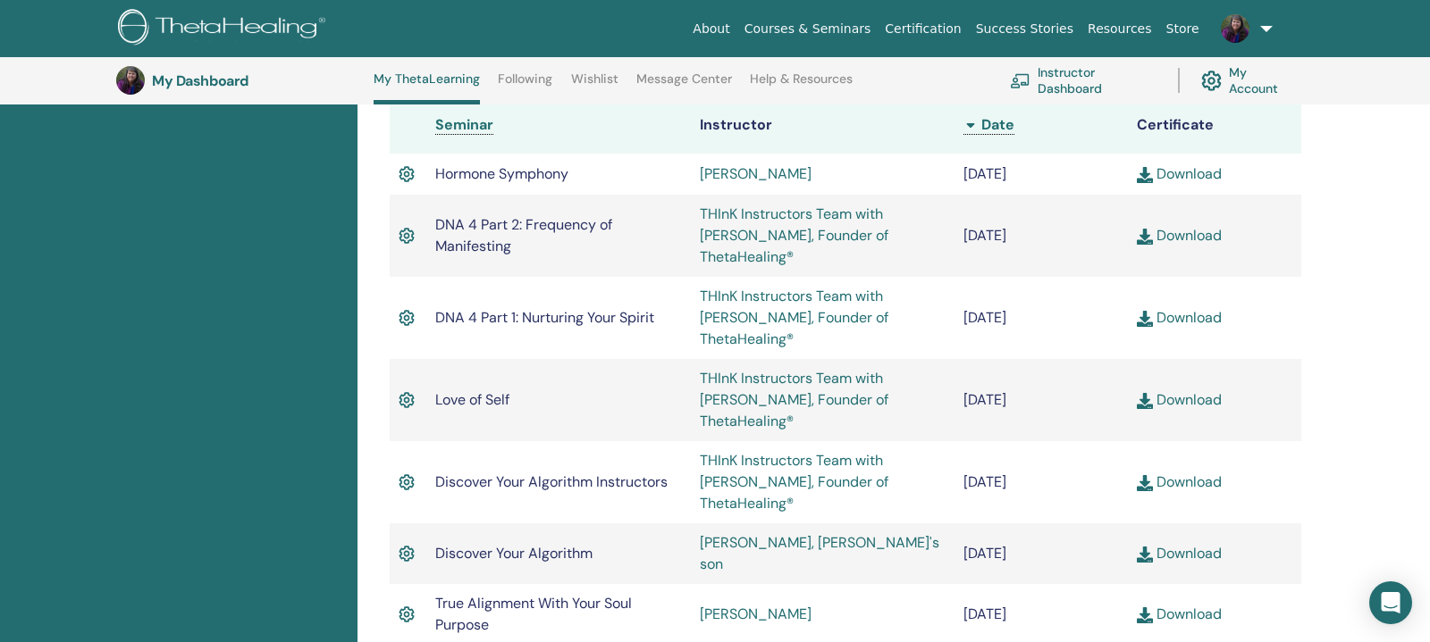
click at [1211, 231] on link "Download" at bounding box center [1179, 235] width 85 height 19
click at [1187, 308] on link "Download" at bounding box center [1179, 317] width 85 height 19
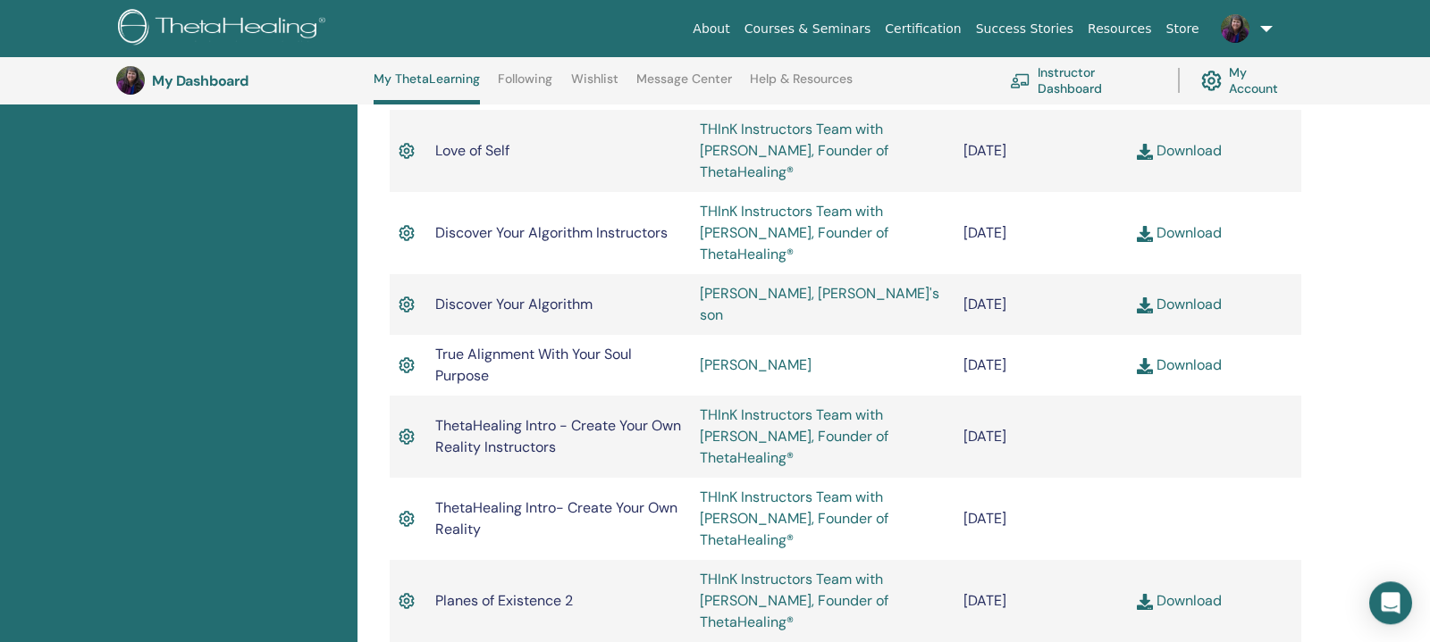
scroll to position [797, 0]
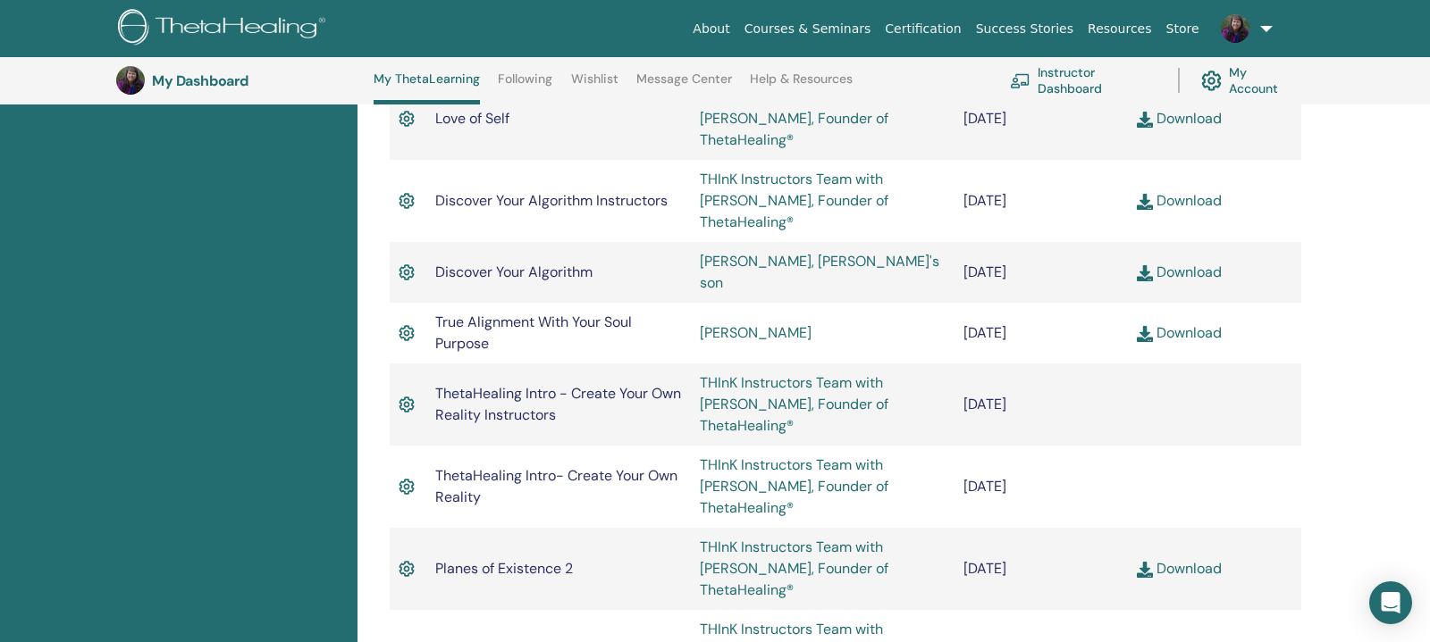
click at [1188, 559] on link "Download" at bounding box center [1179, 568] width 85 height 19
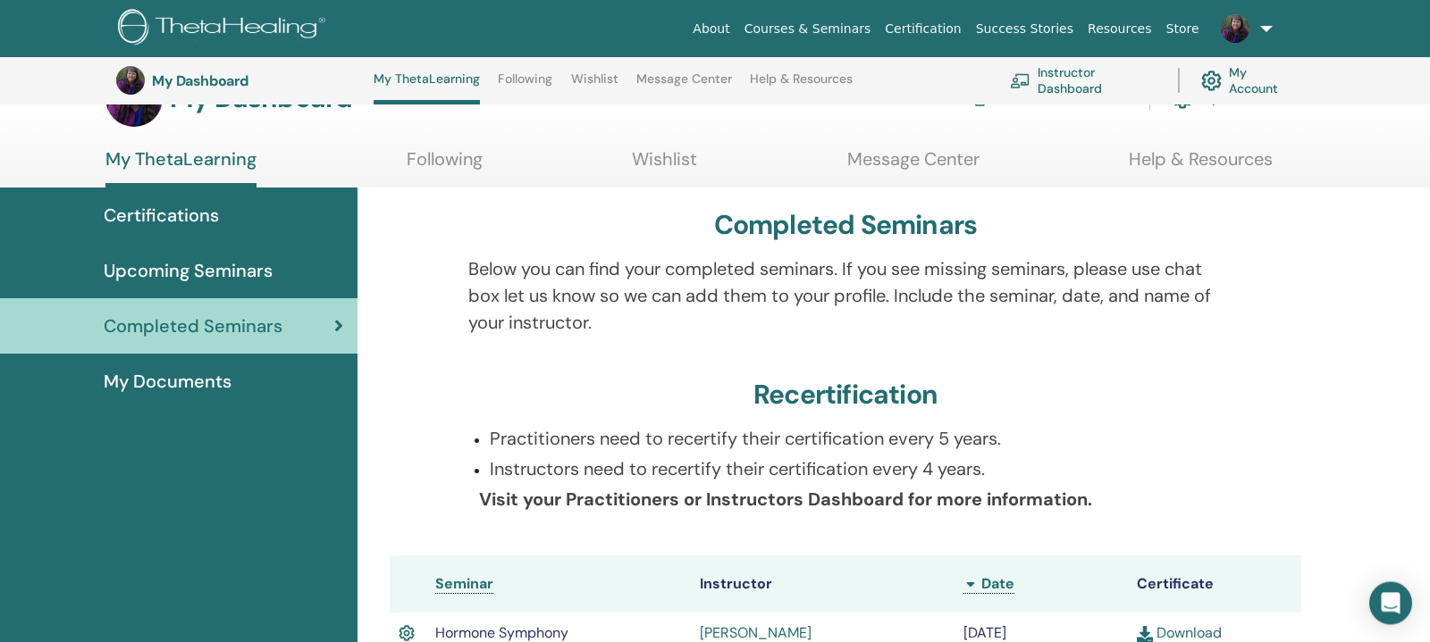
scroll to position [0, 0]
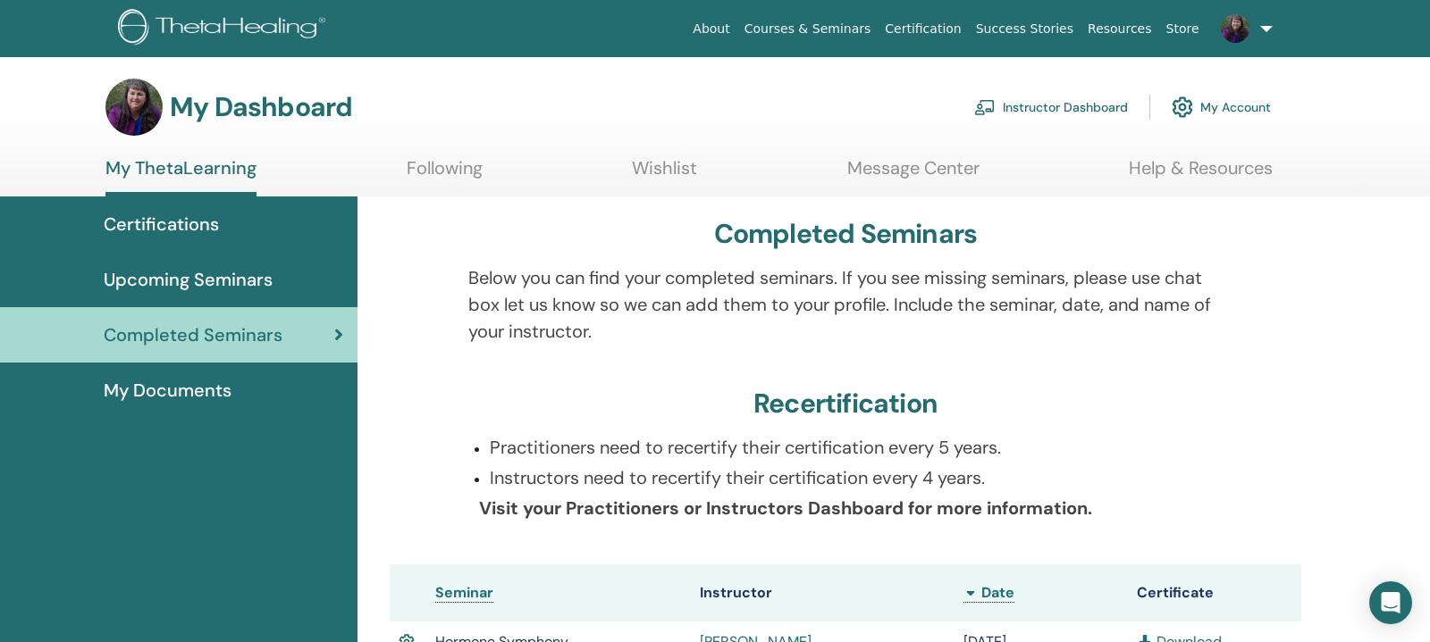
click at [1080, 106] on link "Instructor Dashboard" at bounding box center [1051, 107] width 154 height 39
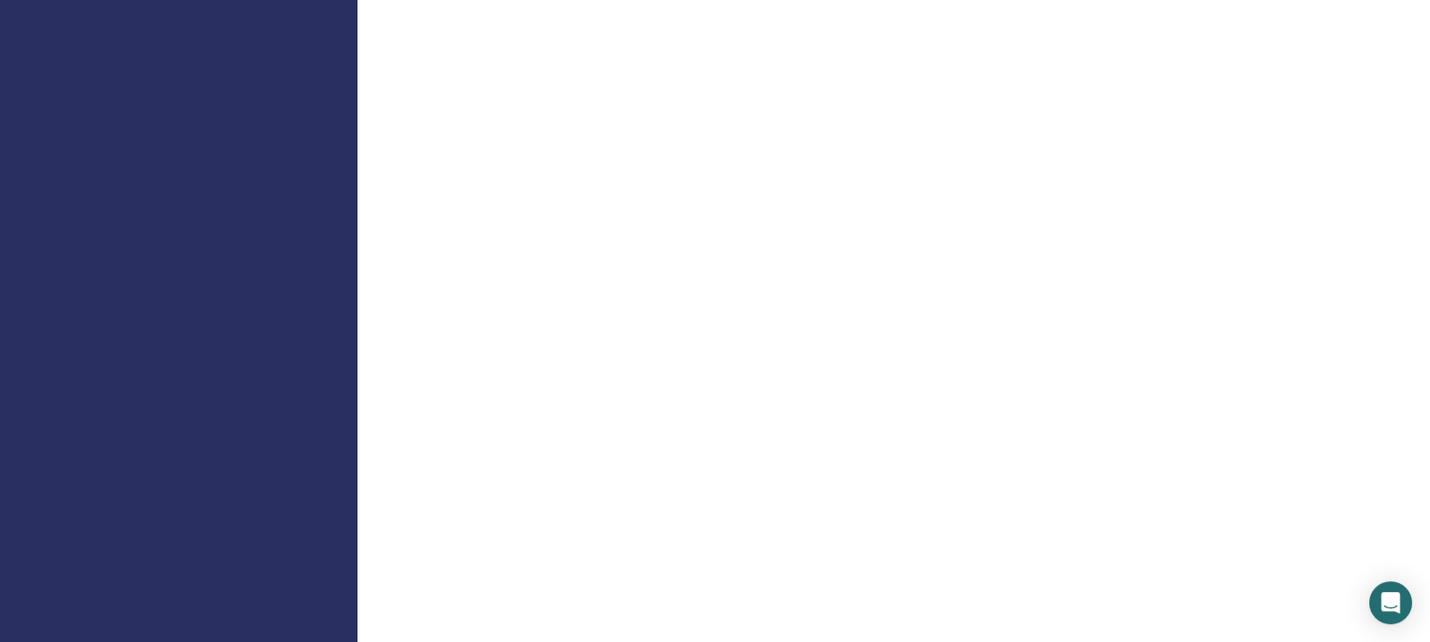
scroll to position [1126, 0]
